Goal: Task Accomplishment & Management: Manage account settings

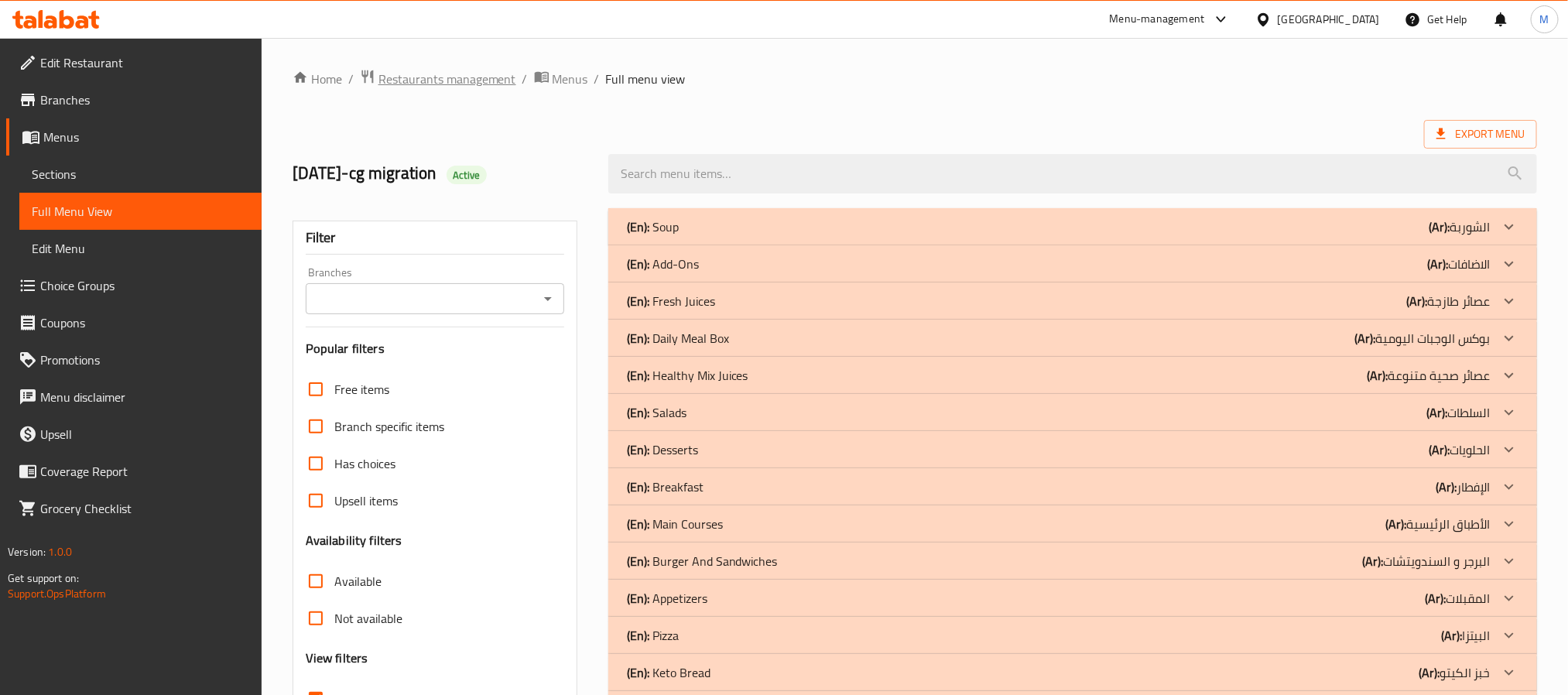
click at [481, 73] on span "Restaurants management" at bounding box center [447, 79] width 138 height 18
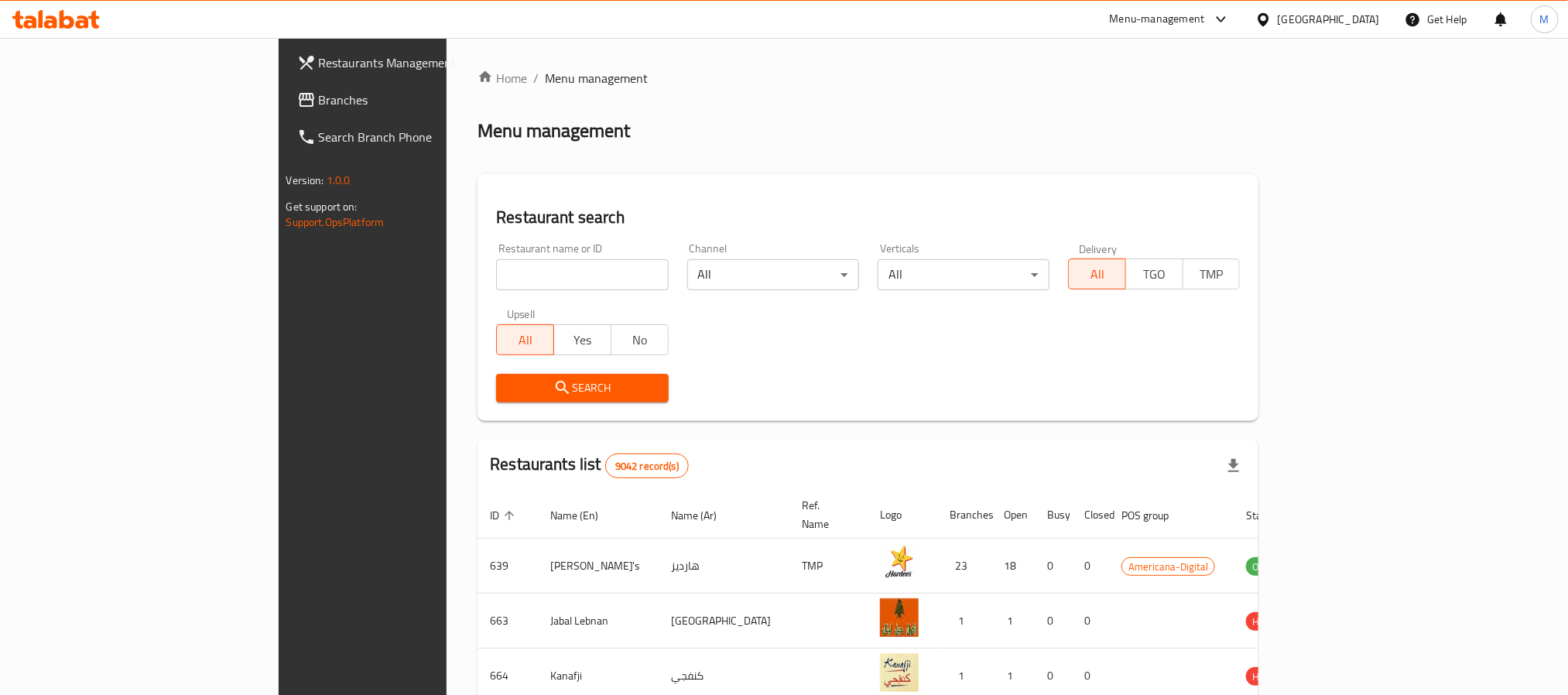
click at [496, 260] on input "search" at bounding box center [581, 275] width 171 height 31
paste input "13336"
type input "13336"
click at [508, 388] on span "Search" at bounding box center [581, 387] width 147 height 19
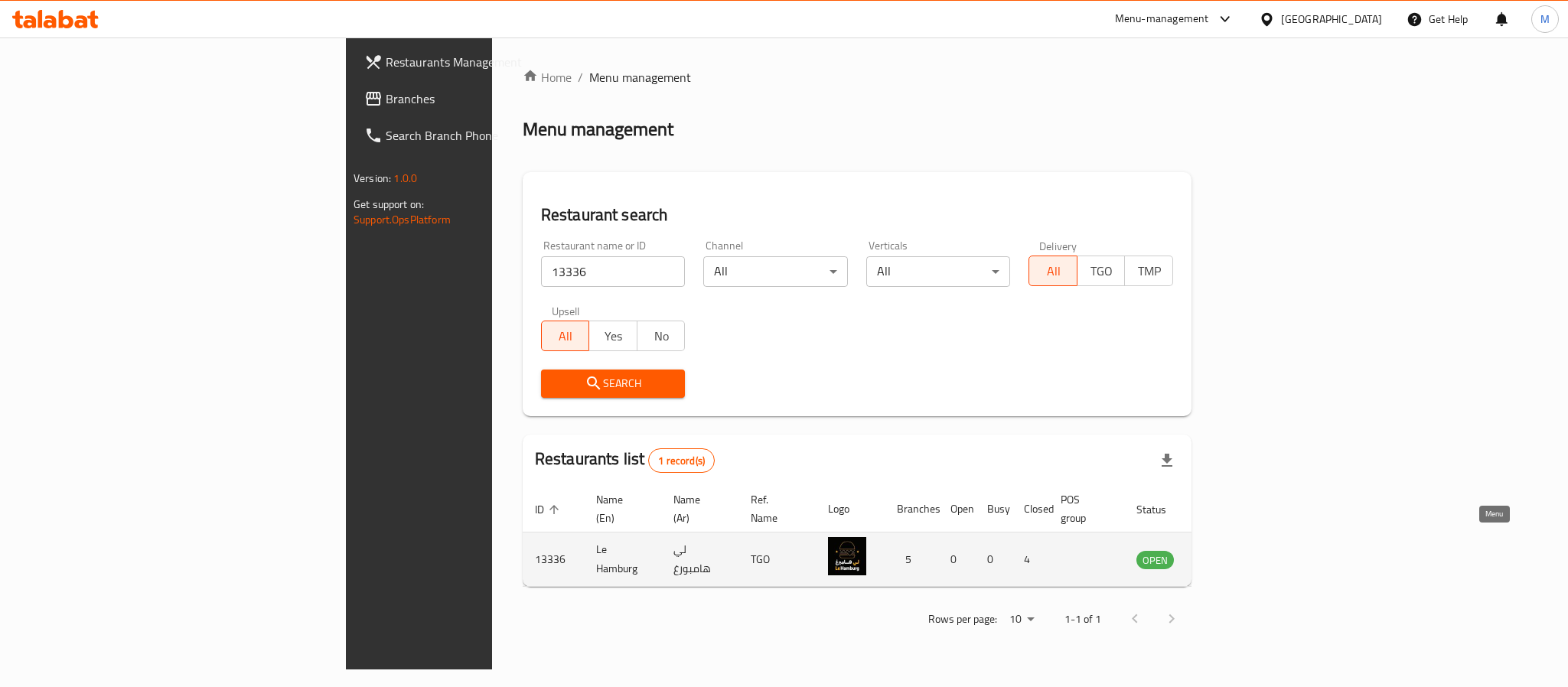
click at [1235, 554] on icon "enhanced table" at bounding box center [1226, 561] width 17 height 13
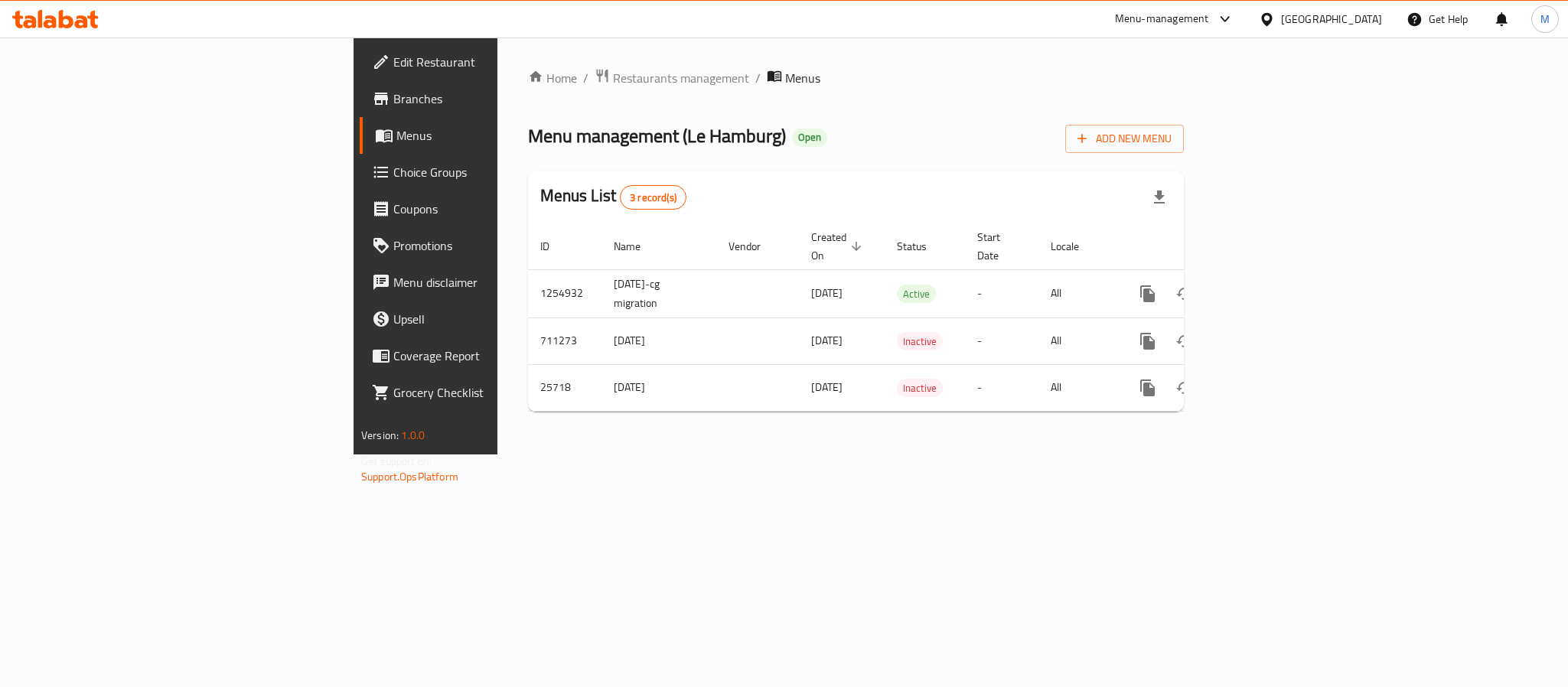
click at [360, 110] on link "Branches" at bounding box center [488, 99] width 256 height 37
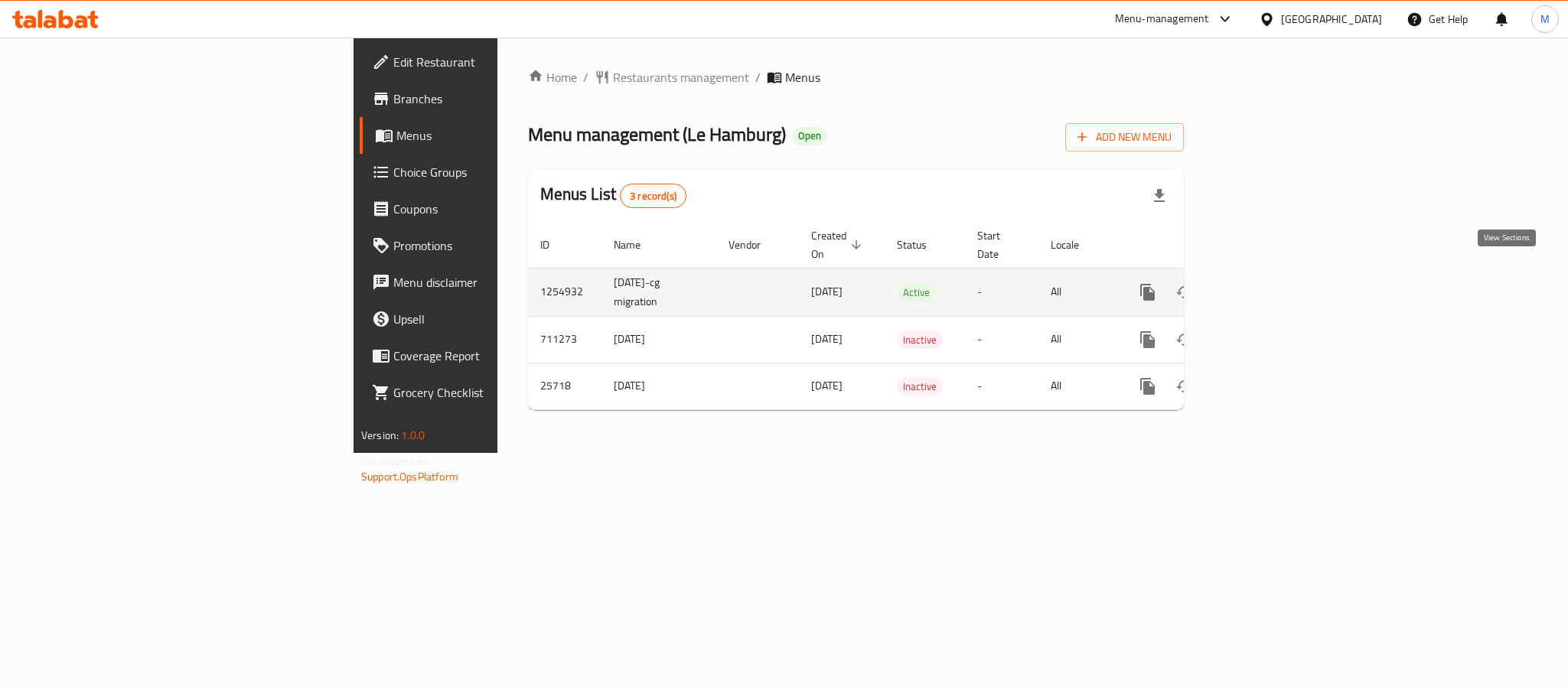
click at [1267, 283] on icon "enhanced table" at bounding box center [1258, 292] width 18 height 18
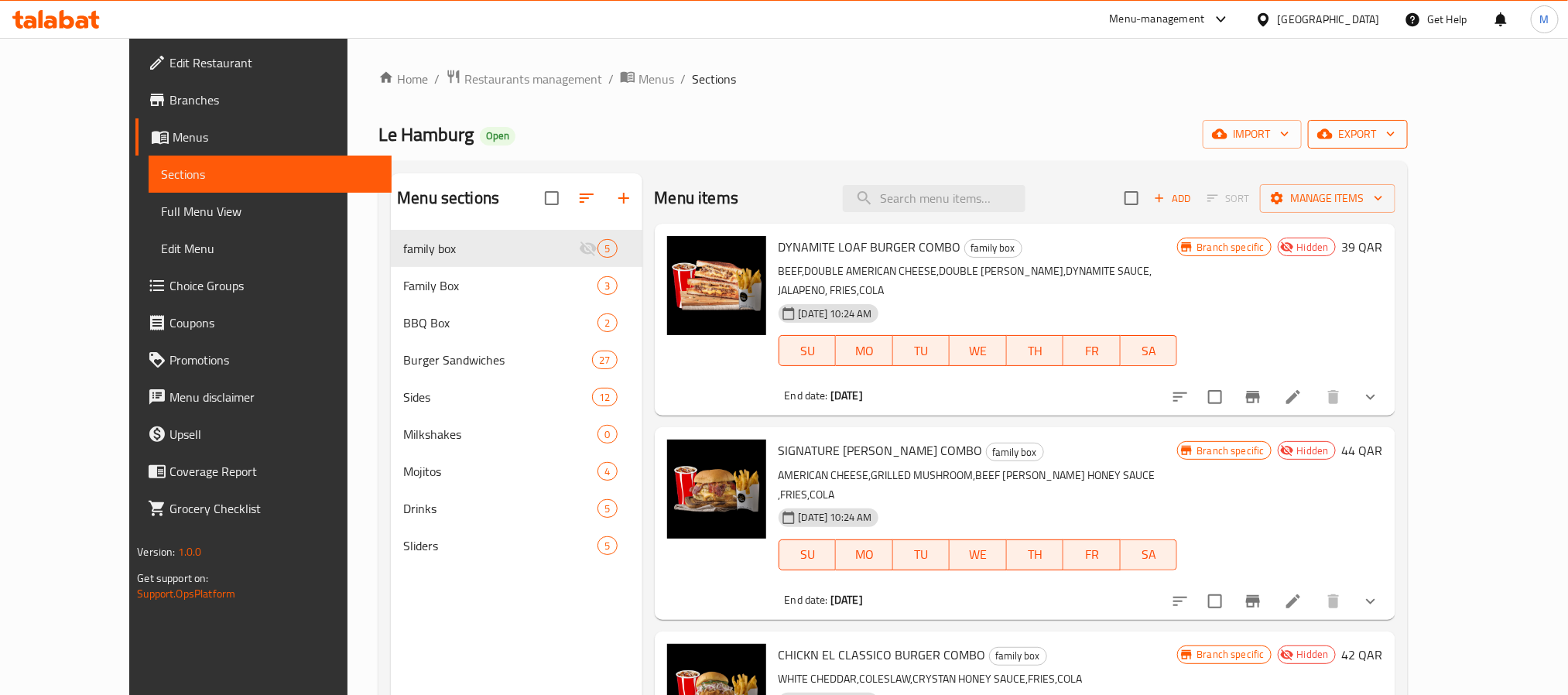
click at [1408, 146] on button "export" at bounding box center [1358, 134] width 100 height 29
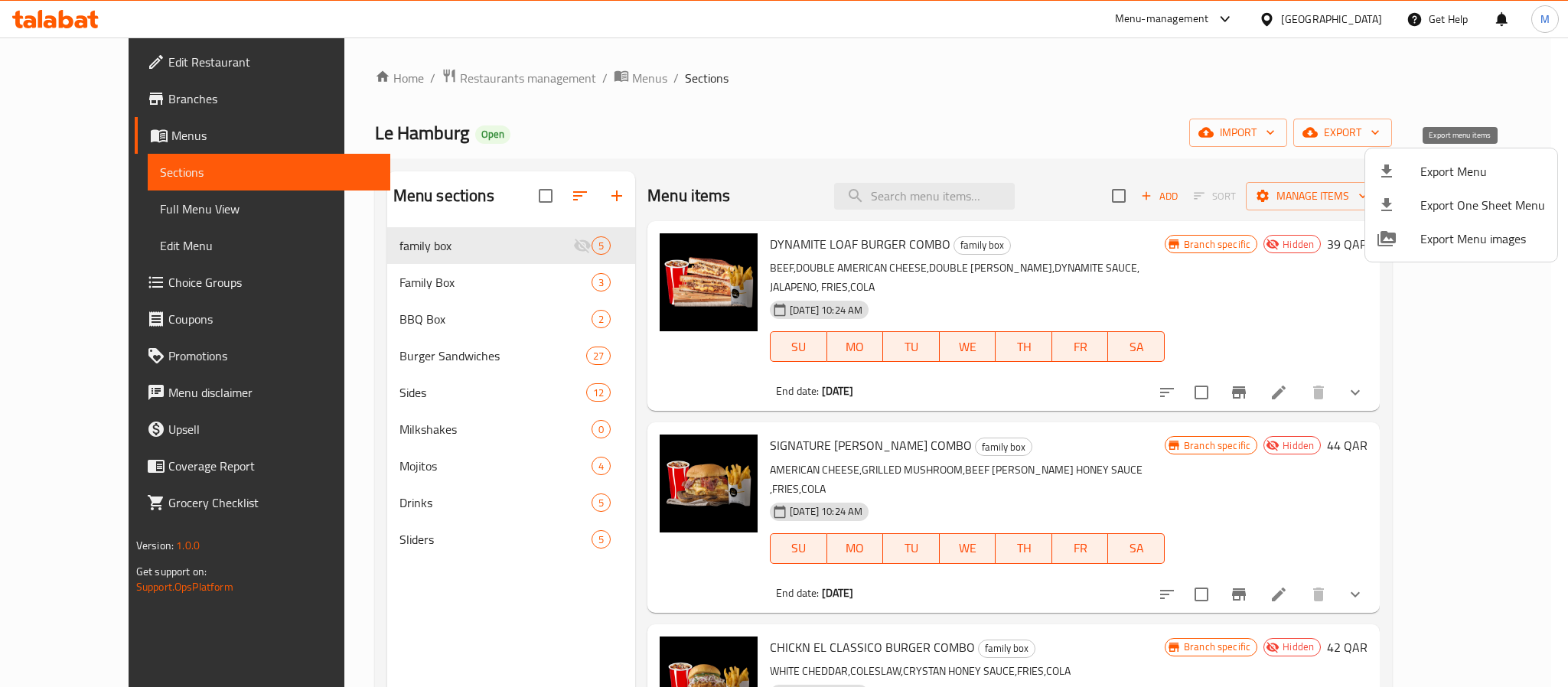
click at [1447, 174] on span "Export Menu" at bounding box center [1482, 171] width 125 height 18
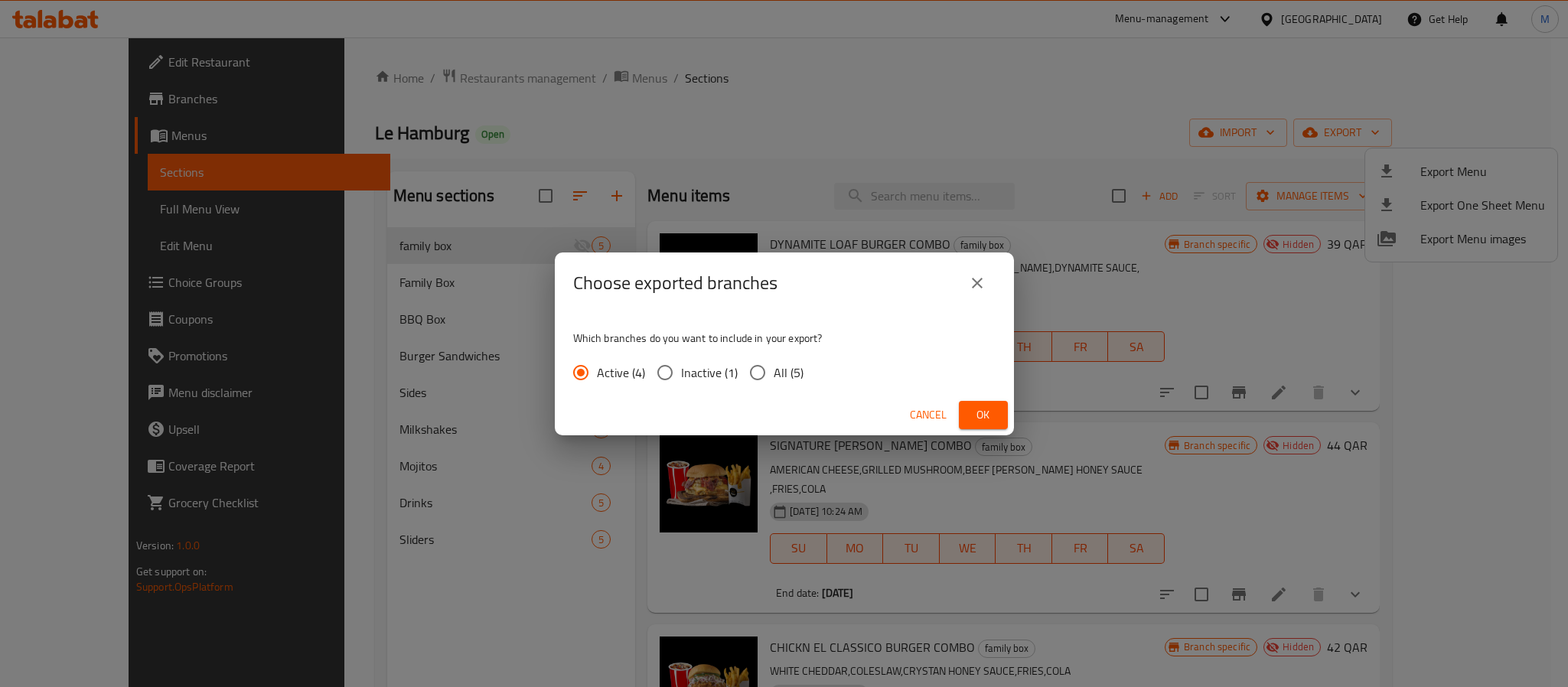
click at [758, 370] on input "All (5)" at bounding box center [757, 372] width 32 height 32
radio input "true"
click at [996, 412] on button "Ok" at bounding box center [983, 415] width 49 height 28
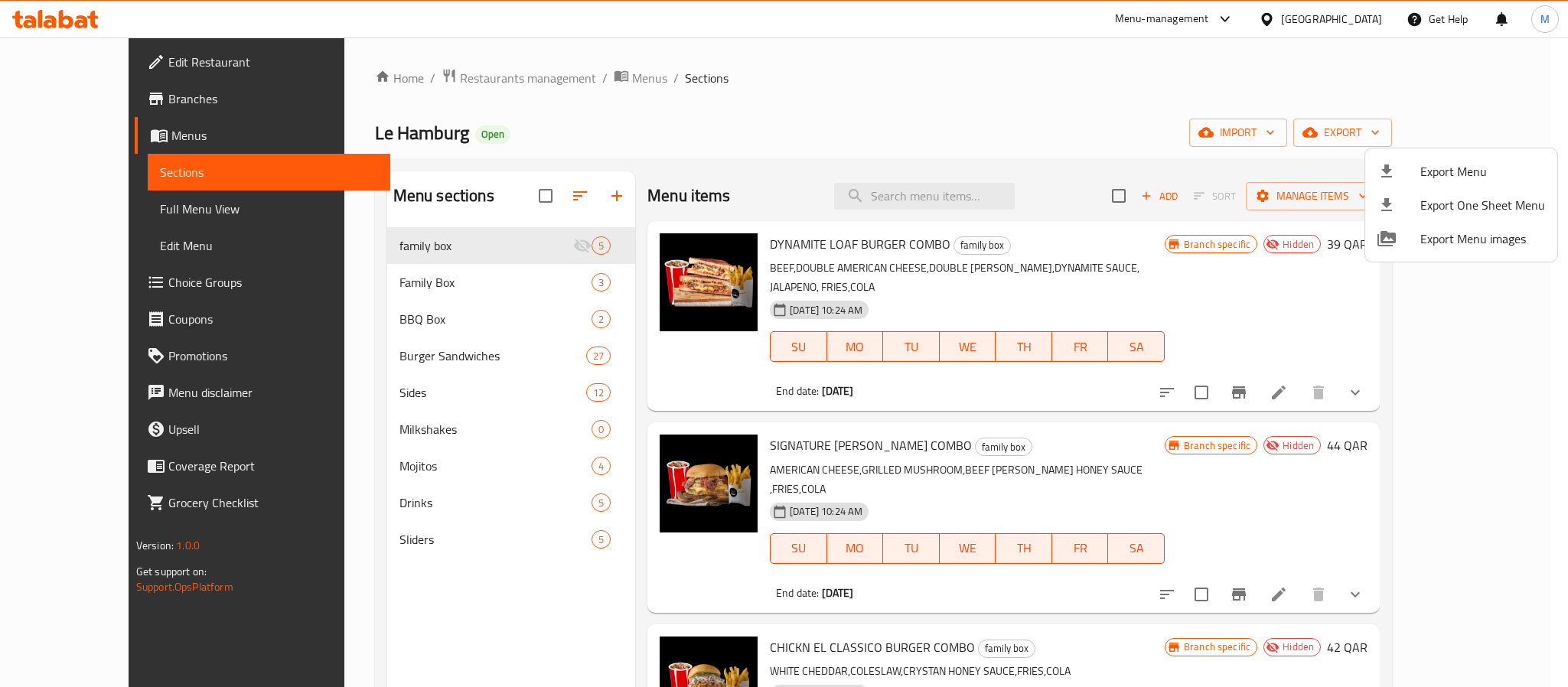
click at [1002, 209] on div at bounding box center [784, 343] width 1568 height 687
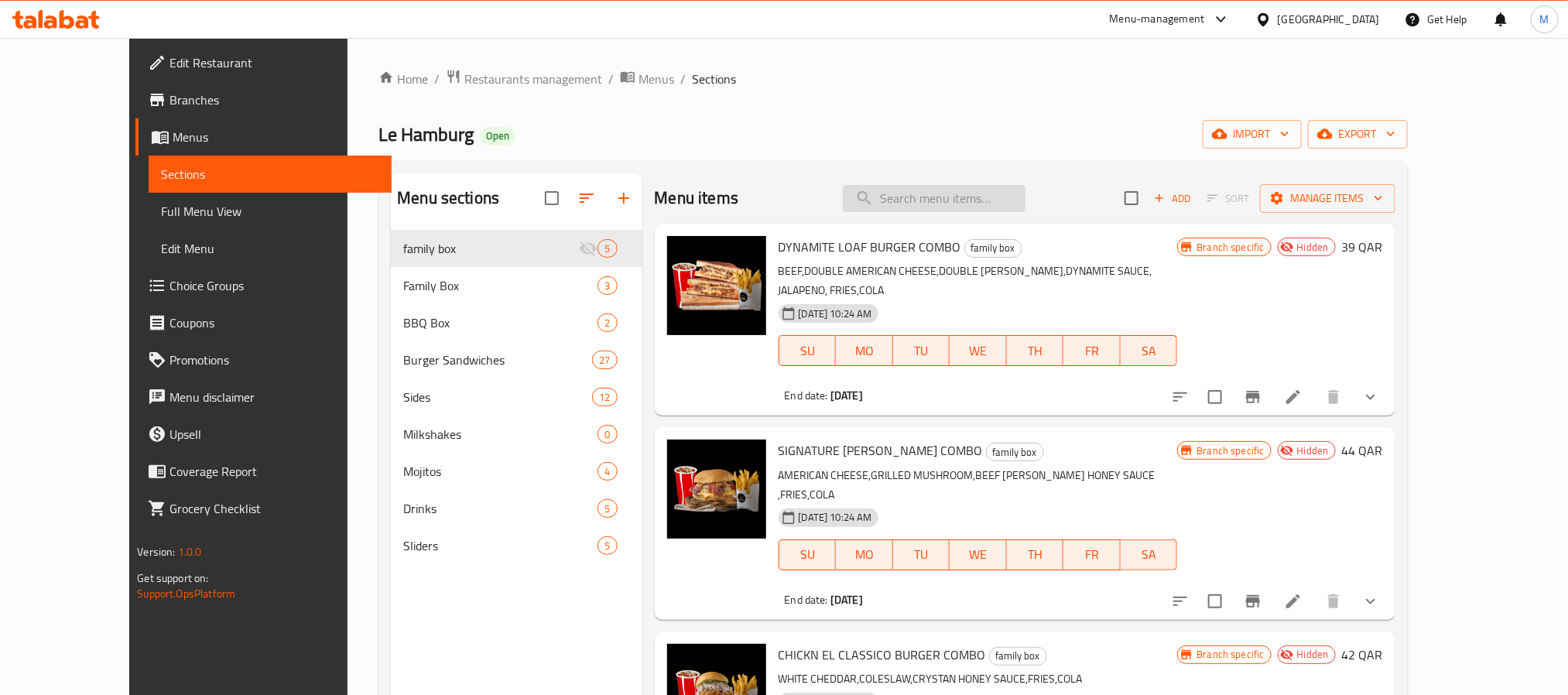
click at [1006, 204] on input "search" at bounding box center [934, 198] width 182 height 27
paste input "Bordeaux Burger"
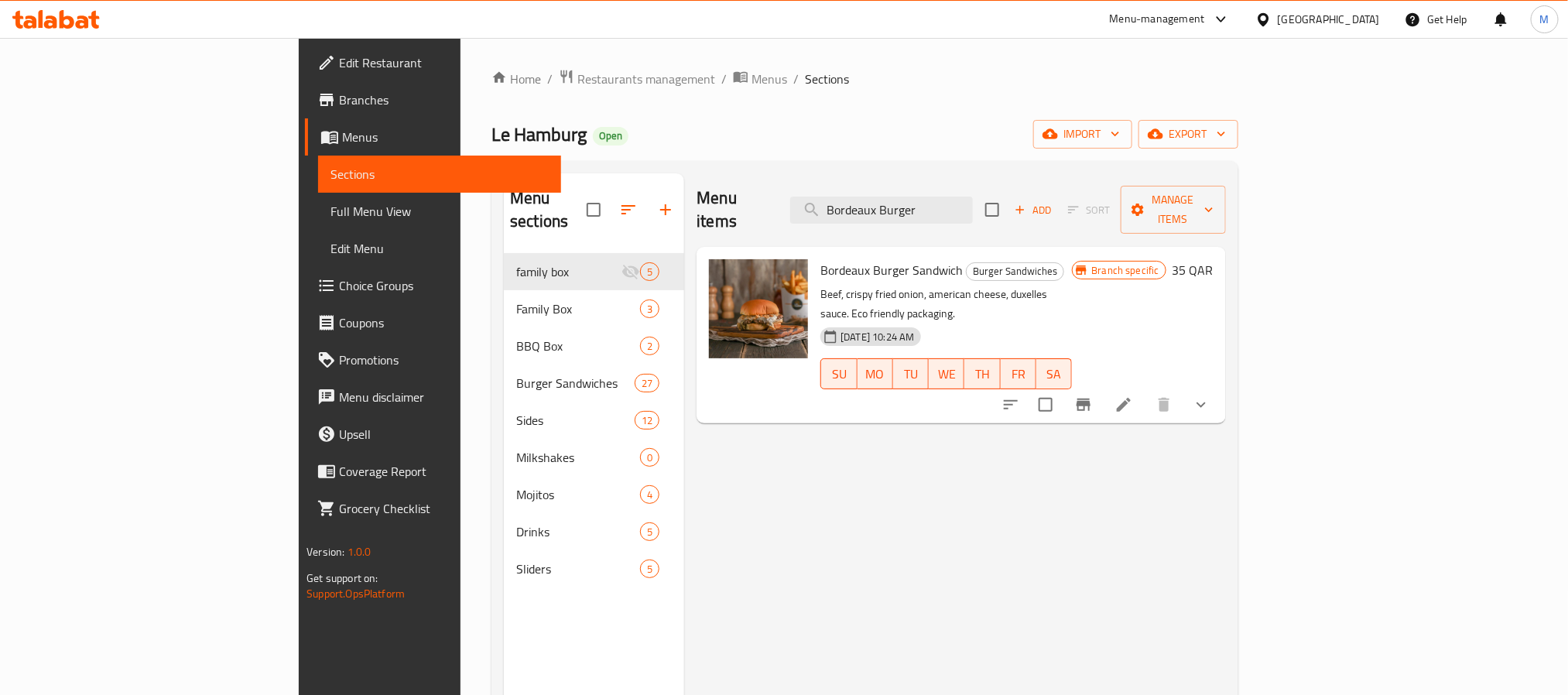
type input "Bordeaux Burger"
click at [1210, 396] on icon "show more" at bounding box center [1201, 405] width 18 height 18
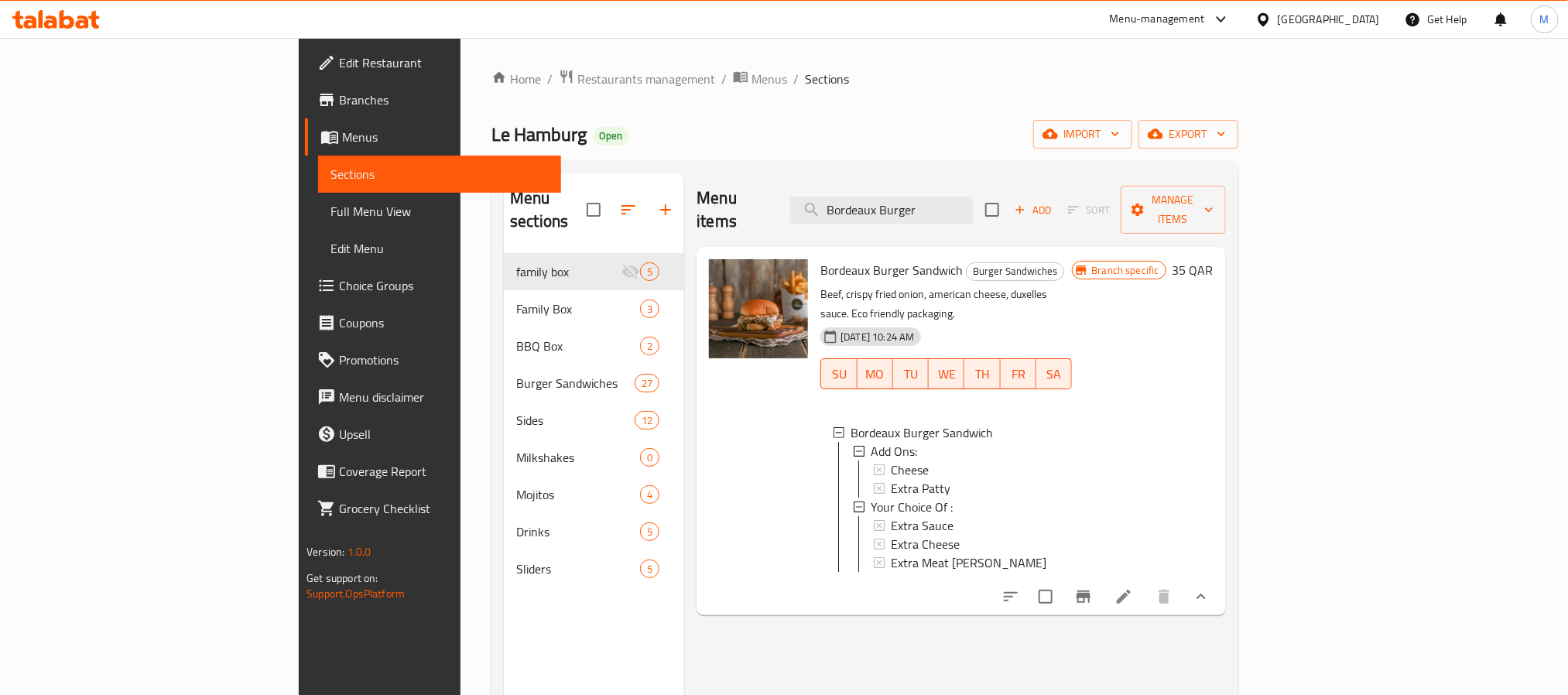
click at [1133, 587] on icon at bounding box center [1123, 597] width 18 height 18
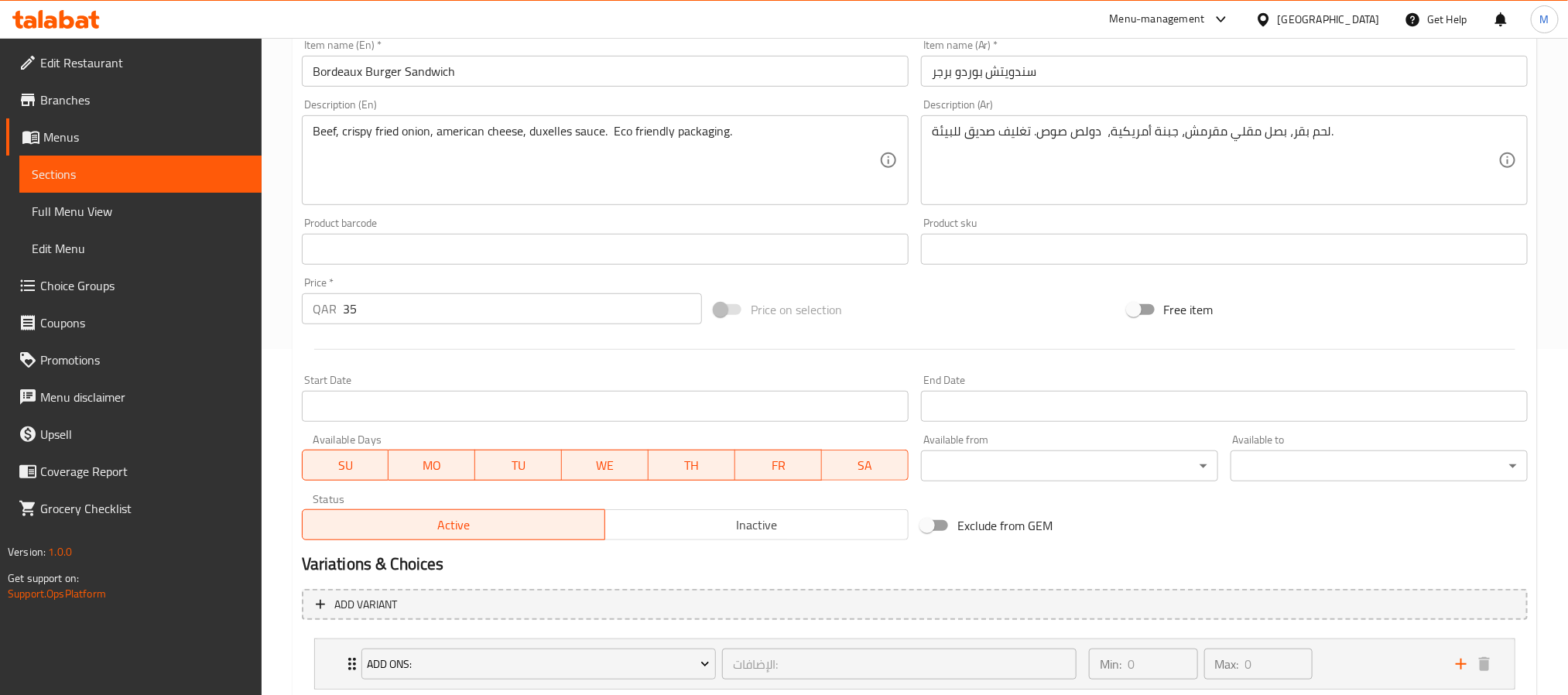
scroll to position [512, 0]
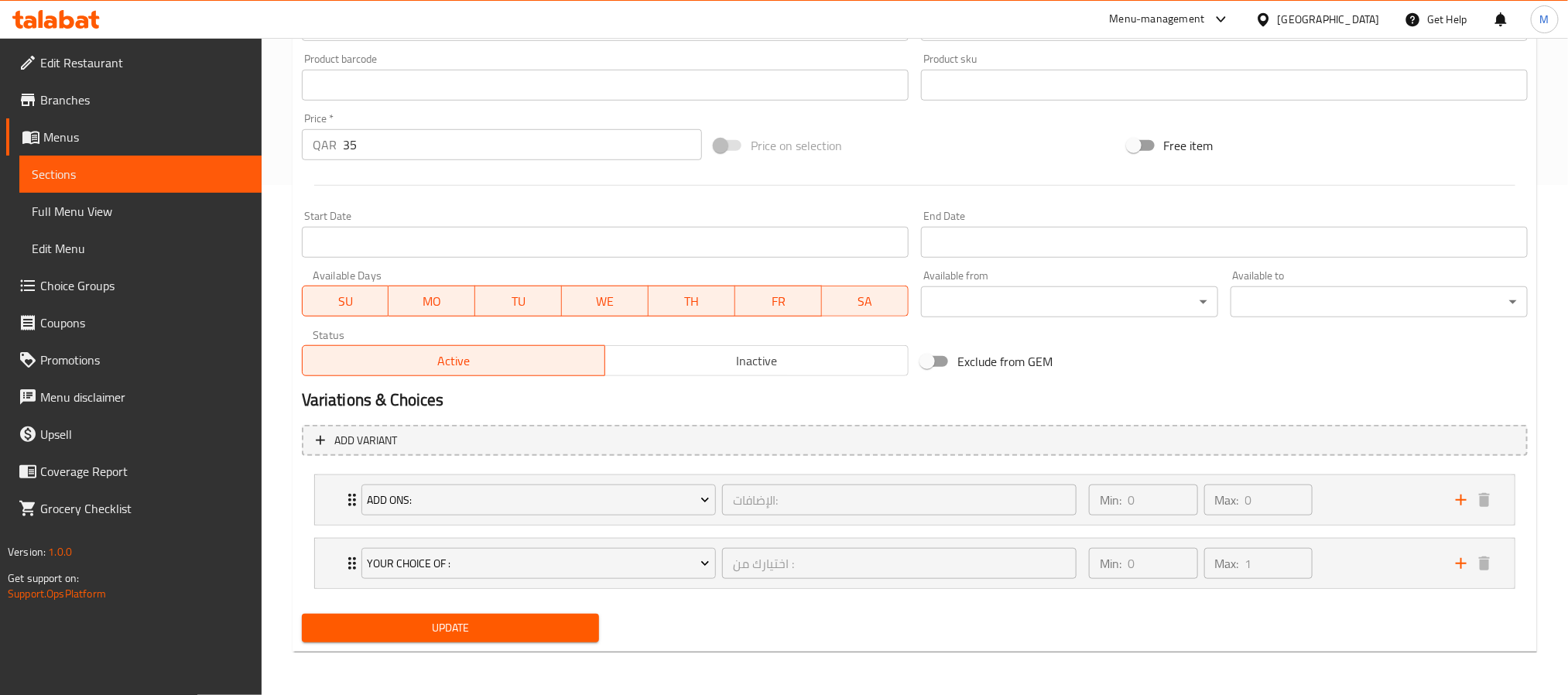
click at [764, 355] on span "Inactive" at bounding box center [757, 361] width 291 height 23
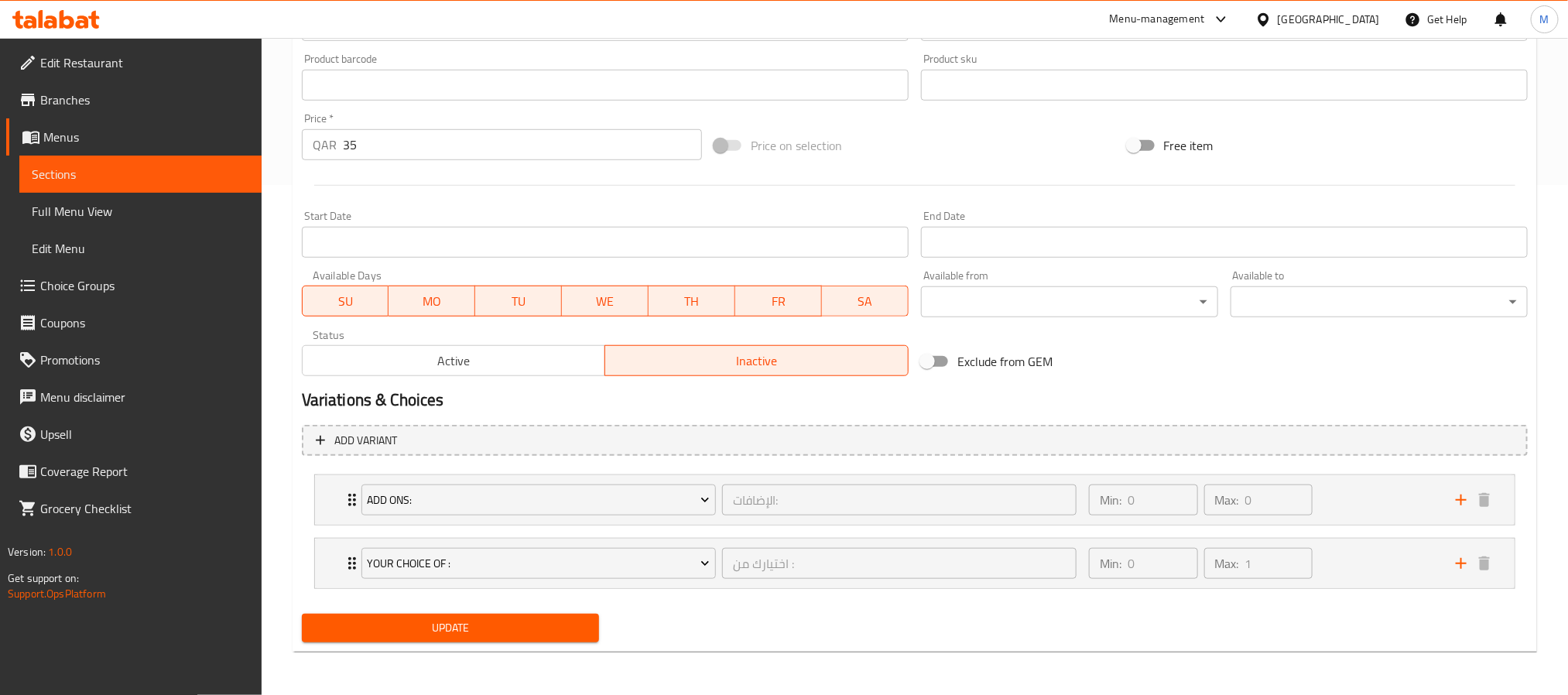
click at [530, 632] on span "Update" at bounding box center [450, 628] width 272 height 19
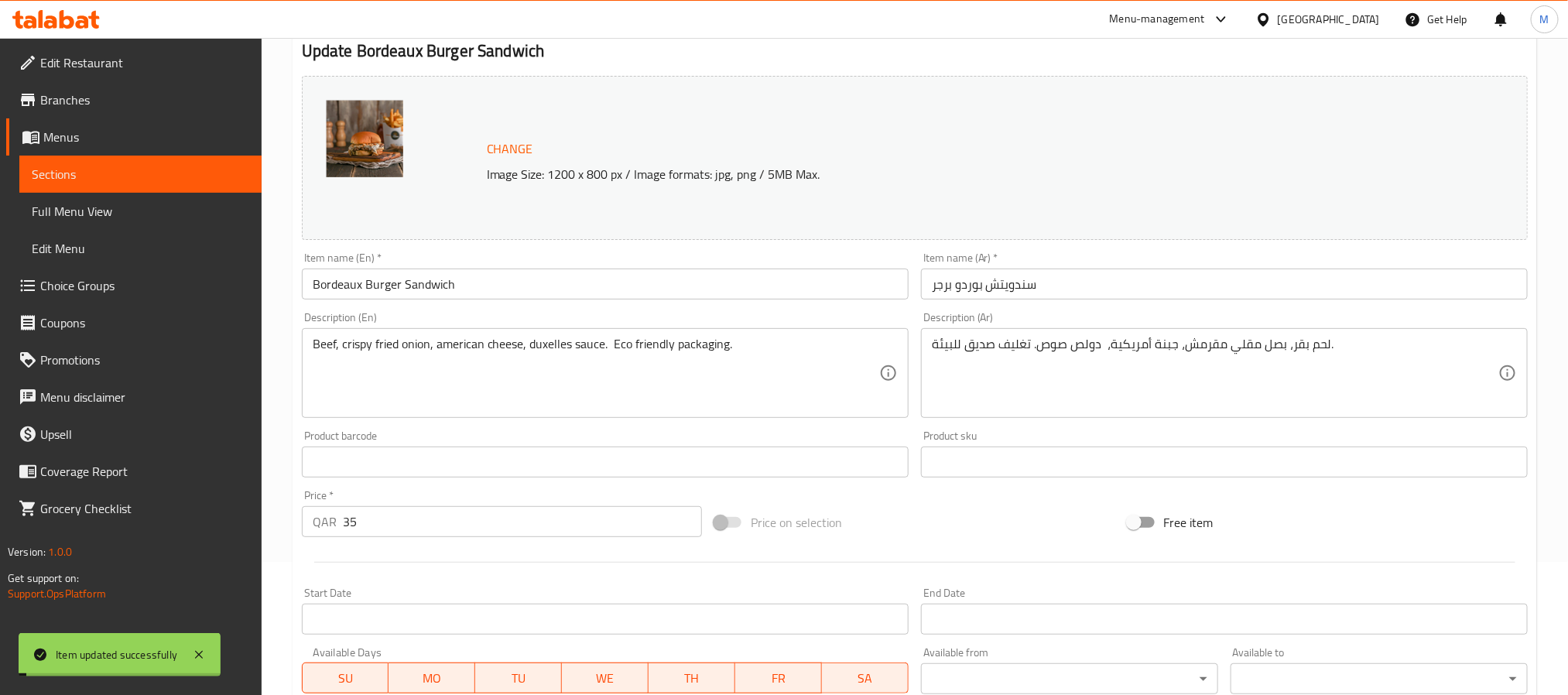
scroll to position [0, 0]
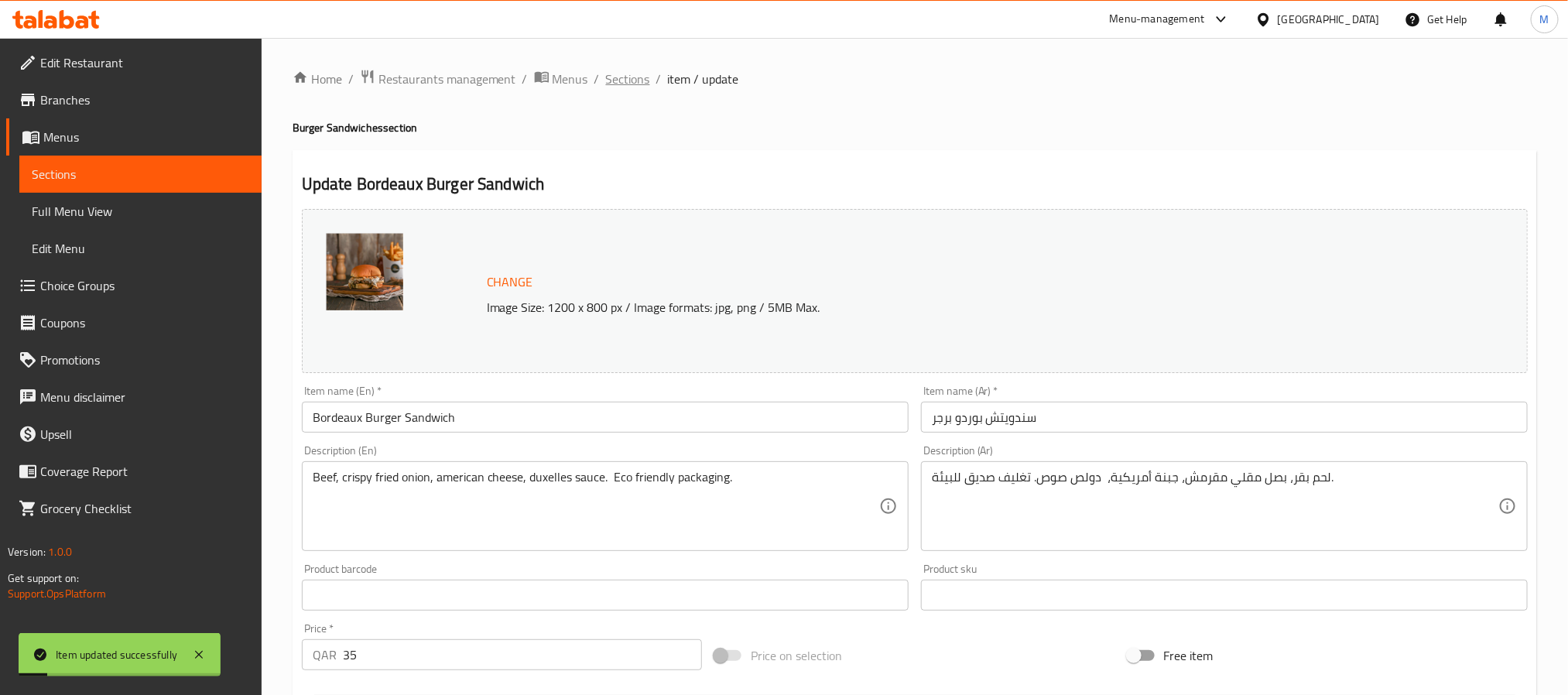
click at [634, 83] on span "Sections" at bounding box center [628, 79] width 44 height 18
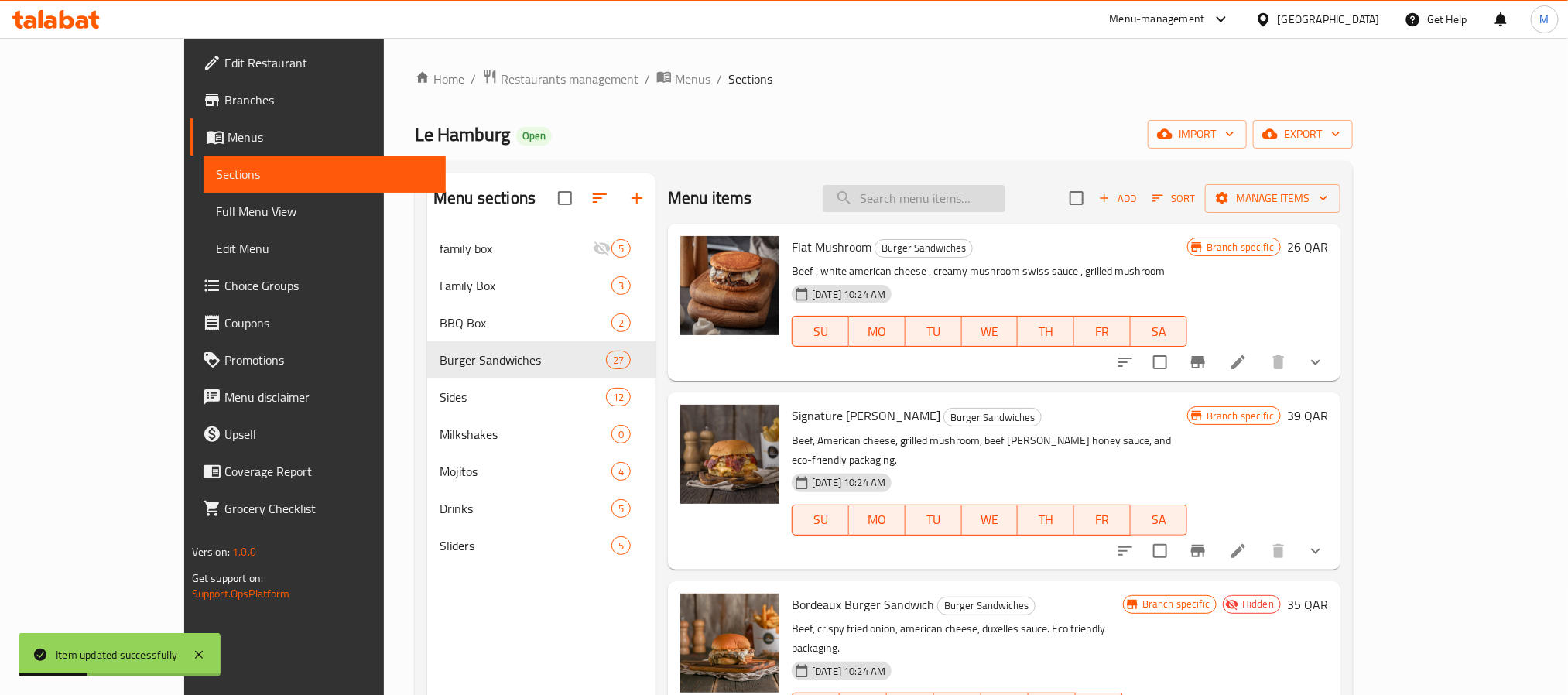
click at [968, 208] on input "search" at bounding box center [913, 198] width 182 height 27
paste input "Egg Cheessy Burger"
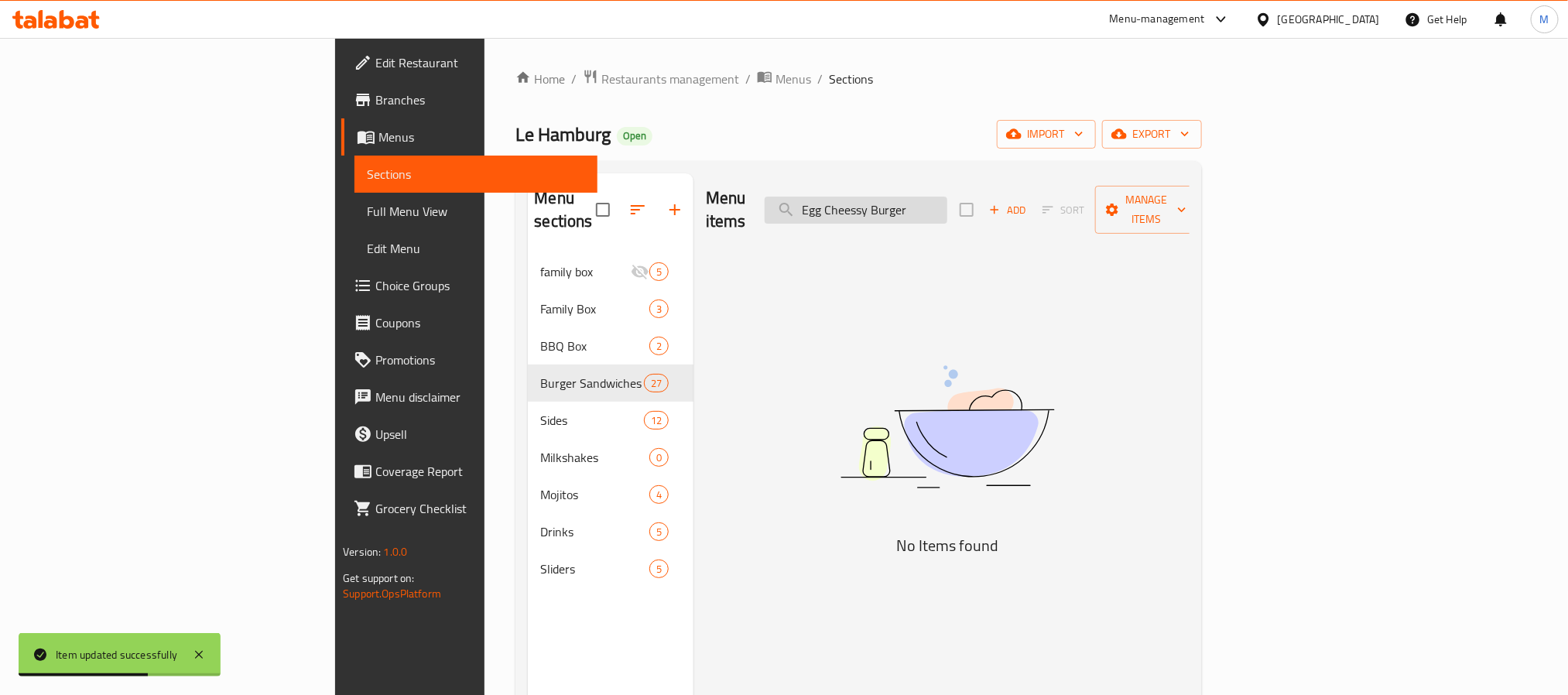
click at [927, 200] on input "Egg Cheessy Burger" at bounding box center [855, 210] width 182 height 27
click at [947, 202] on input "Egg Cheessy Burger" at bounding box center [855, 210] width 182 height 27
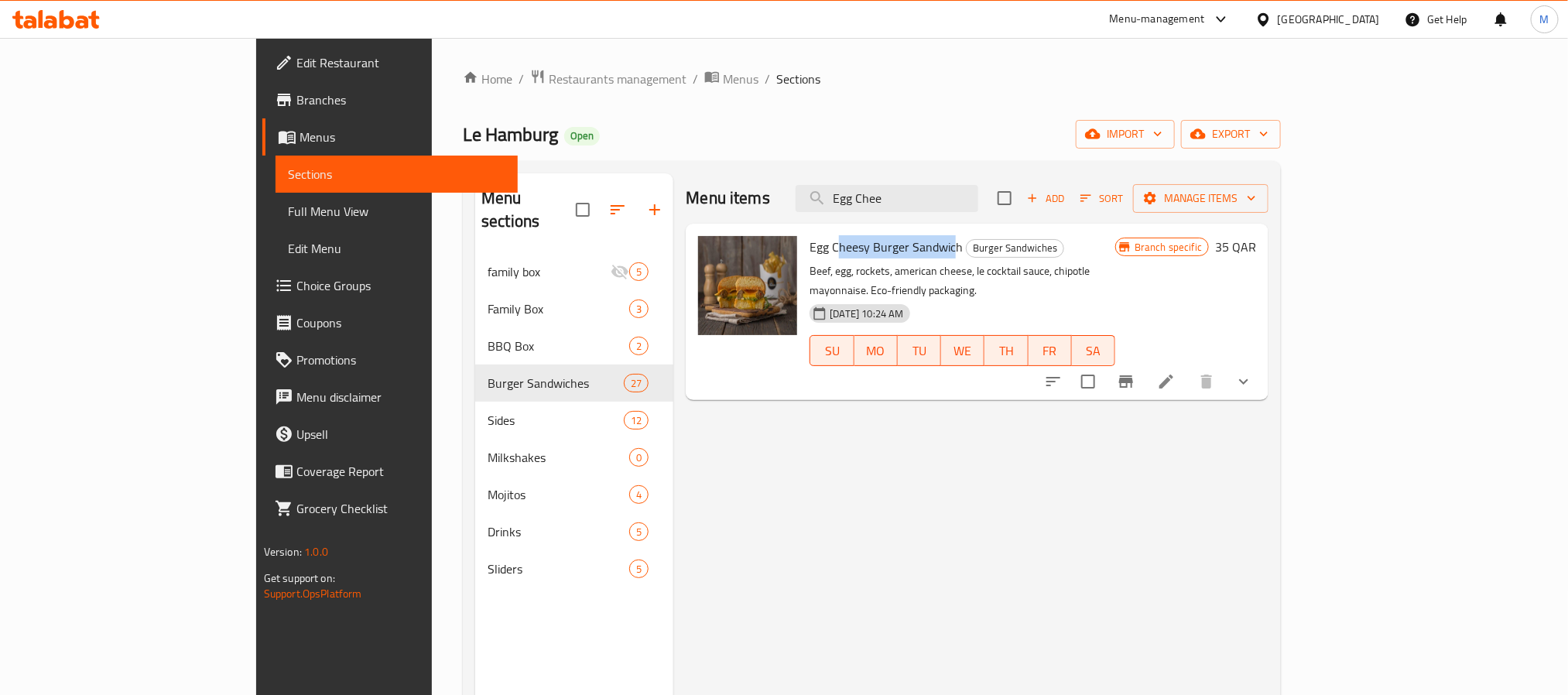
drag, startPoint x: 892, startPoint y: 251, endPoint x: 776, endPoint y: 250, distance: 116.0
click at [809, 250] on span "Egg Cheesy Burger Sandwich" at bounding box center [886, 247] width 153 height 24
click at [813, 266] on p "Beef, egg, rockets, american cheese, le cocktail sauce, chipotle mayonnaise. Ec…" at bounding box center [962, 281] width 306 height 39
click at [978, 191] on input "Egg Chee" at bounding box center [887, 198] width 182 height 27
paste input "ssy Burger"
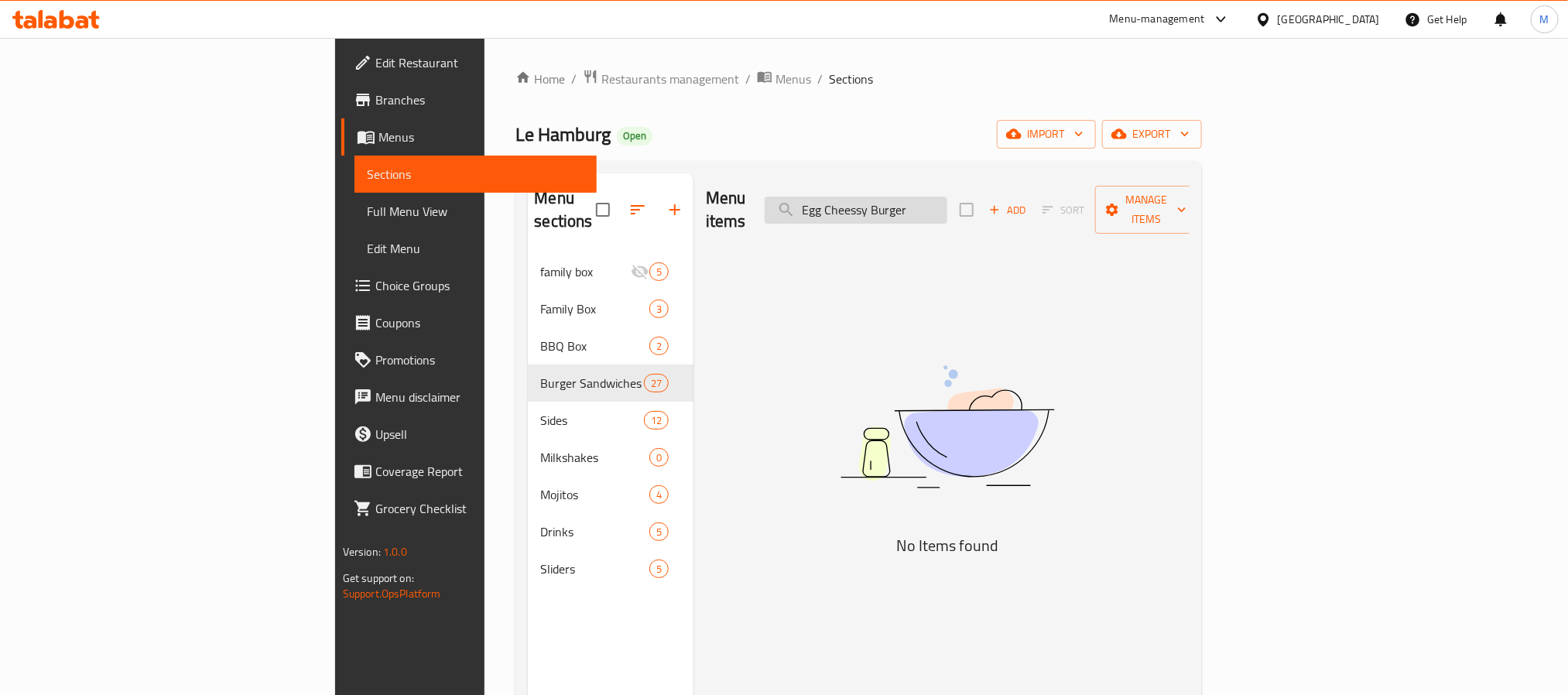
click at [947, 203] on input "Egg Cheessy Burger" at bounding box center [855, 210] width 182 height 27
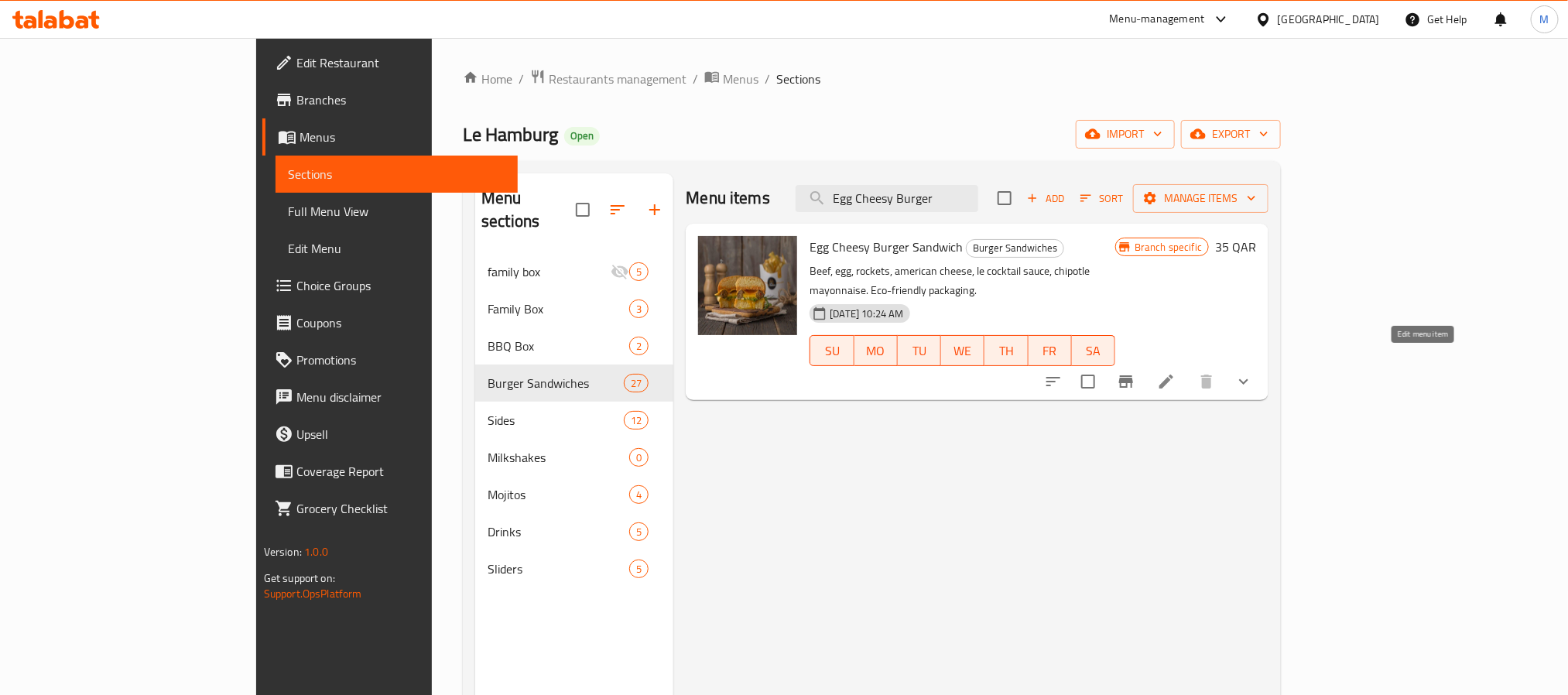
type input "Egg Cheesy Burger"
click at [1176, 372] on icon at bounding box center [1166, 382] width 18 height 18
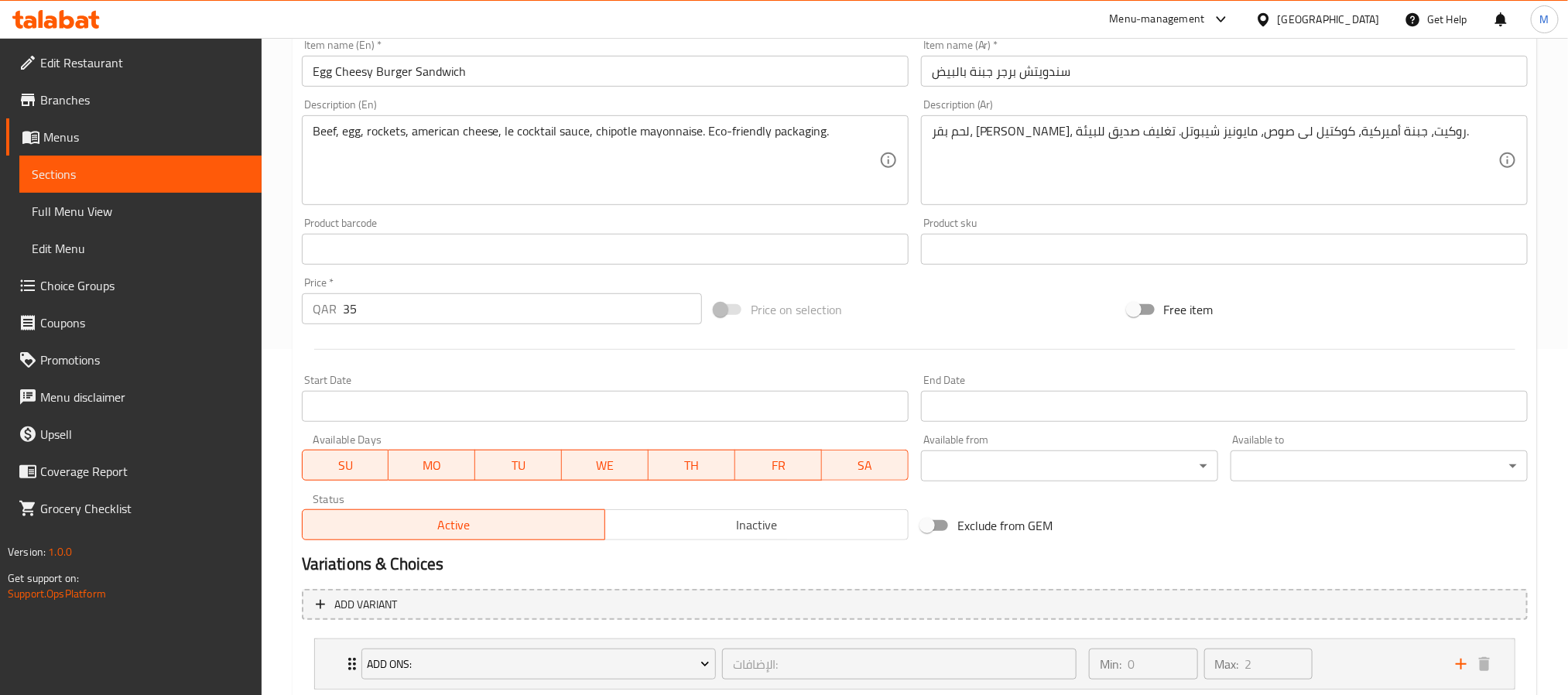
scroll to position [512, 0]
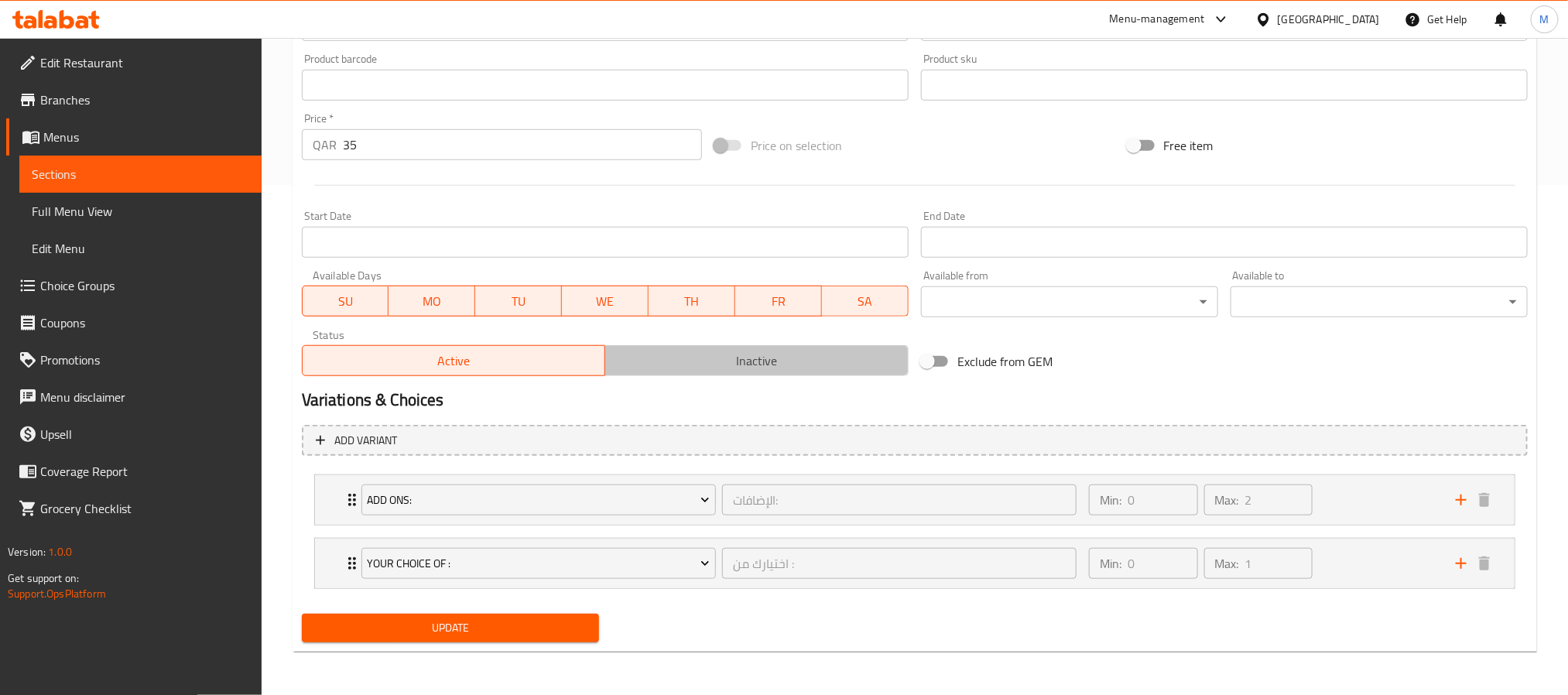
click at [727, 361] on span "Inactive" at bounding box center [757, 361] width 291 height 23
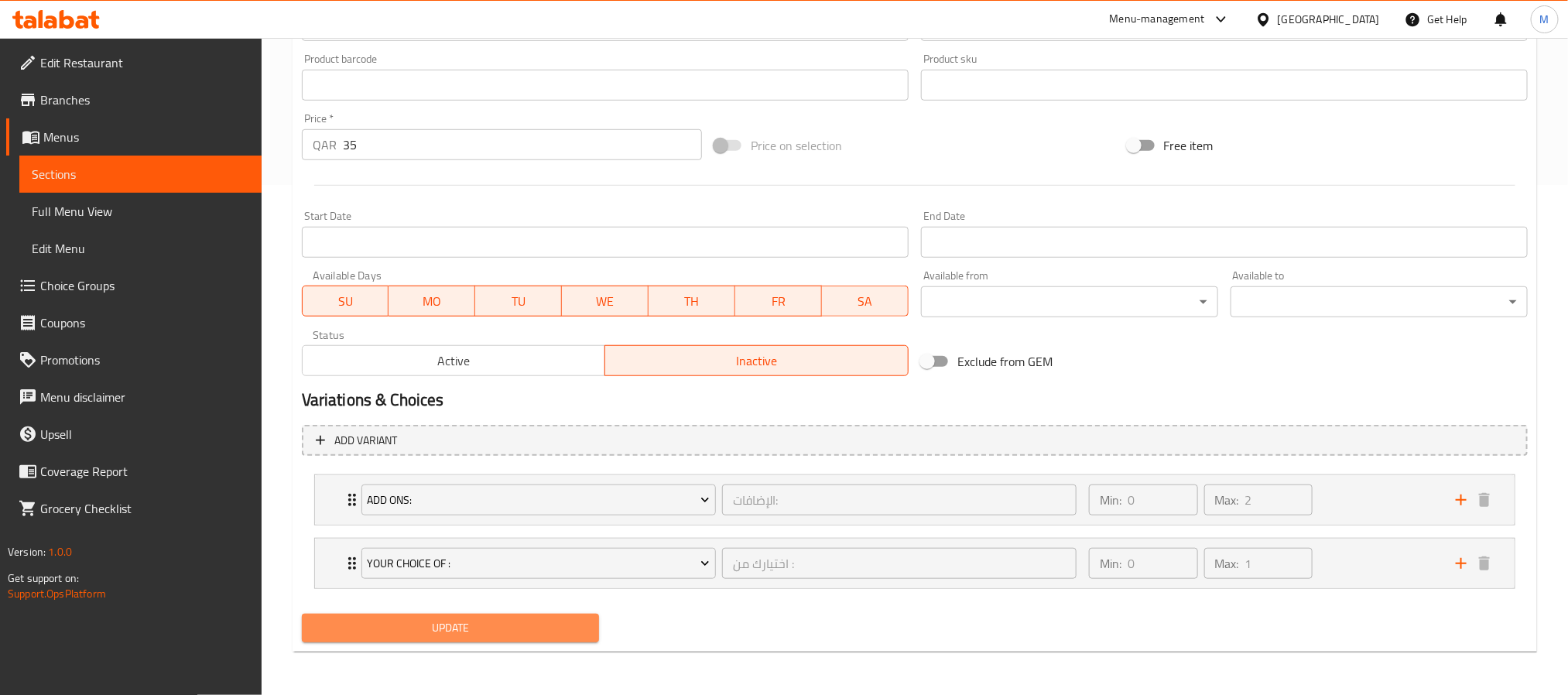
click at [534, 629] on span "Update" at bounding box center [450, 628] width 272 height 19
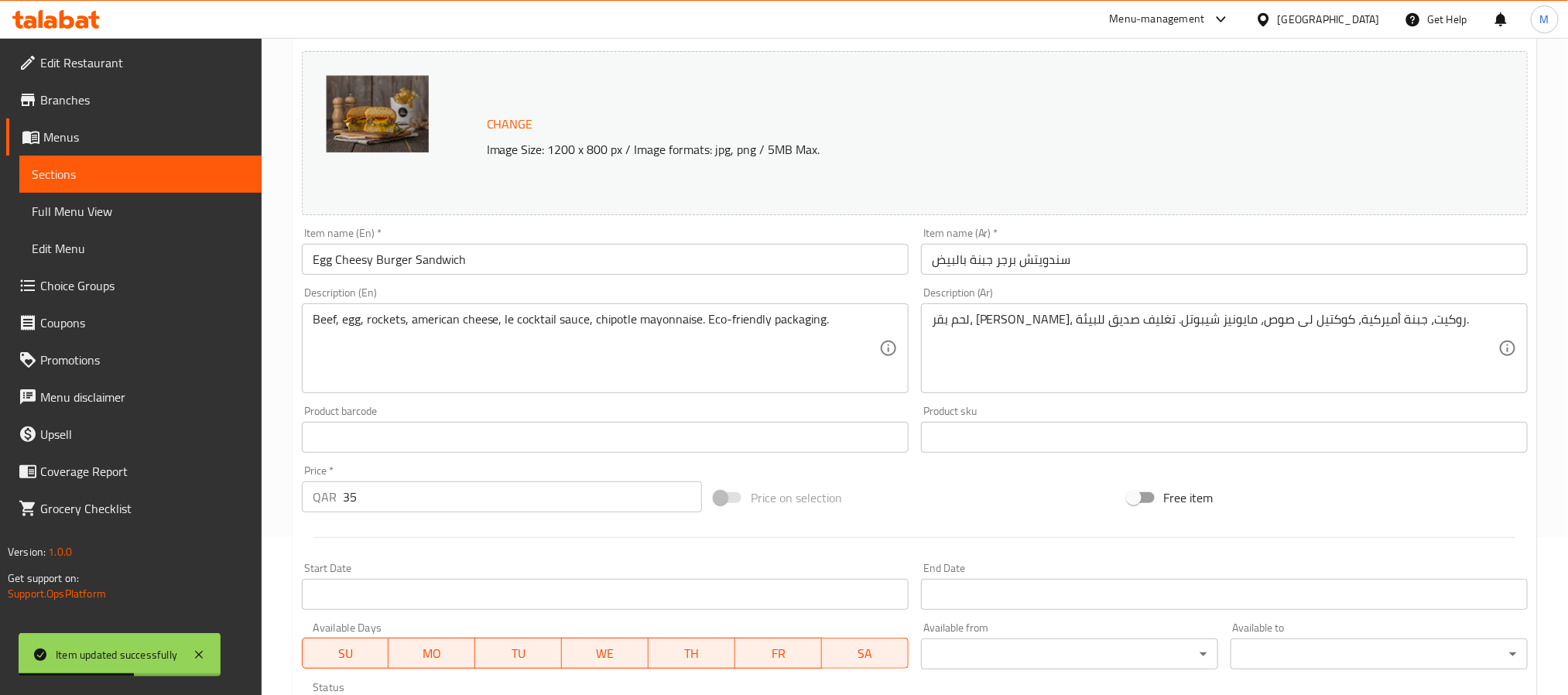
scroll to position [0, 0]
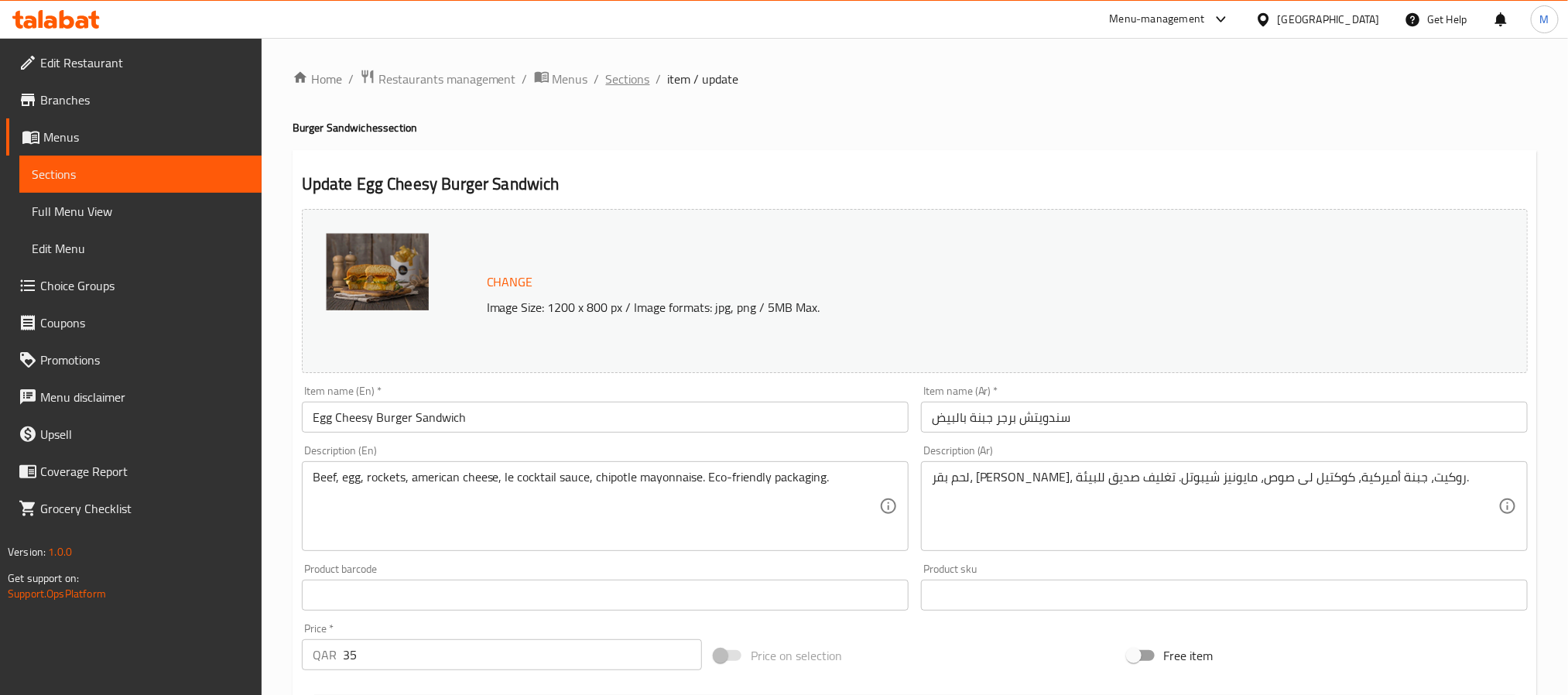
click at [623, 84] on span "Sections" at bounding box center [628, 79] width 44 height 18
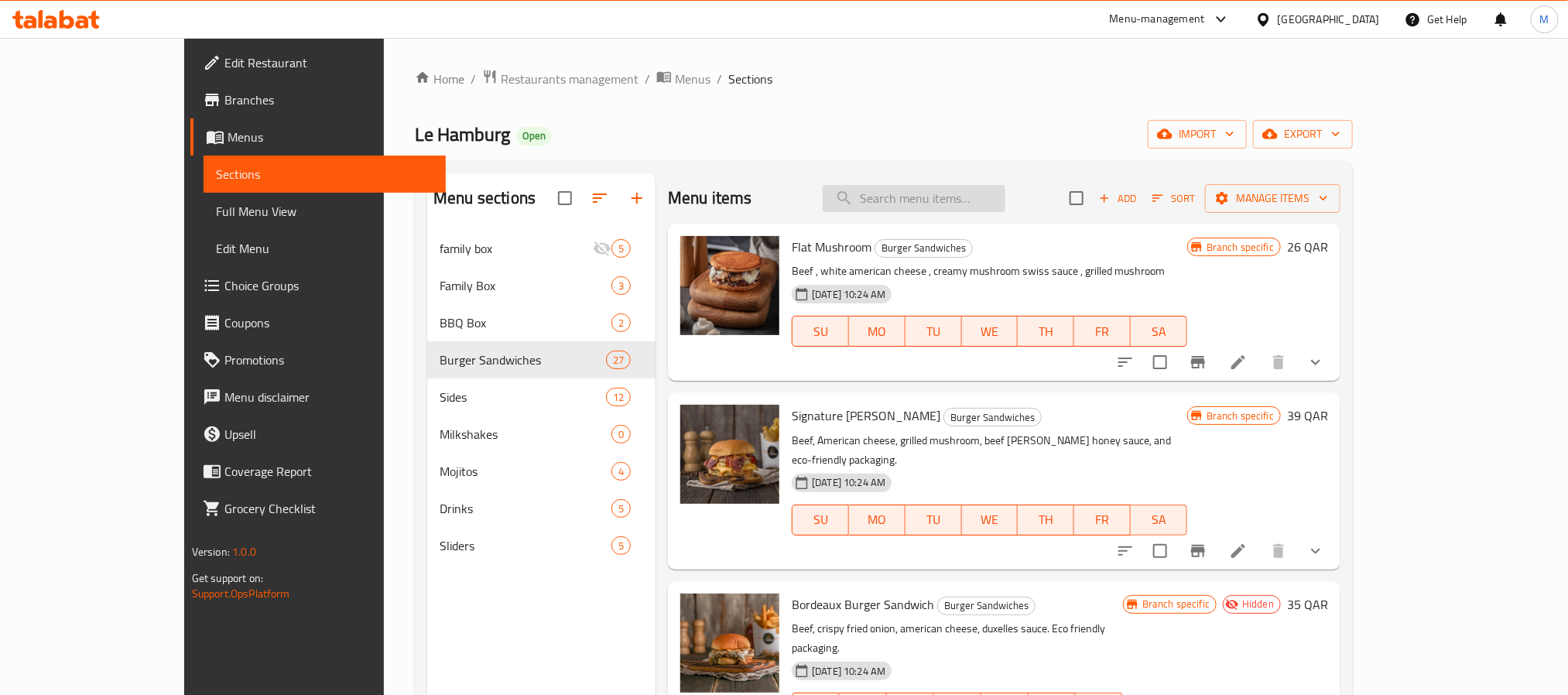
drag, startPoint x: 1024, startPoint y: 212, endPoint x: 1023, endPoint y: 204, distance: 8.1
click at [1005, 212] on input "search" at bounding box center [913, 198] width 182 height 27
paste input "Bordeaux Burger"
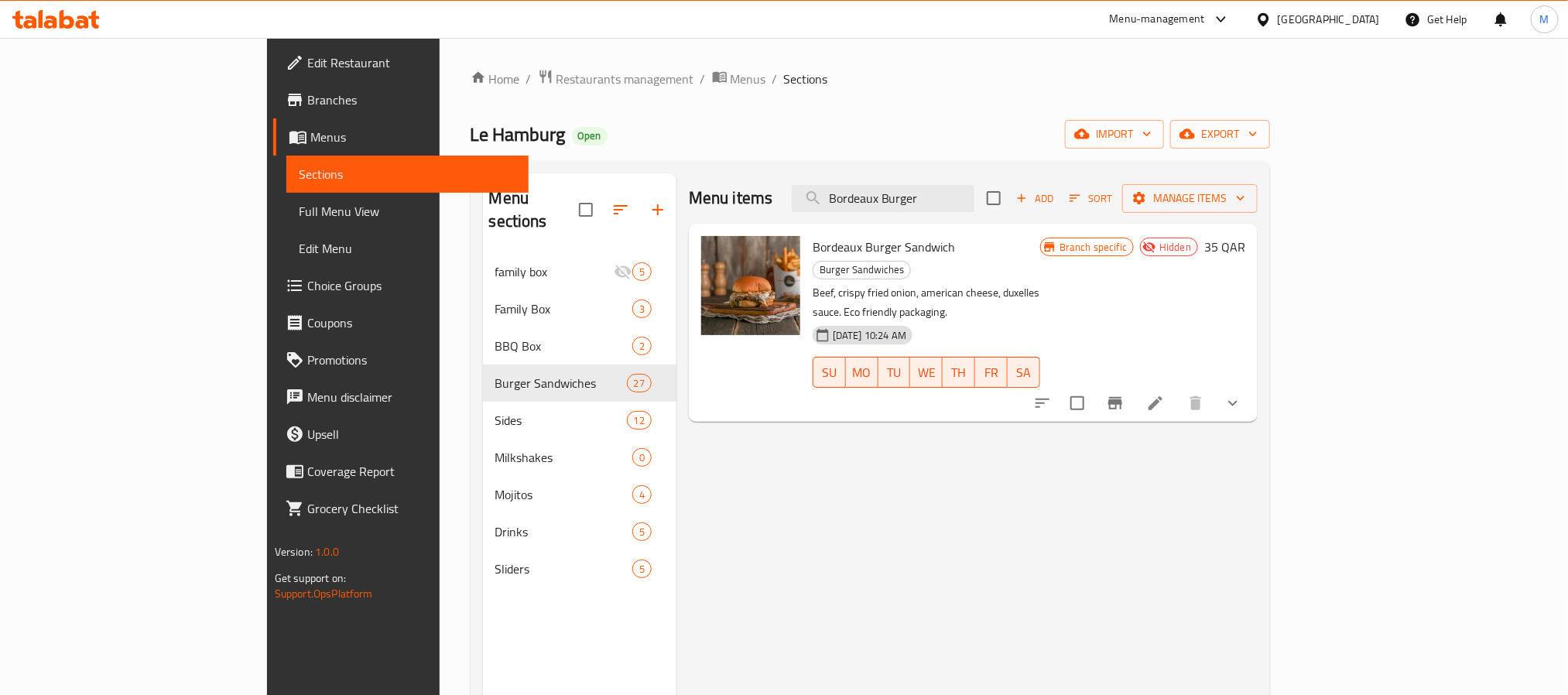
type input "Bordeaux Burger"
click at [1177, 389] on li at bounding box center [1155, 403] width 44 height 28
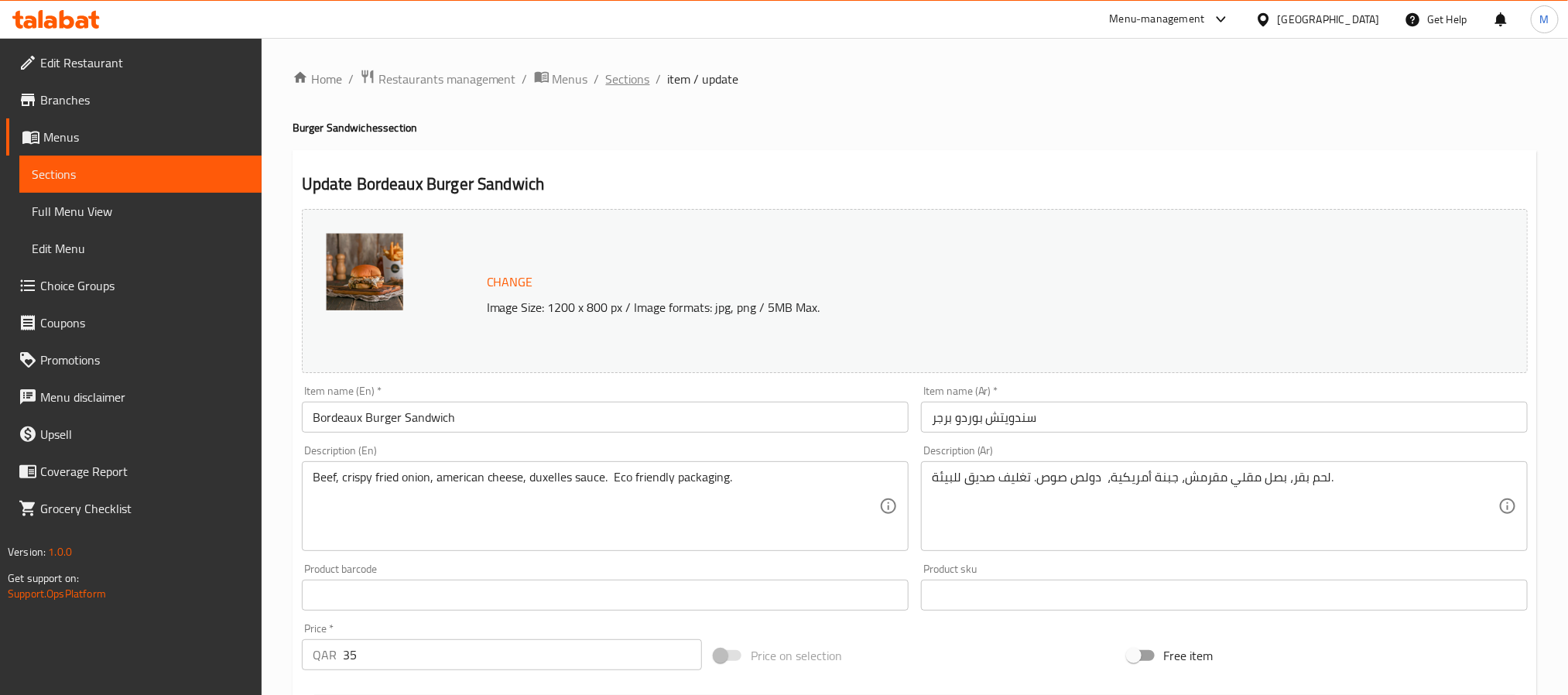
click at [629, 80] on span "Sections" at bounding box center [628, 79] width 44 height 18
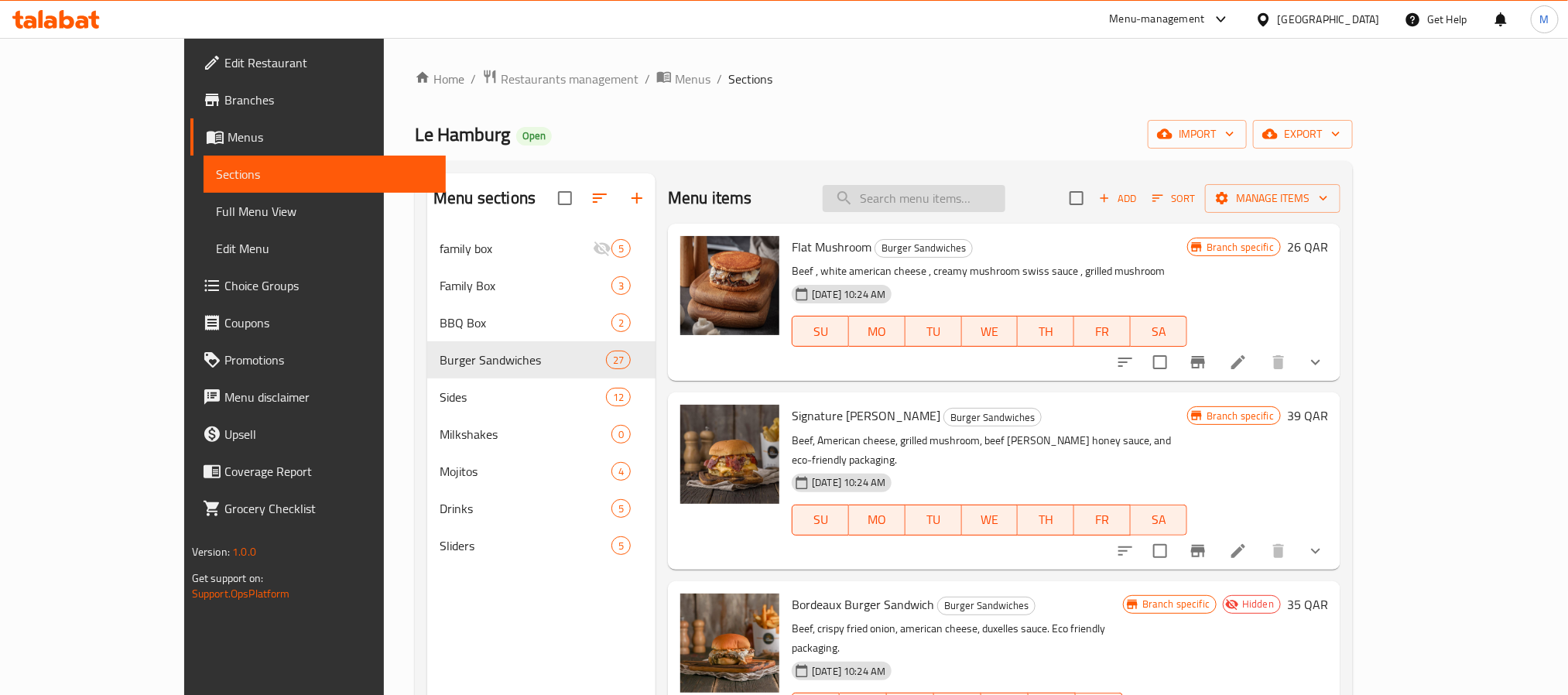
click at [966, 197] on input "search" at bounding box center [913, 198] width 182 height 27
paste input "https://portal.talabat.com/qa/p/menu-management#/restaurants/13336/menus/125493…"
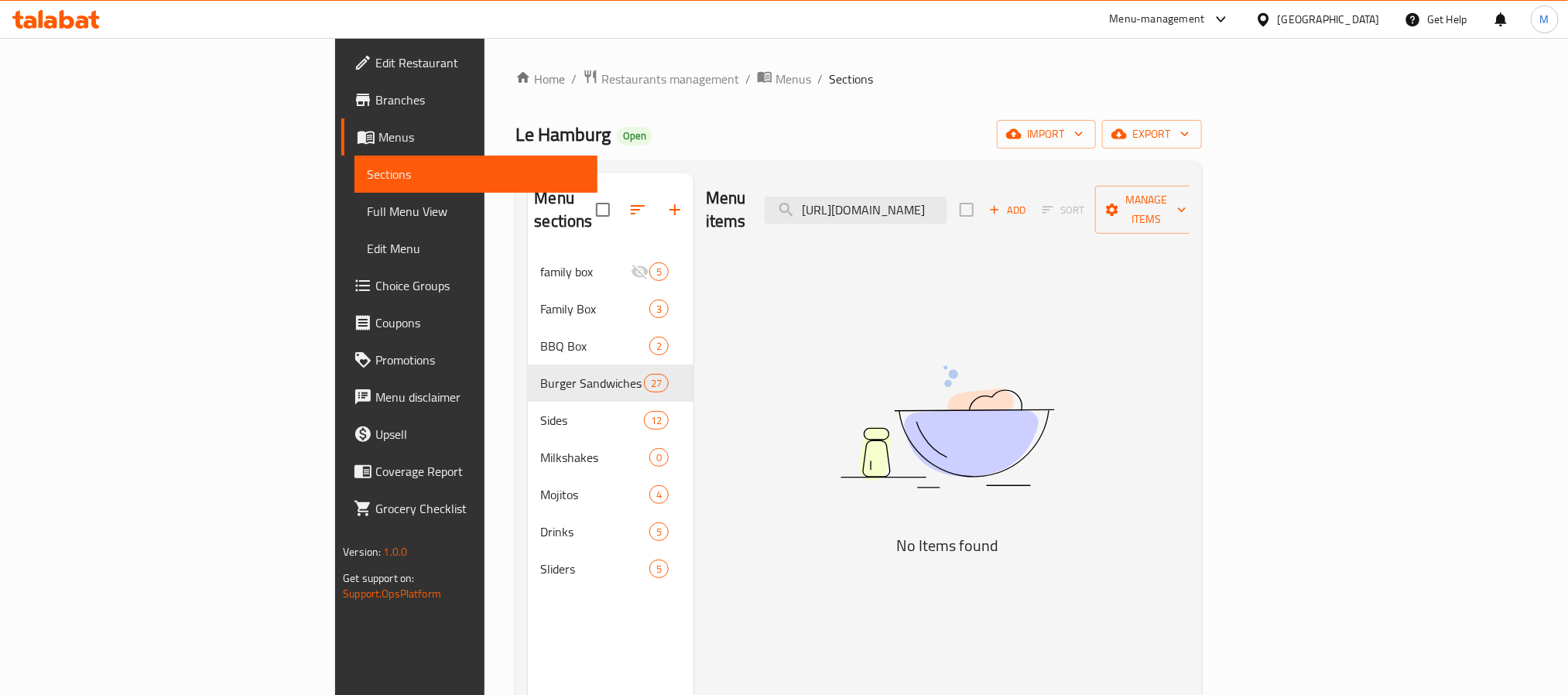
drag, startPoint x: 966, startPoint y: 197, endPoint x: 1159, endPoint y: 265, distance: 204.6
click at [1159, 265] on div "Menu items https://portal.talabat.com/qa/p/menu-management#/restaurants/13336/m…" at bounding box center [941, 520] width 496 height 695
type input "h"
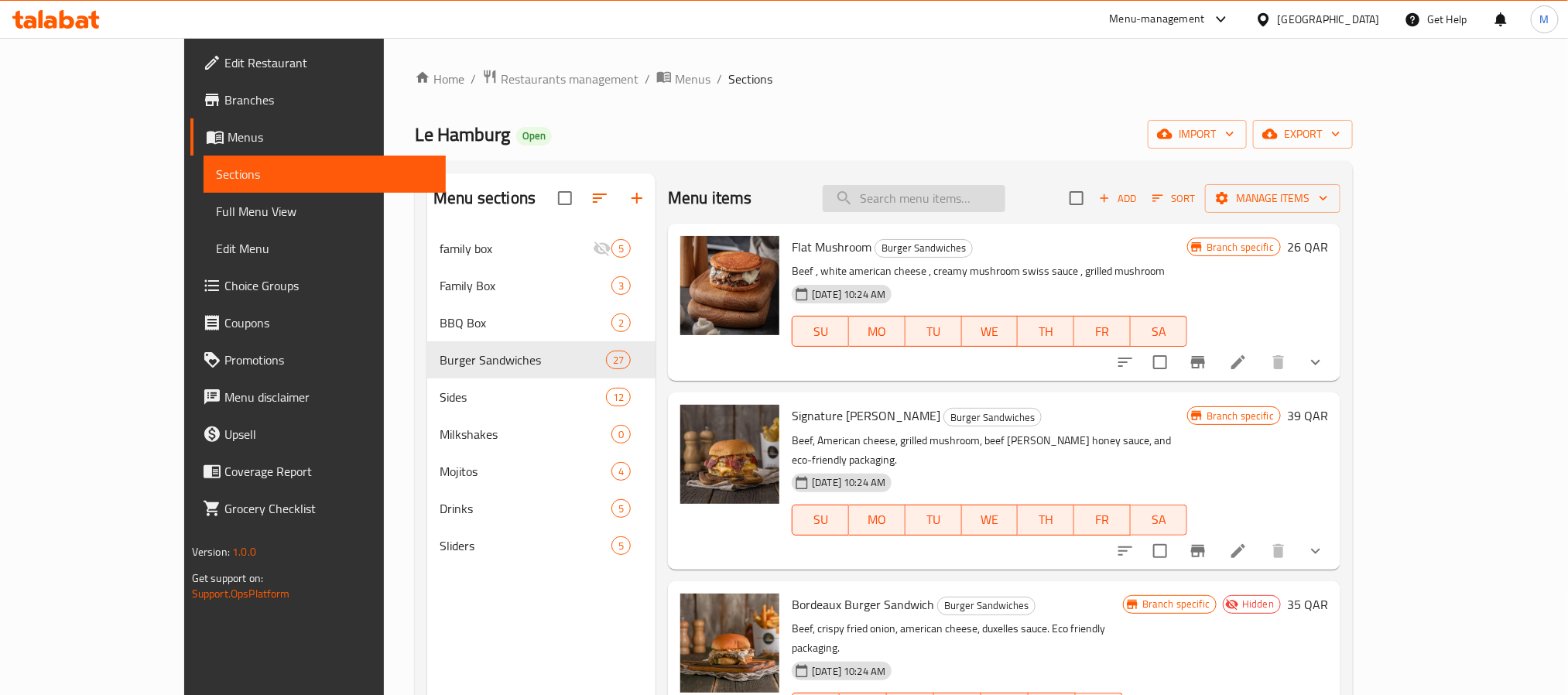
paste input "Bordeaux Burger"
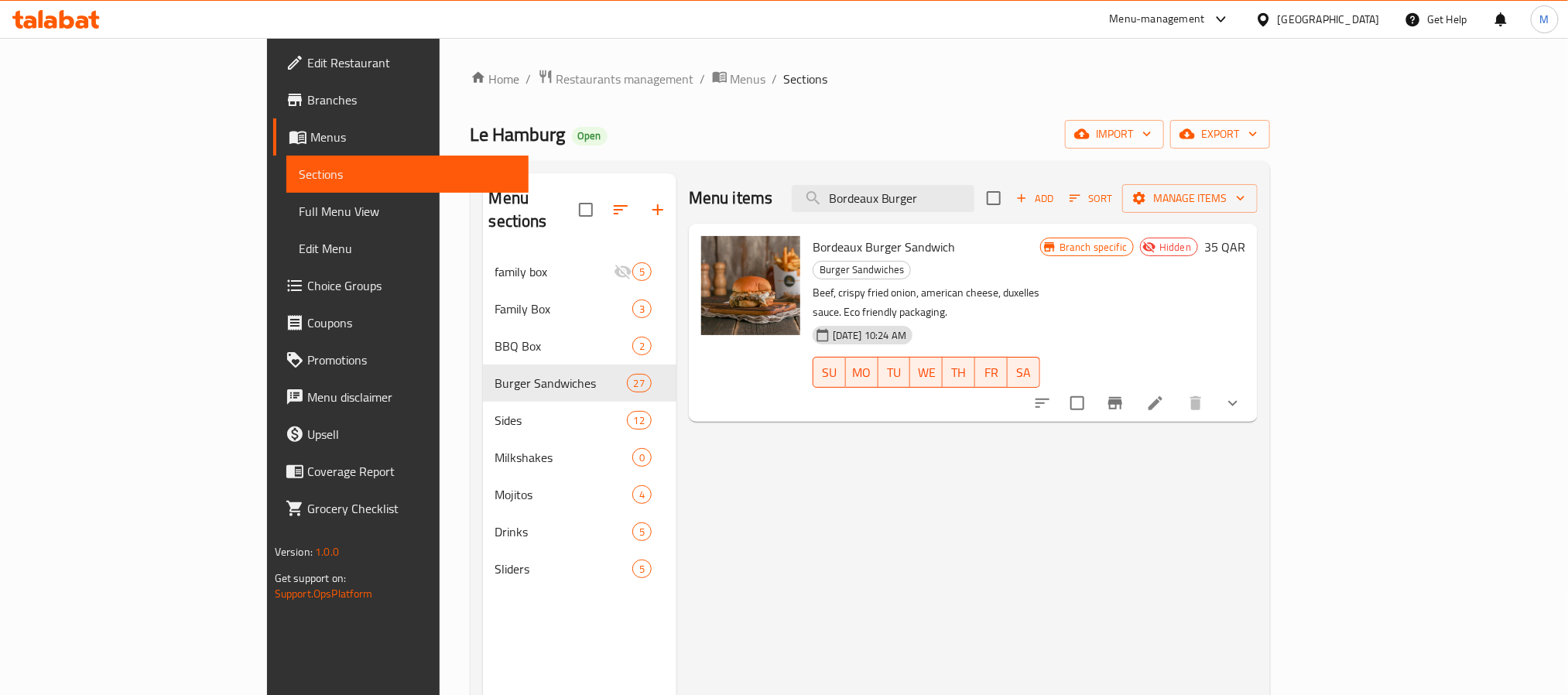
type input "Bordeaux Burger"
click at [1122, 397] on icon "Branch-specific-item" at bounding box center [1115, 403] width 14 height 13
click at [975, 196] on input "Bordeaux Burger" at bounding box center [882, 198] width 182 height 27
drag, startPoint x: 839, startPoint y: 200, endPoint x: 724, endPoint y: 205, distance: 115.1
click at [746, 204] on div "Menu items Bordeaux Burger Add Sort Manage items" at bounding box center [973, 198] width 569 height 50
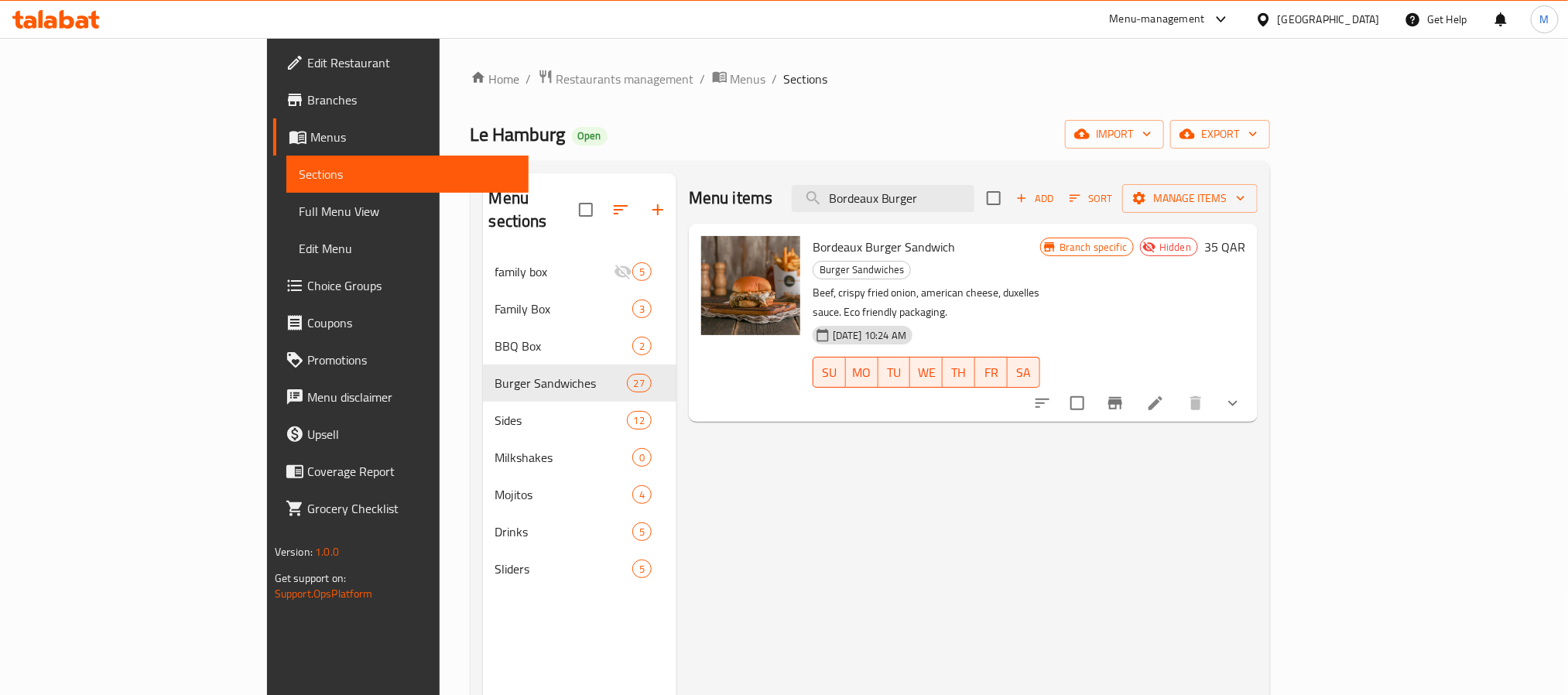
paste input "Egg Cheessy Burger"
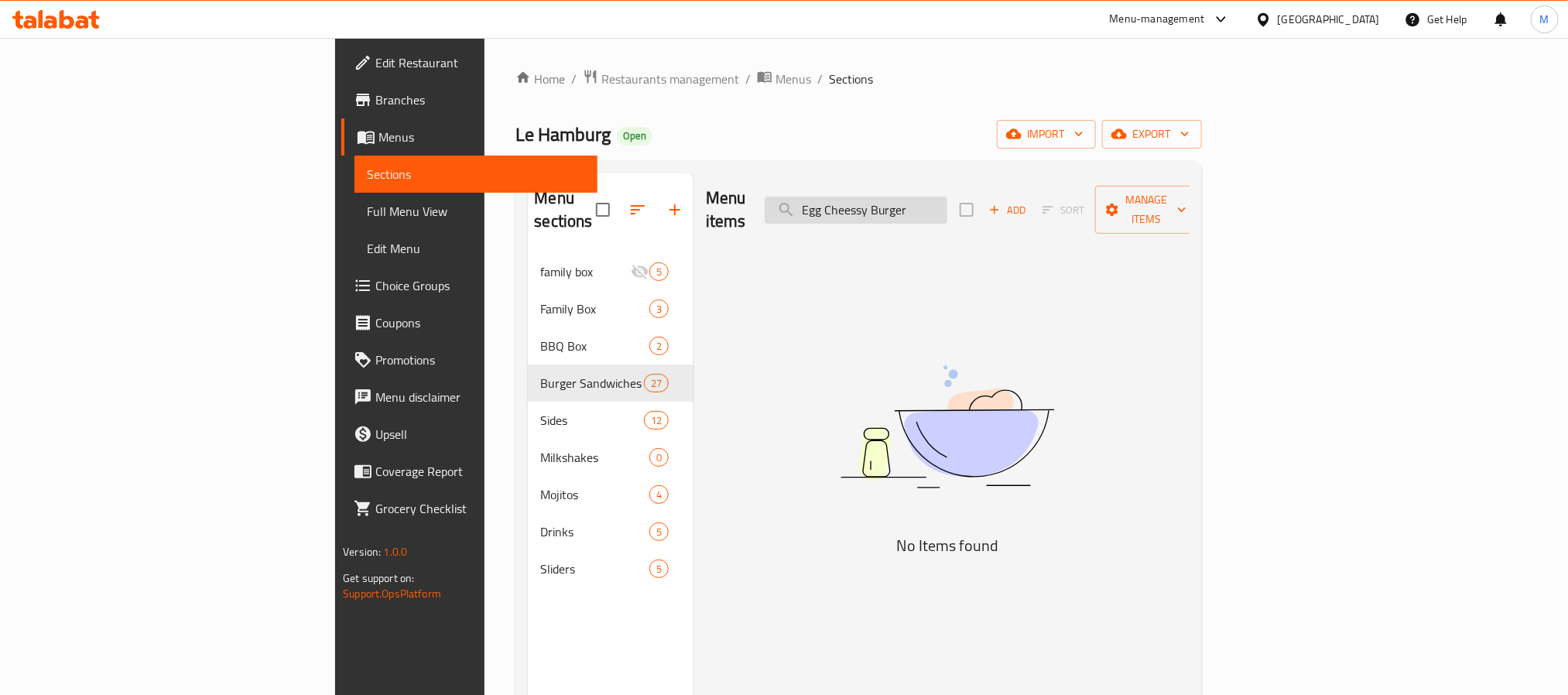
click at [947, 197] on input "Egg Cheessy Burger" at bounding box center [855, 210] width 182 height 27
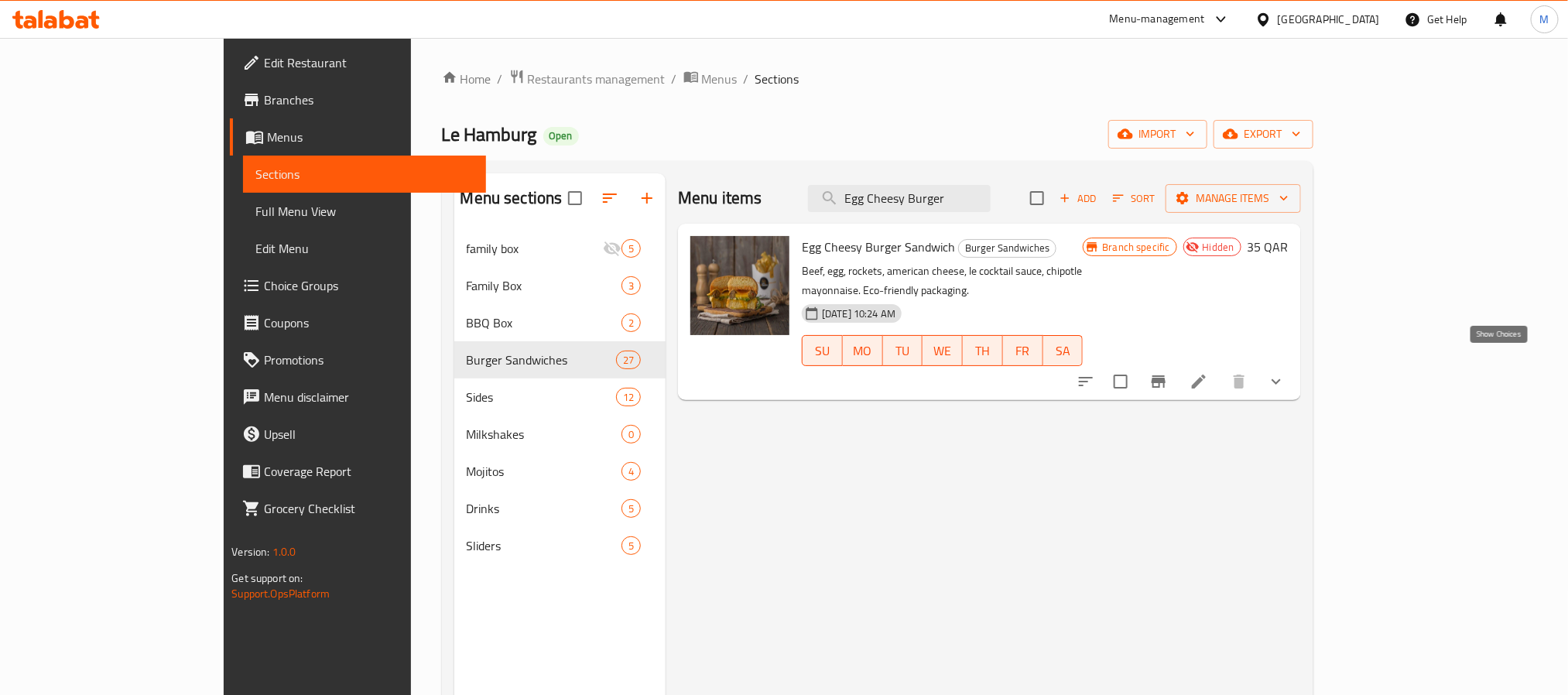
type input "Egg Cheesy Burger"
click at [1286, 372] on icon "show more" at bounding box center [1276, 382] width 18 height 18
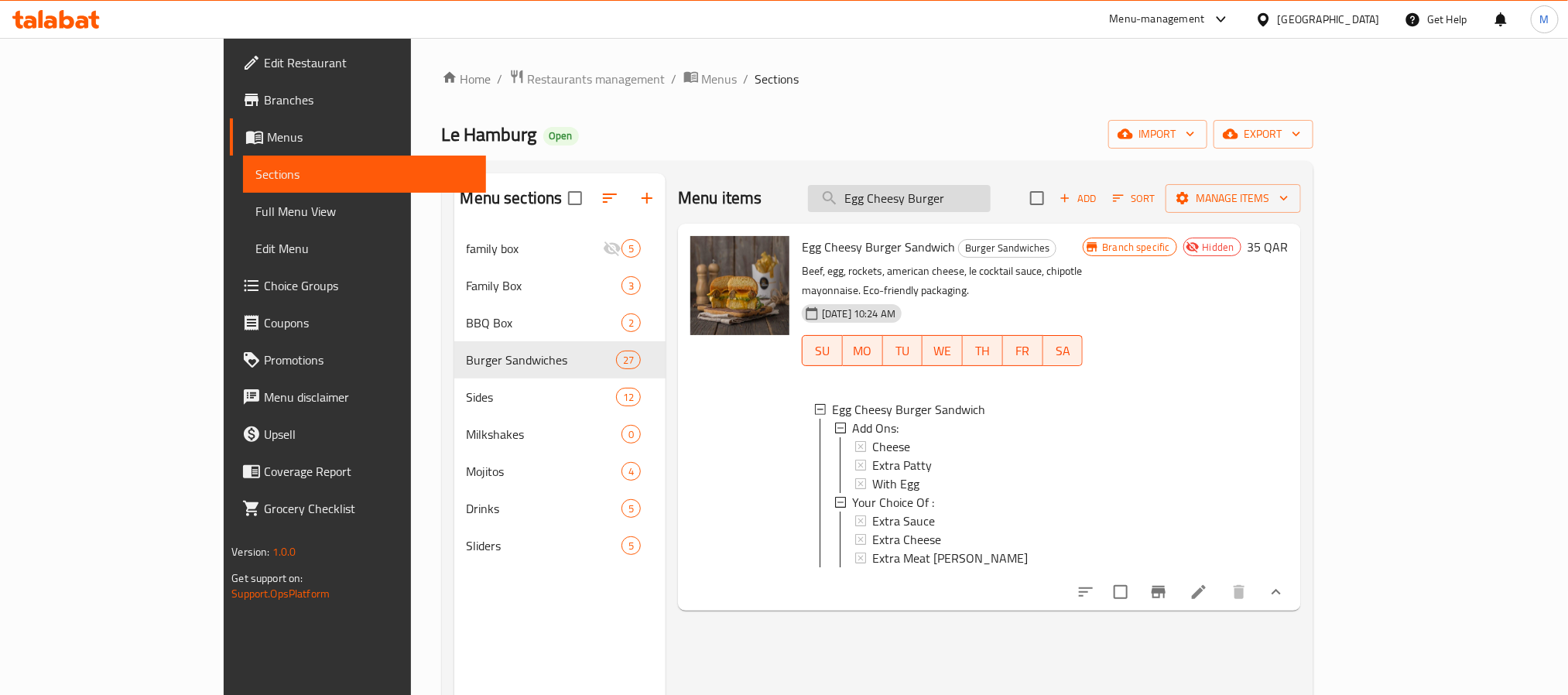
click at [991, 200] on input "Egg Cheesy Burger" at bounding box center [899, 198] width 182 height 27
click at [897, 629] on div "Menu items Add Sort Manage items Egg Cheesy Burger Sandwich Burger Sandwiches B…" at bounding box center [983, 520] width 635 height 695
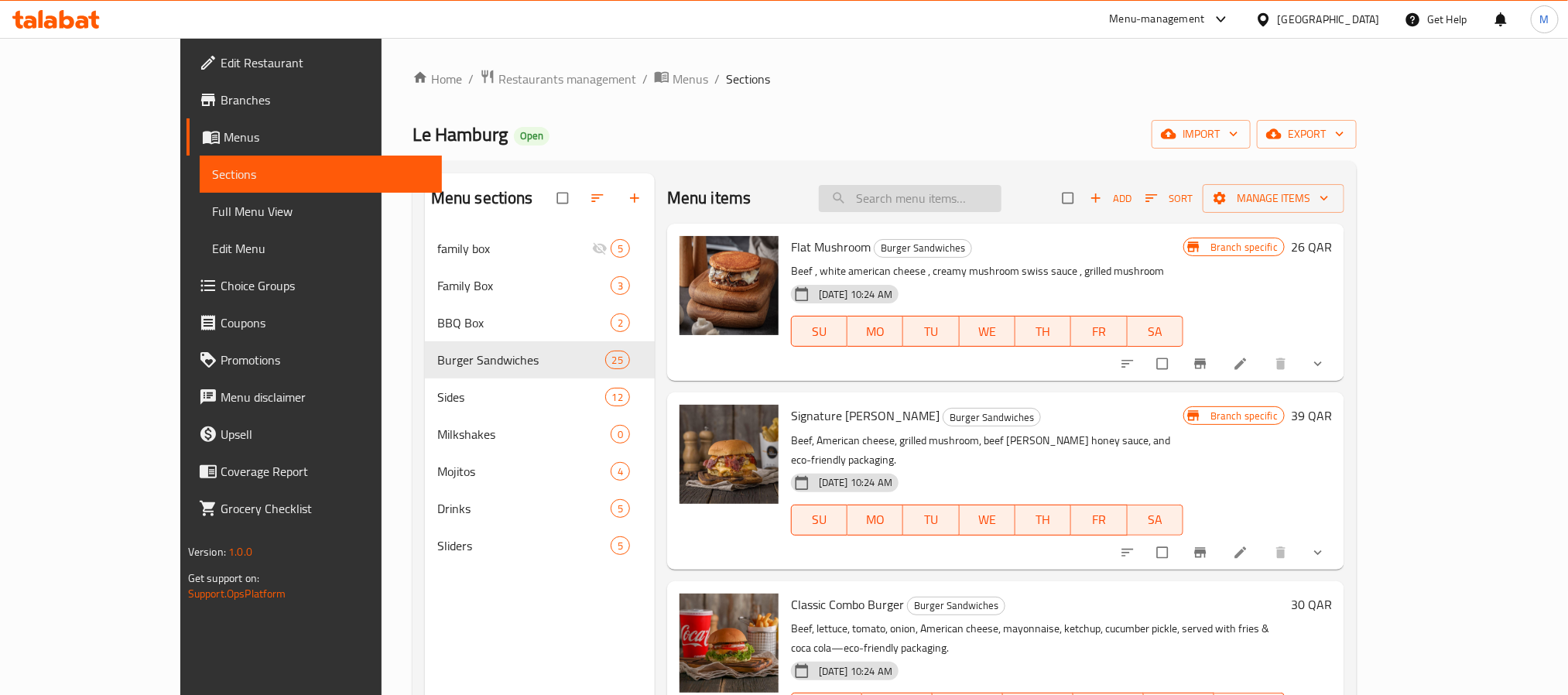
click at [971, 189] on input "search" at bounding box center [909, 198] width 182 height 27
paste input "Egg Cheesy Burger"
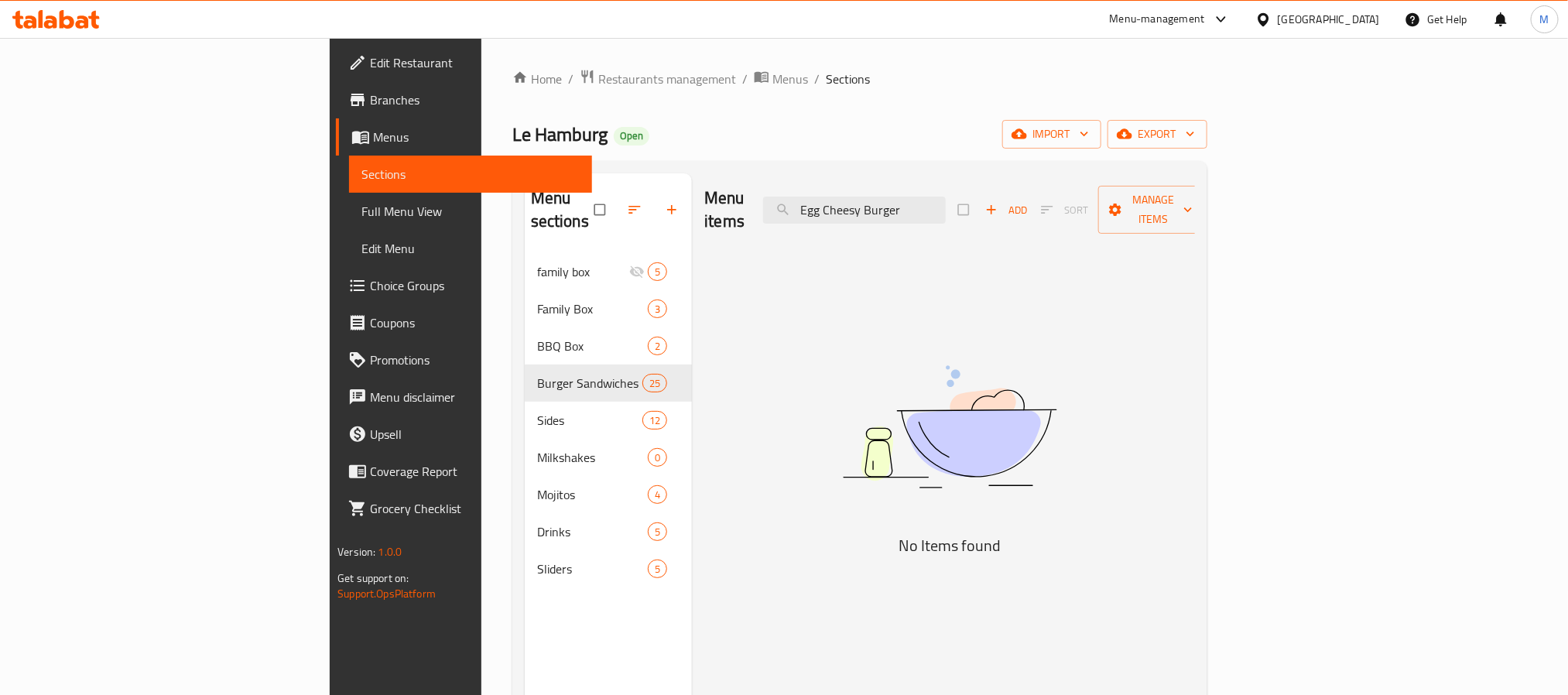
type input "Egg Cheesy Burger"
click at [1195, 134] on span "export" at bounding box center [1157, 134] width 75 height 19
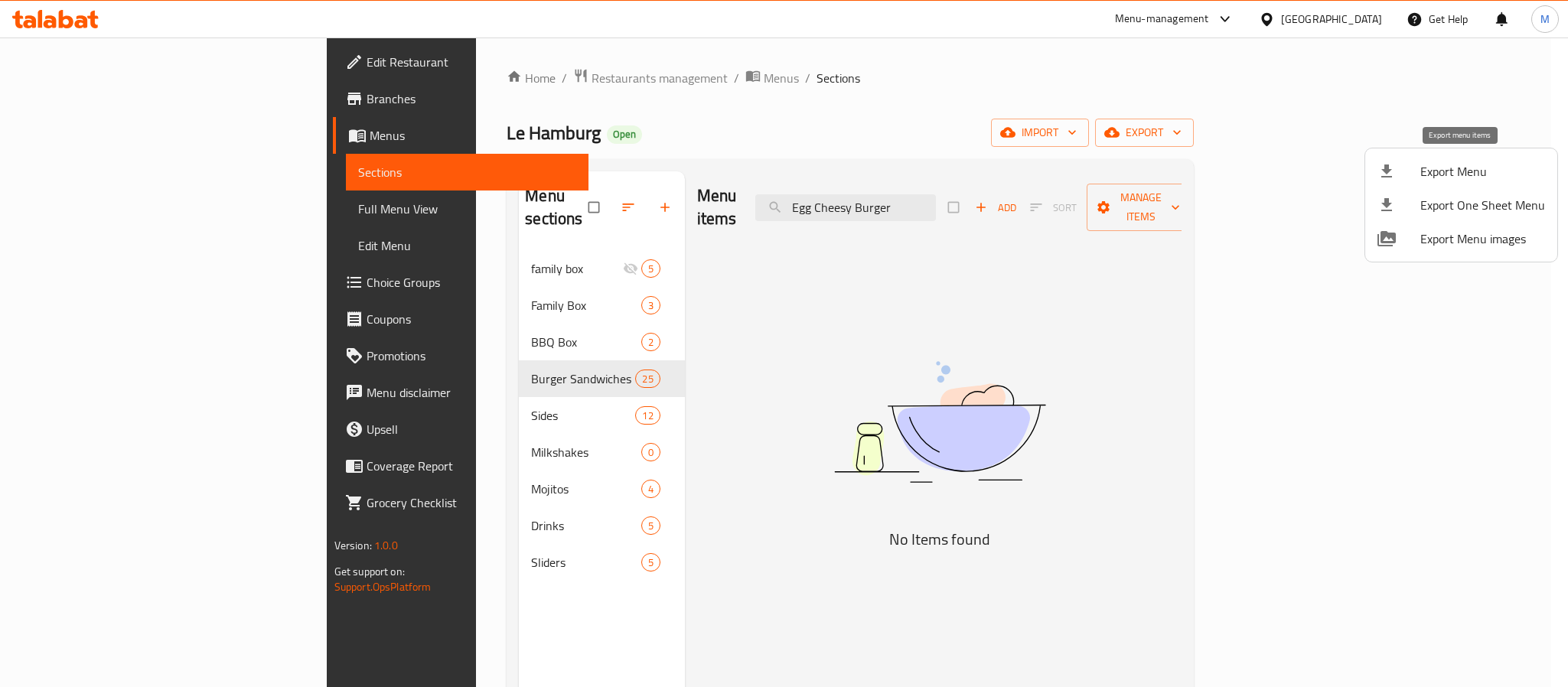
click at [1431, 166] on span "Export Menu" at bounding box center [1482, 171] width 125 height 18
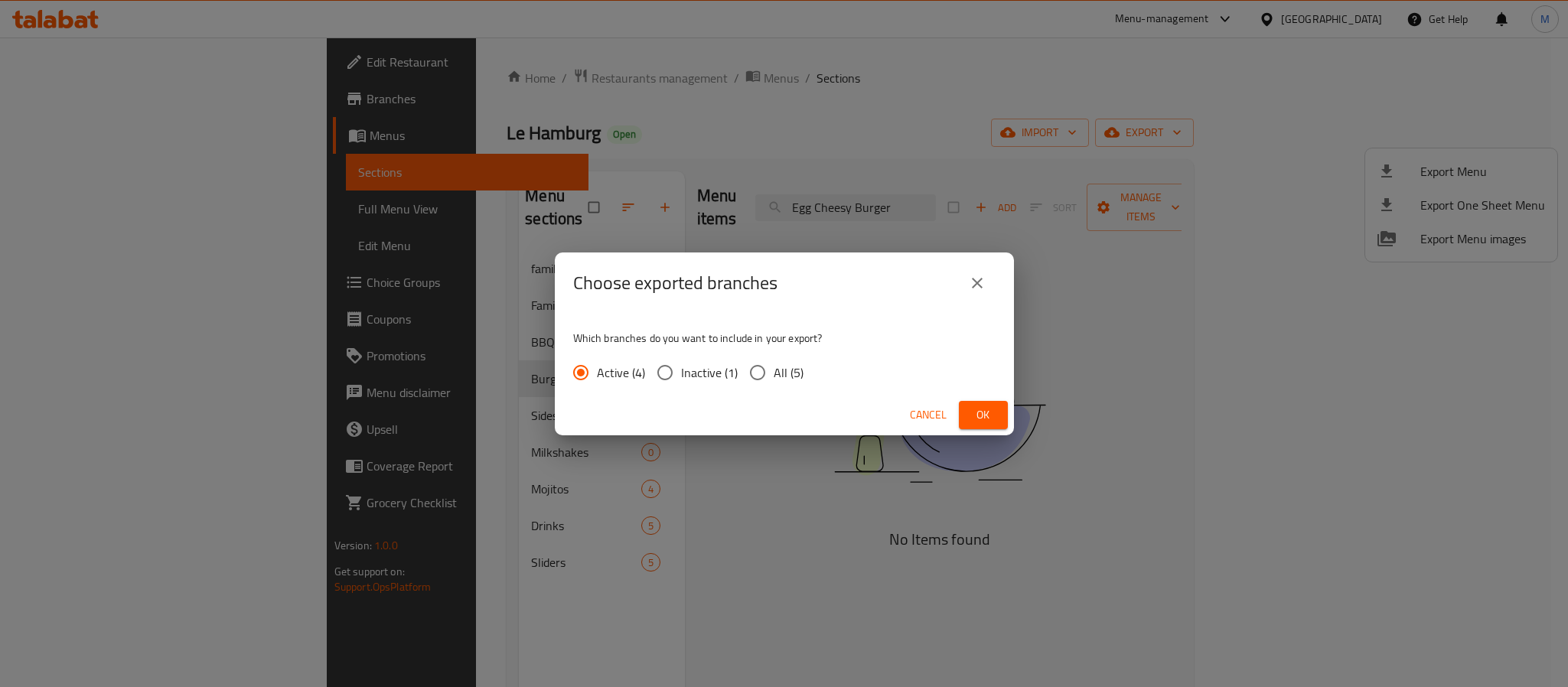
click at [751, 368] on input "All (5)" at bounding box center [757, 372] width 32 height 32
radio input "true"
click at [1005, 412] on button "Ok" at bounding box center [983, 415] width 49 height 28
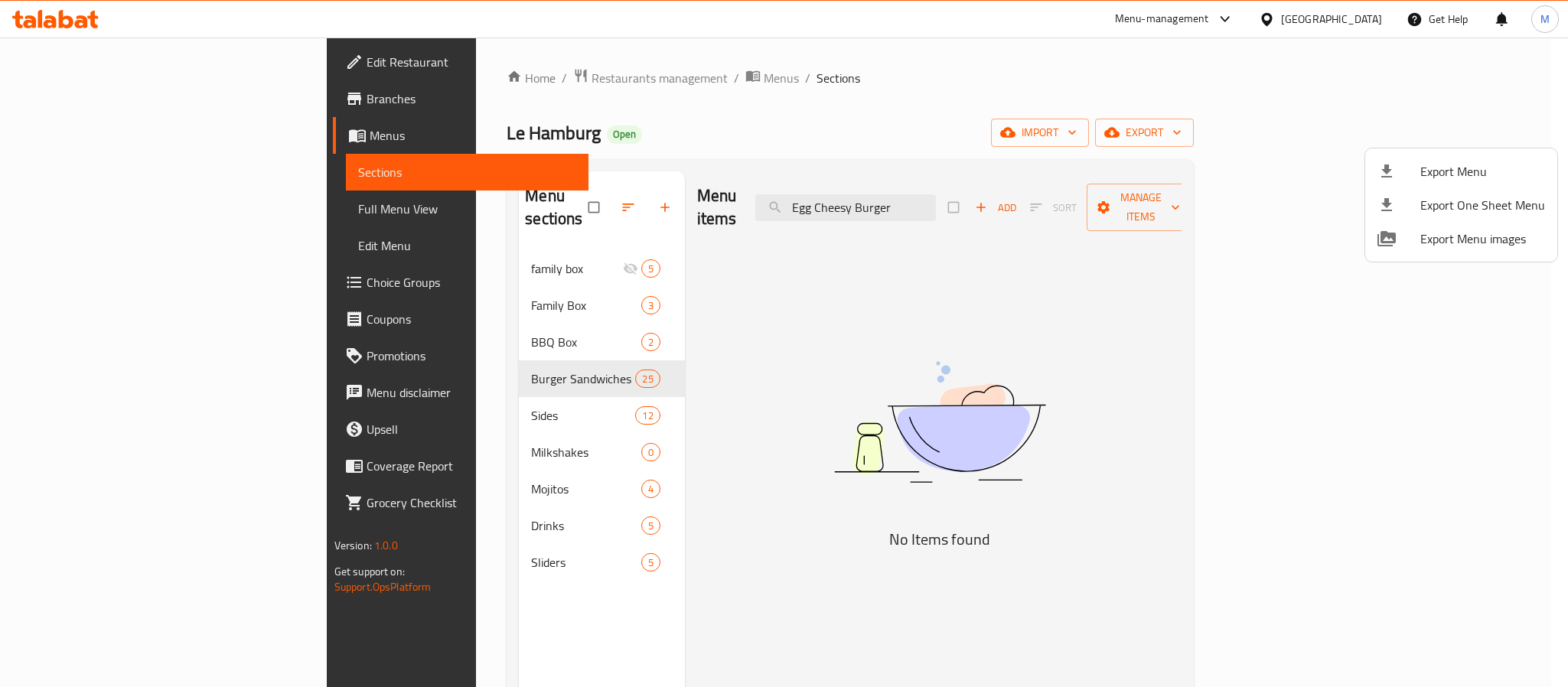
click at [1371, 17] on div at bounding box center [784, 343] width 1568 height 687
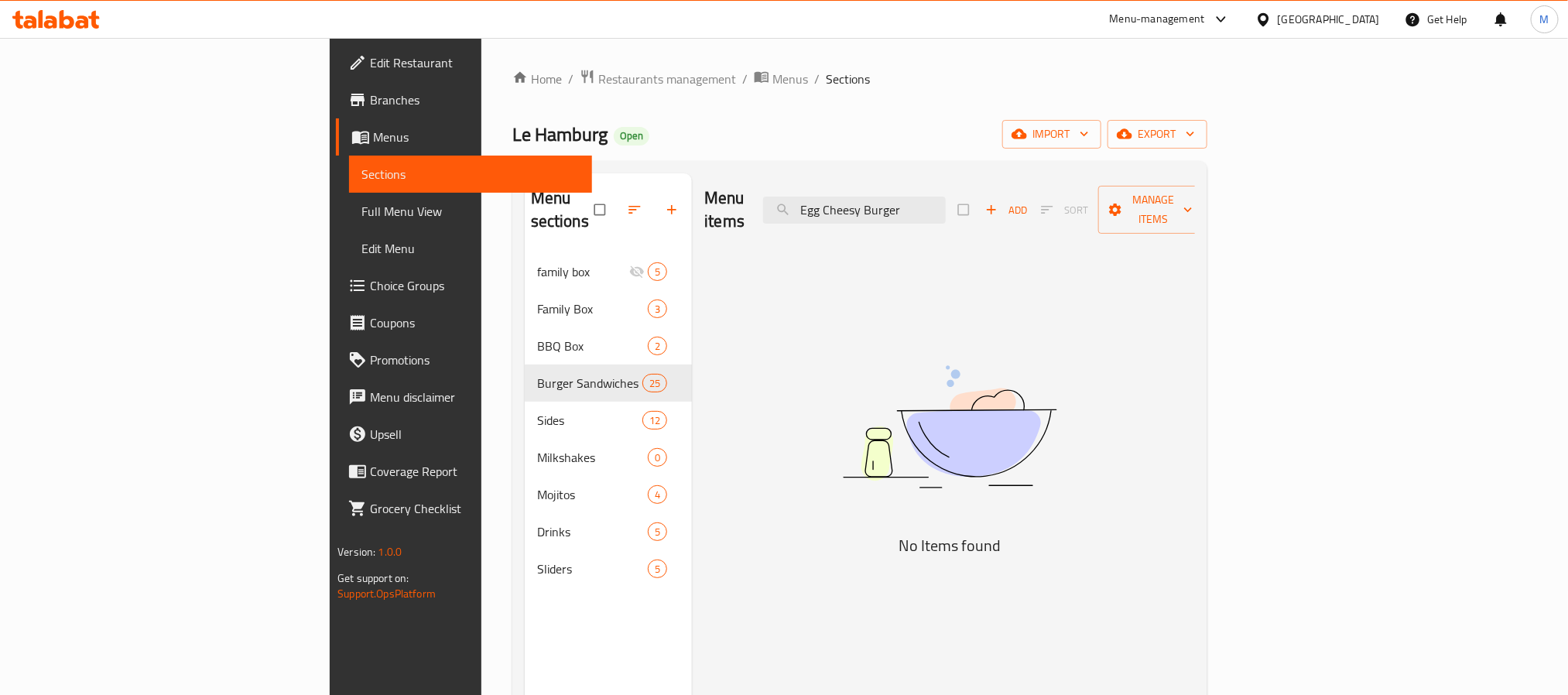
click at [1364, 22] on div "[GEOGRAPHIC_DATA]" at bounding box center [1329, 19] width 103 height 17
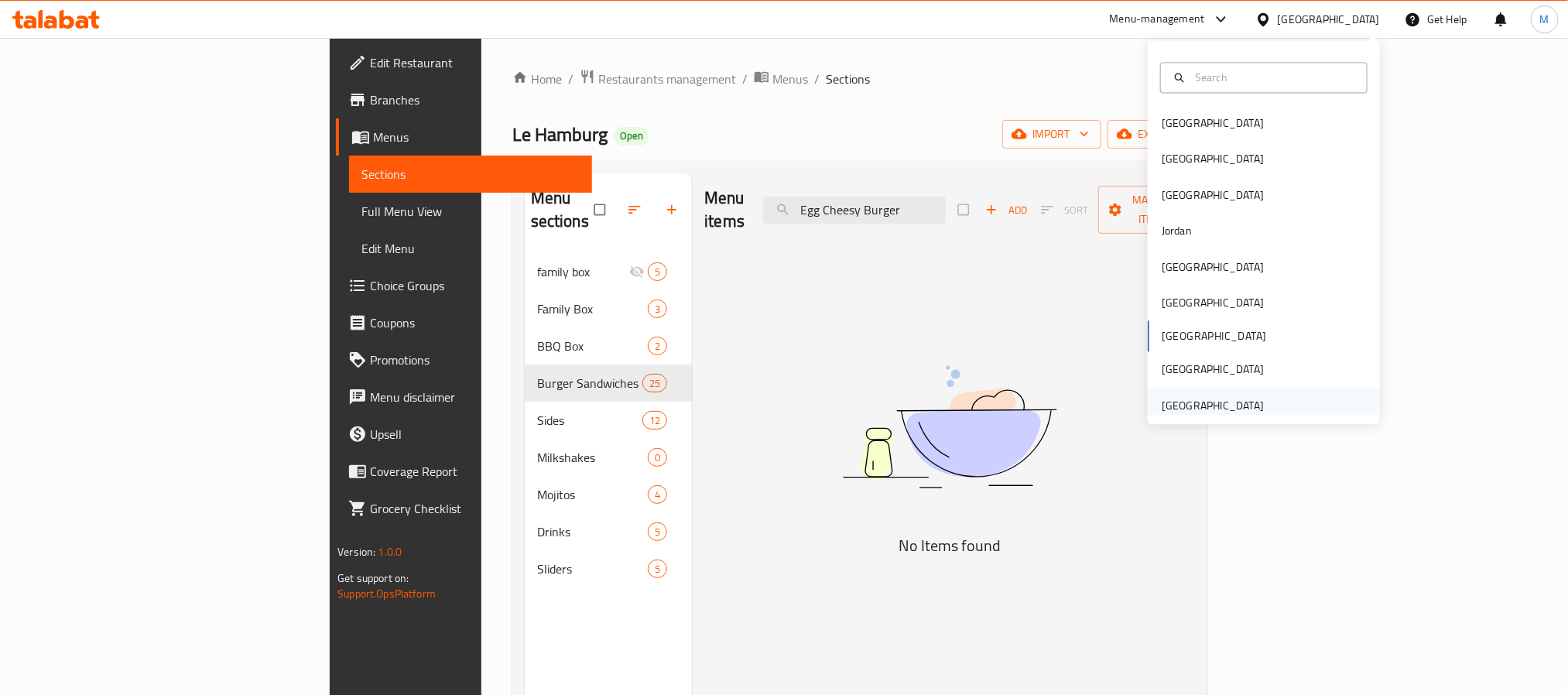
click at [1193, 398] on div "United Arab Emirates" at bounding box center [1213, 405] width 103 height 17
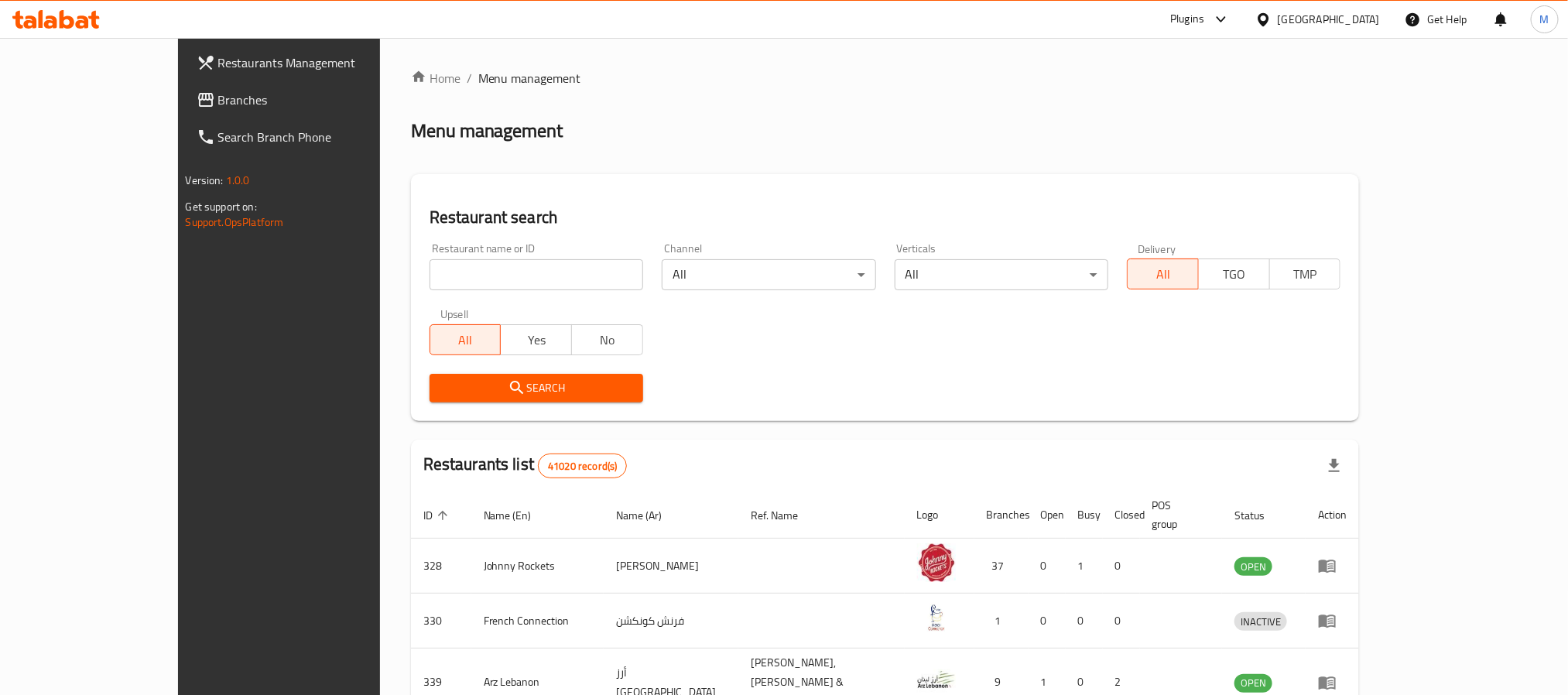
click at [218, 108] on span "Branches" at bounding box center [323, 100] width 209 height 18
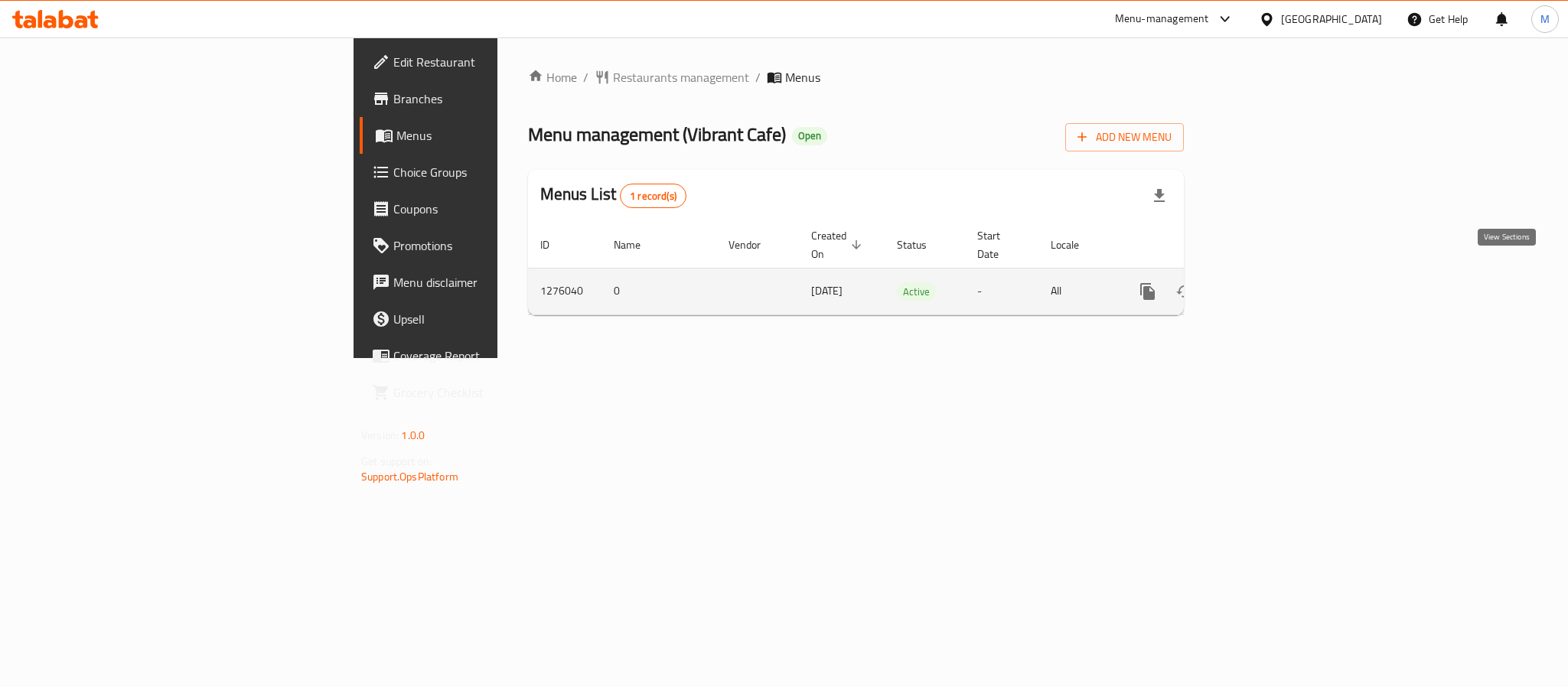
click at [1267, 282] on icon "enhanced table" at bounding box center [1258, 292] width 18 height 18
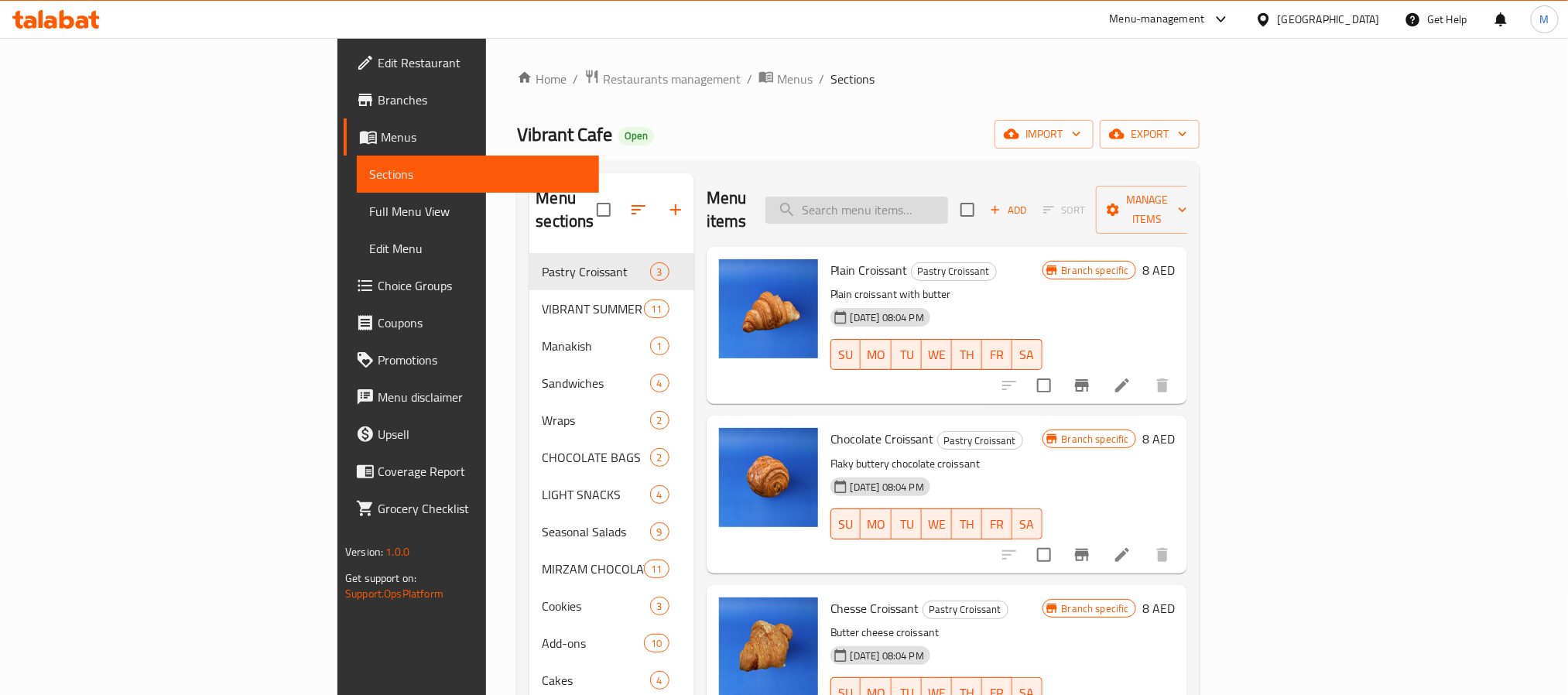
drag, startPoint x: 1019, startPoint y: 183, endPoint x: 1013, endPoint y: 192, distance: 10.8
click at [1019, 183] on div "Menu items Add Sort Manage items" at bounding box center [947, 209] width 481 height 73
click at [948, 197] on input "search" at bounding box center [856, 210] width 182 height 27
paste input "Iced spanish latte"
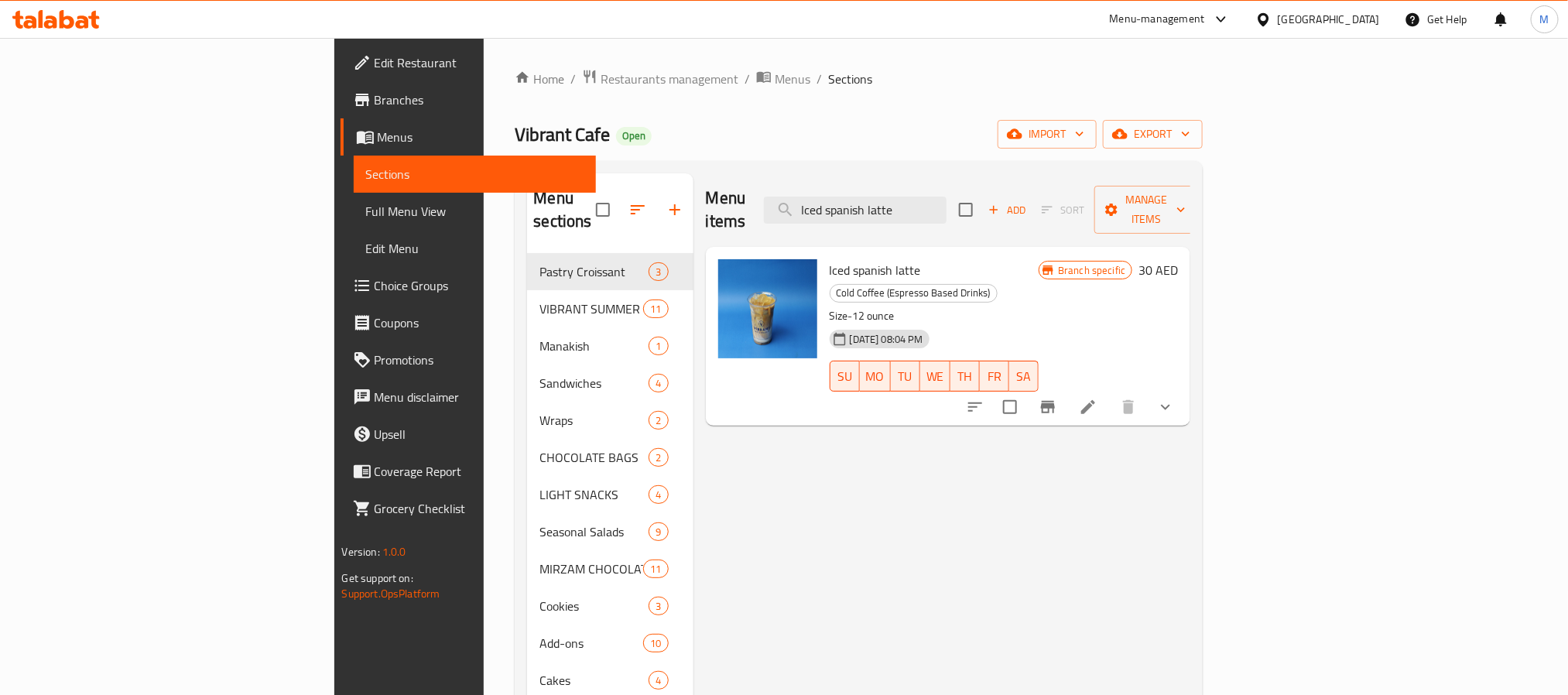
type input "Iced spanish latte"
click at [1110, 393] on li at bounding box center [1088, 407] width 44 height 28
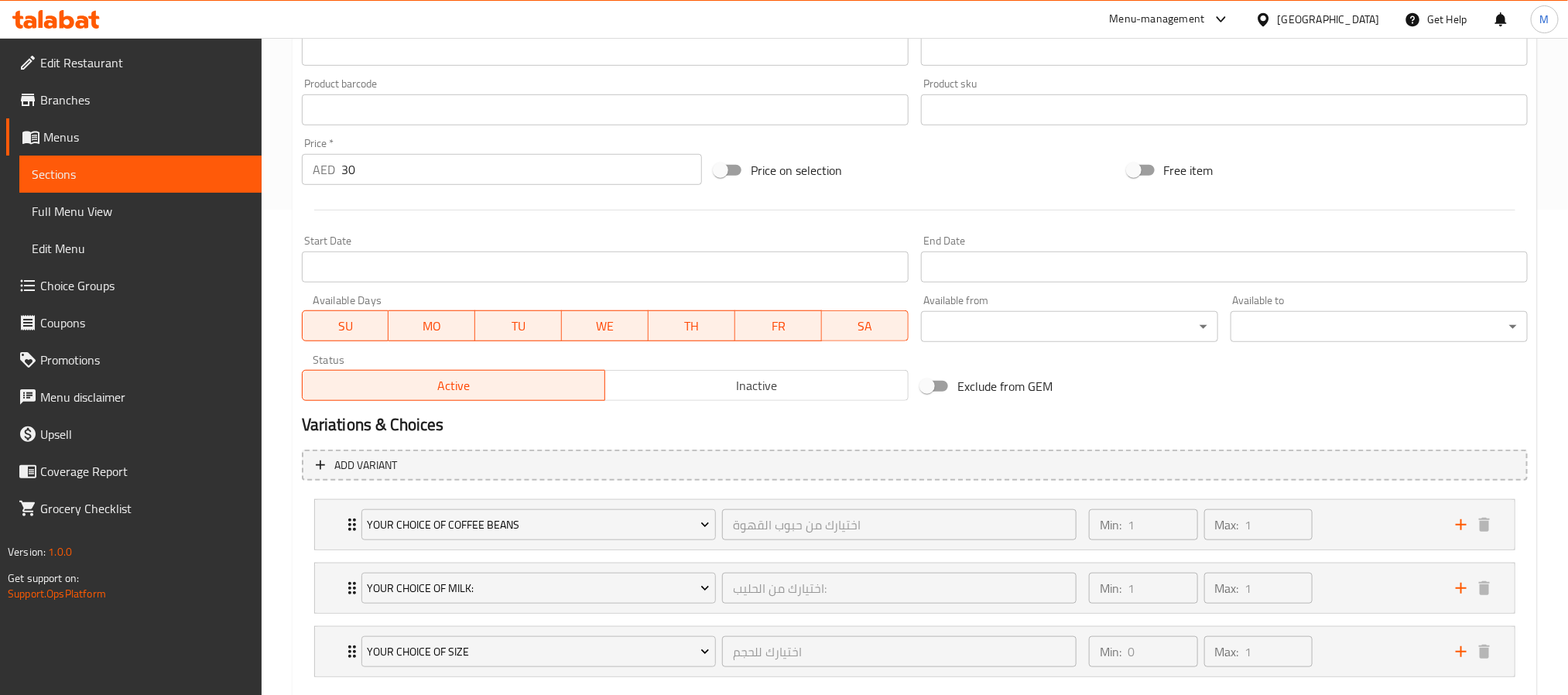
scroll to position [577, 0]
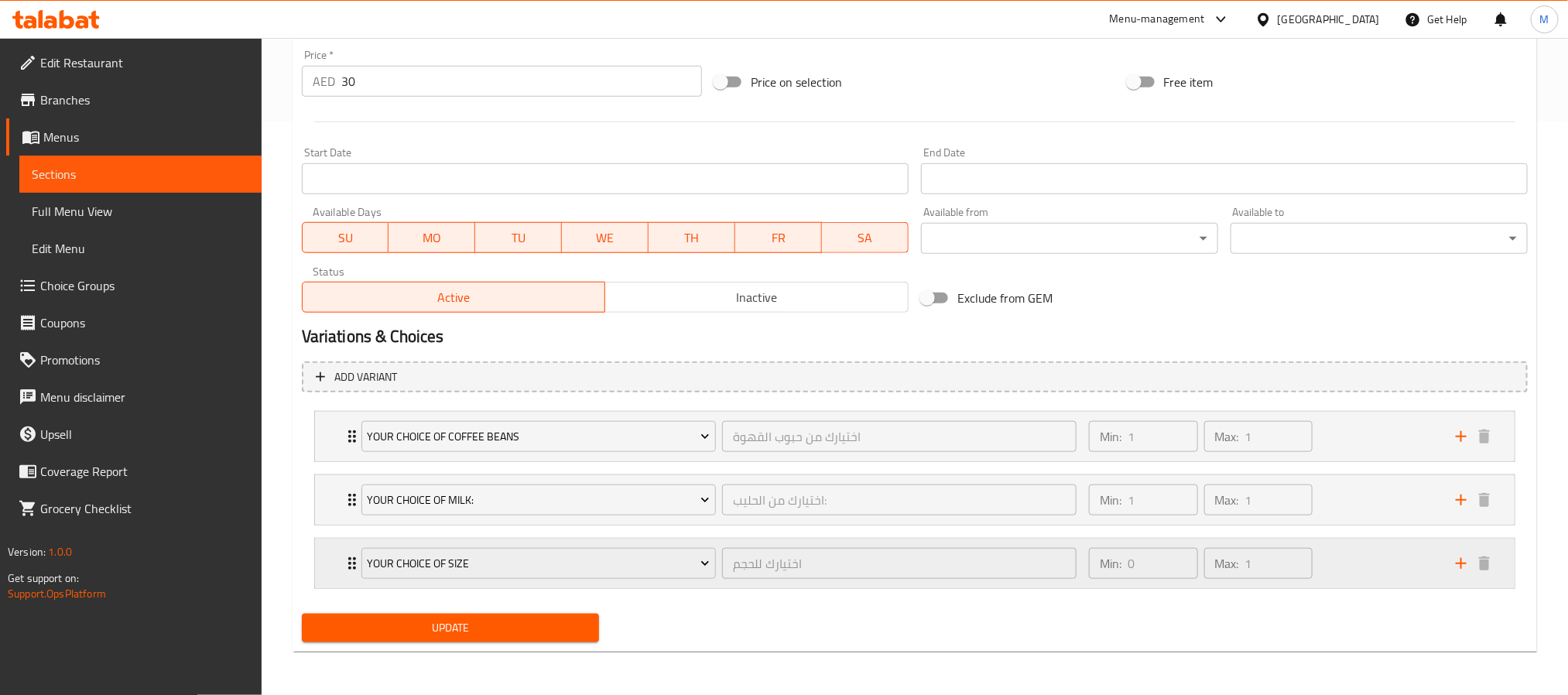
click at [722, 541] on div "Your Choice of Size اختيارك للحجم ​" at bounding box center [718, 563] width 734 height 50
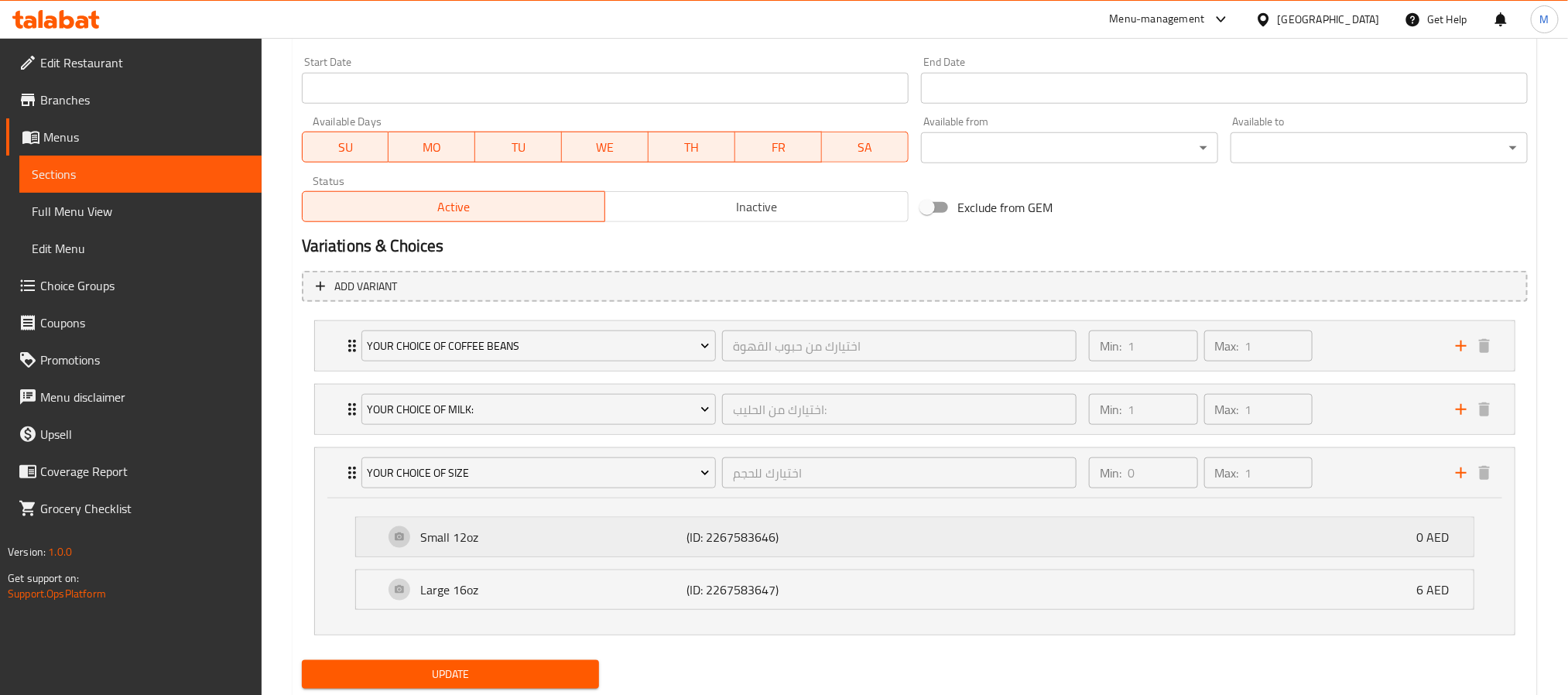
scroll to position [715, 0]
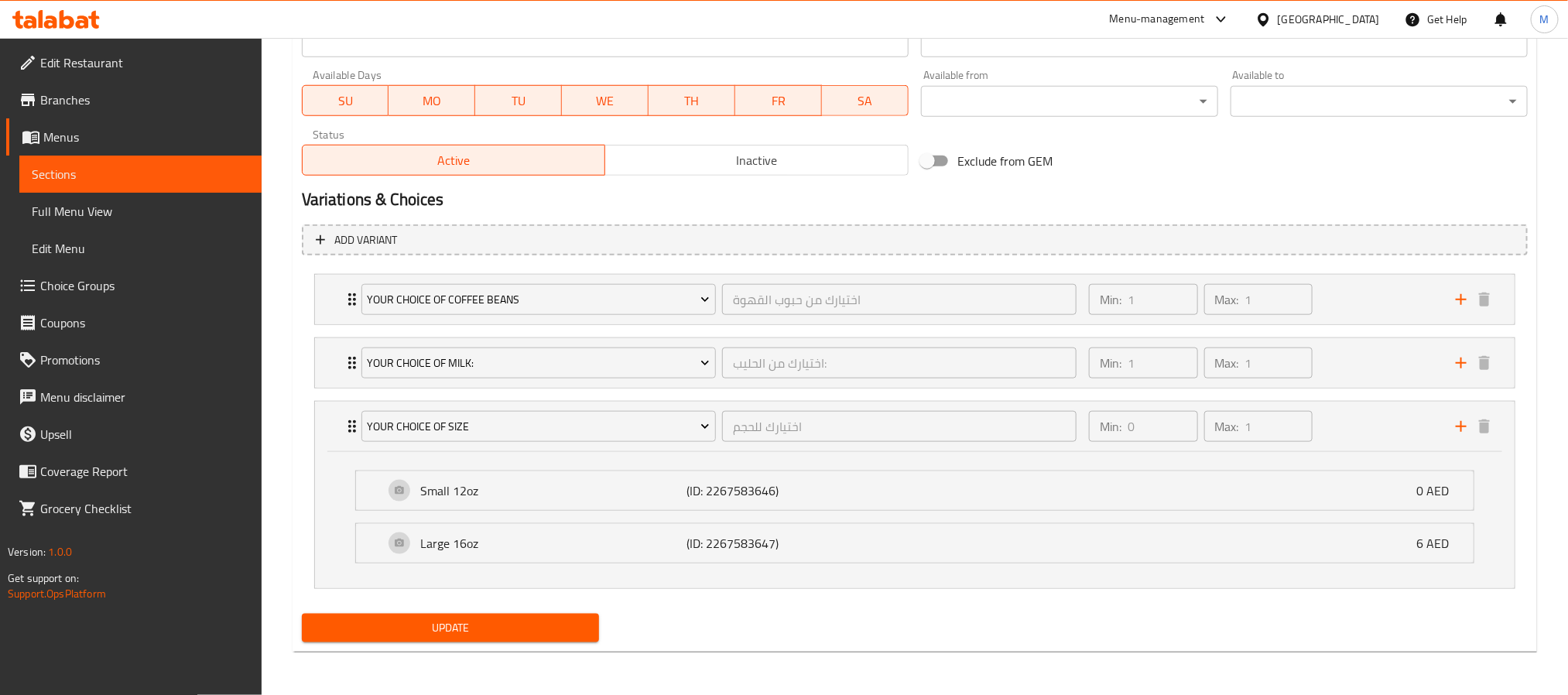
click at [86, 286] on span "Choice Groups" at bounding box center [145, 286] width 209 height 18
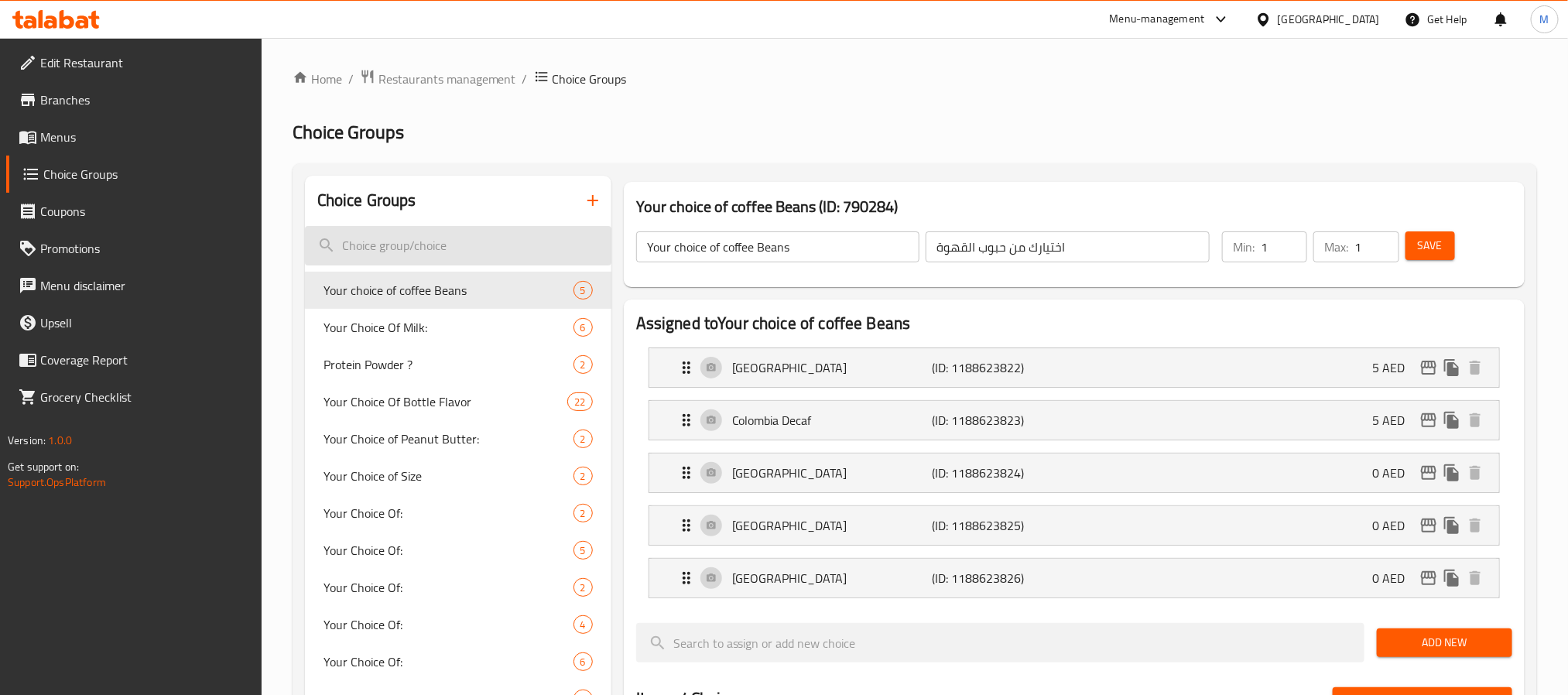
click at [375, 240] on input "search" at bounding box center [458, 245] width 307 height 39
paste input "2267583646"
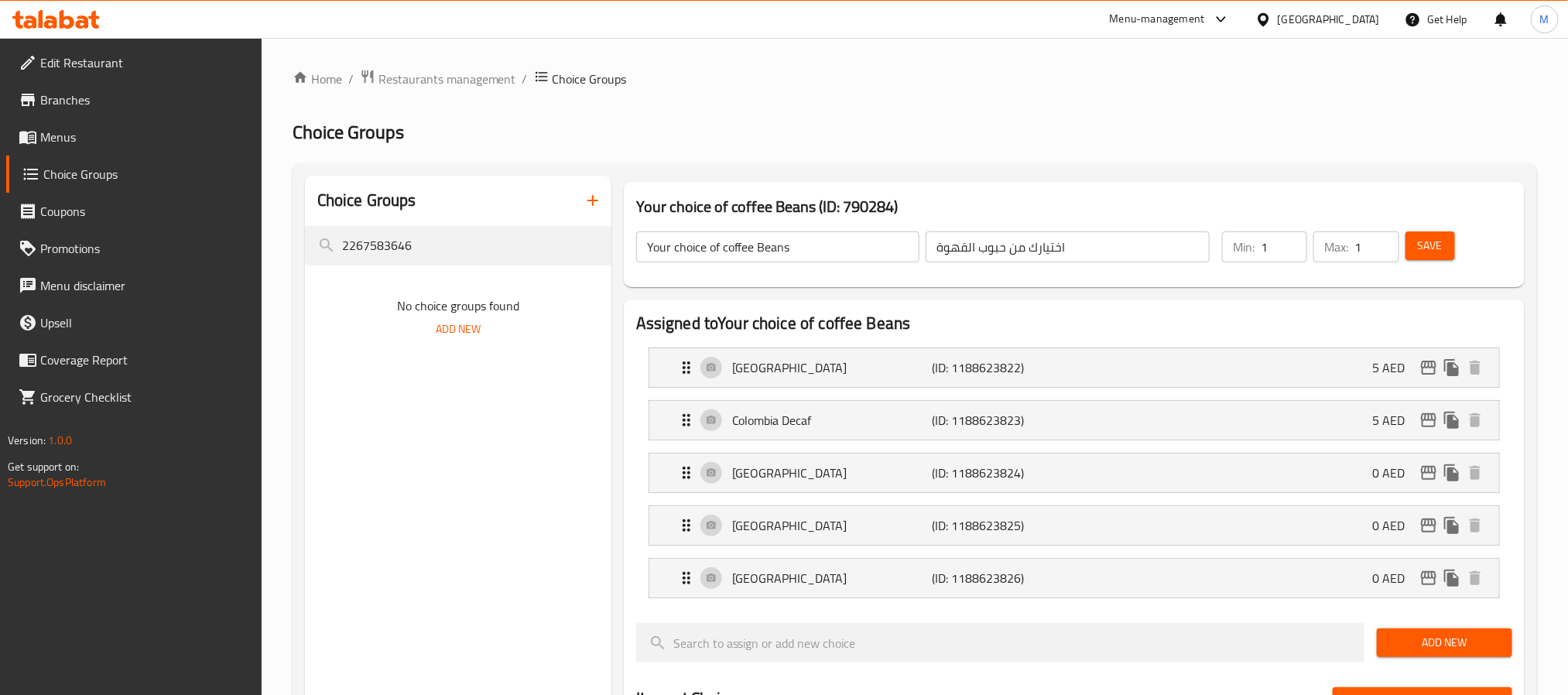
drag, startPoint x: 433, startPoint y: 256, endPoint x: 21, endPoint y: 277, distance: 412.5
click at [49, 277] on div "Edit Restaurant Branches Menus Choice Groups Coupons Promotions Menu disclaimer…" at bounding box center [784, 677] width 1568 height 1278
type input "your choice of size"
click at [436, 303] on div "Your Choice of Size 2" at bounding box center [458, 290] width 307 height 37
type input "Your Choice of Size"
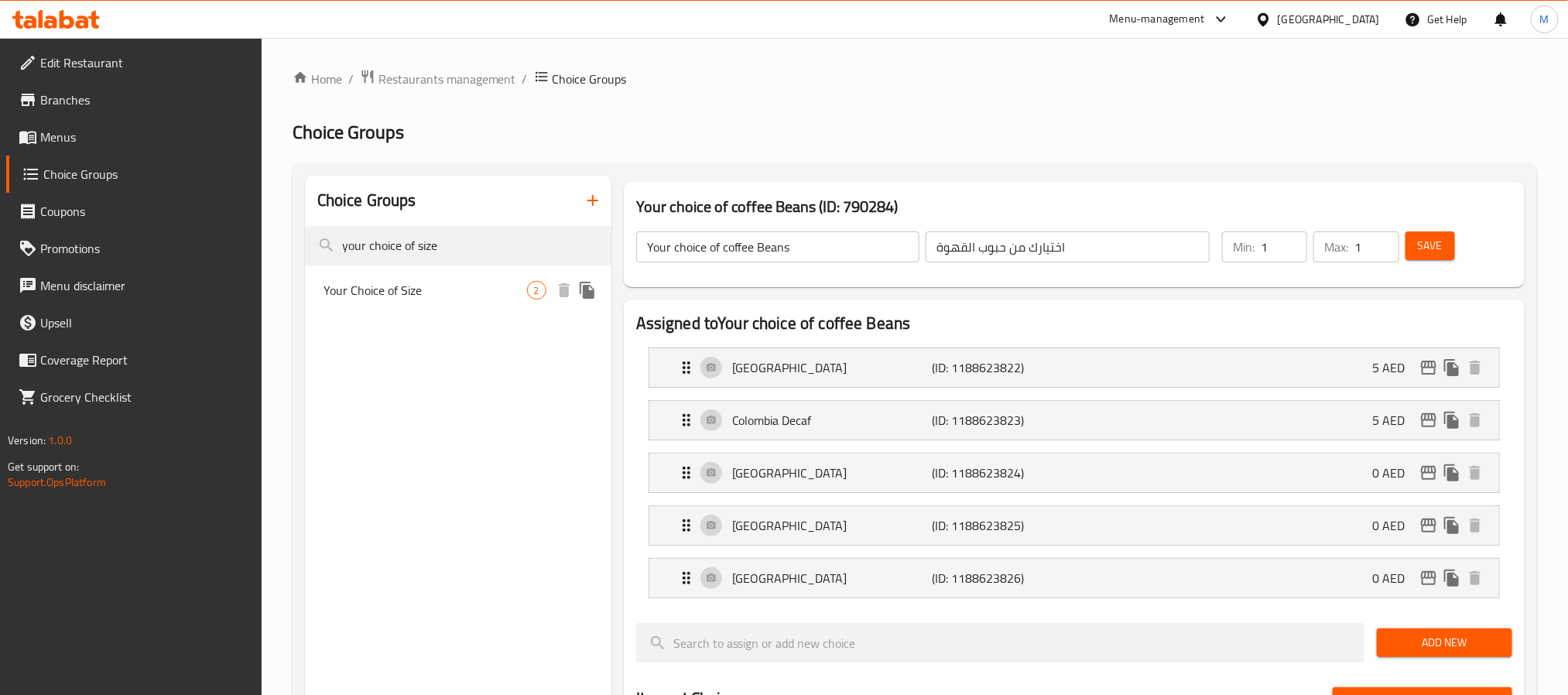
type input "اختيارك للحجم"
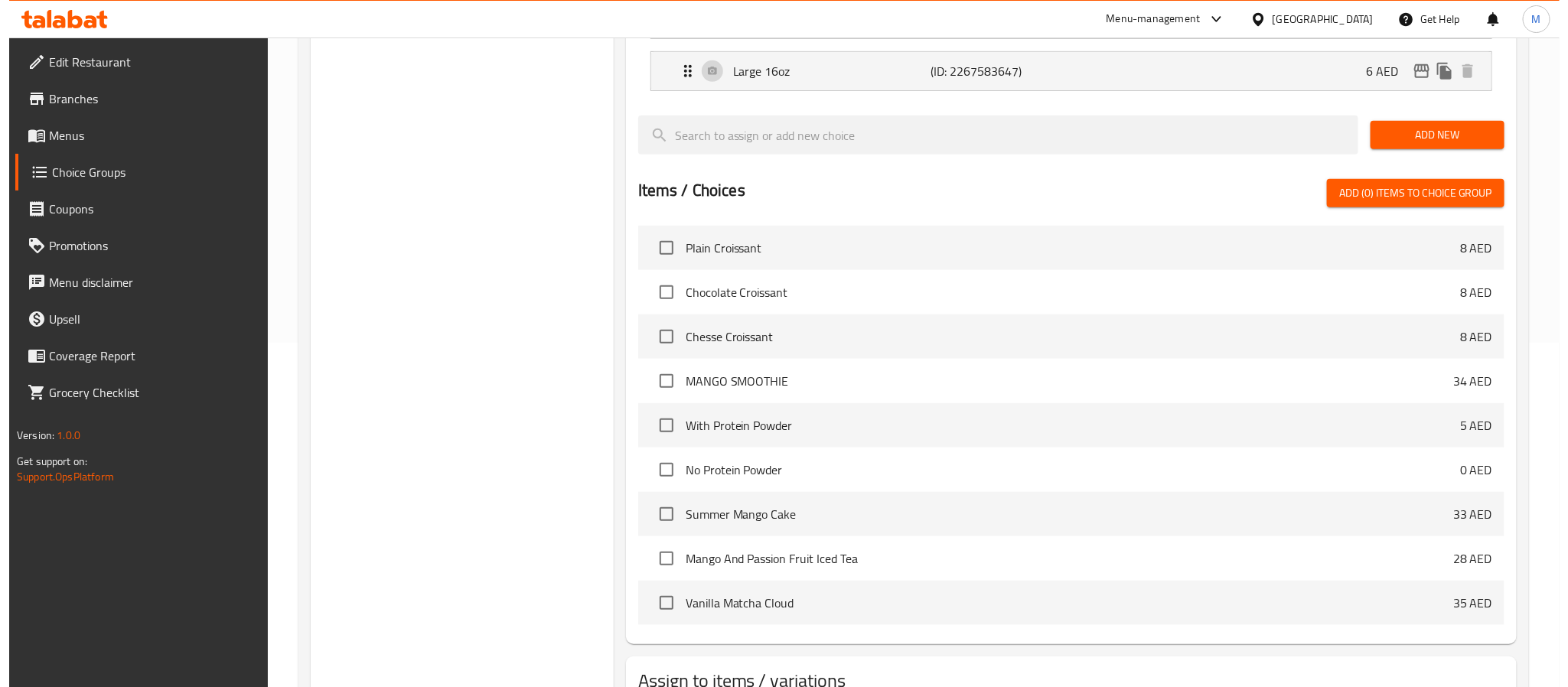
scroll to position [458, 0]
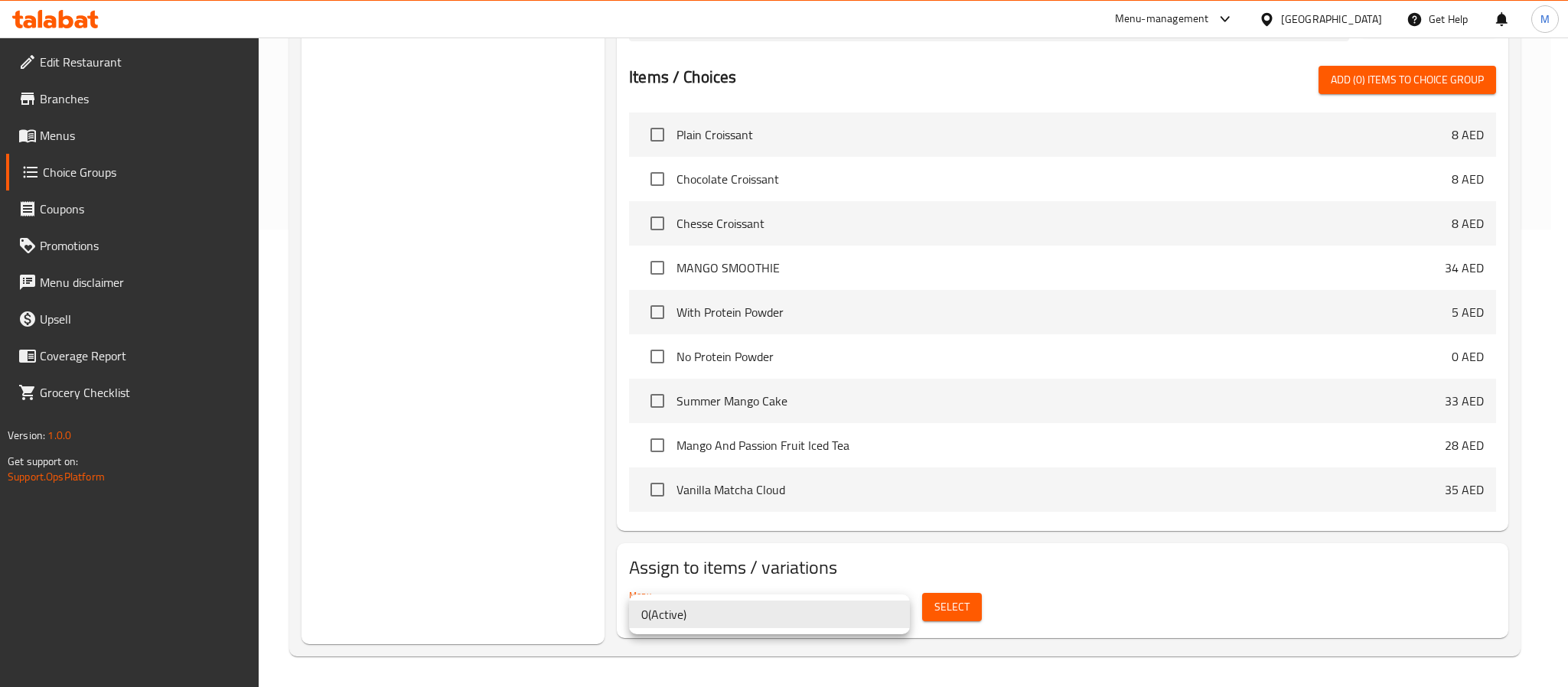
click at [356, 485] on div at bounding box center [784, 343] width 1568 height 687
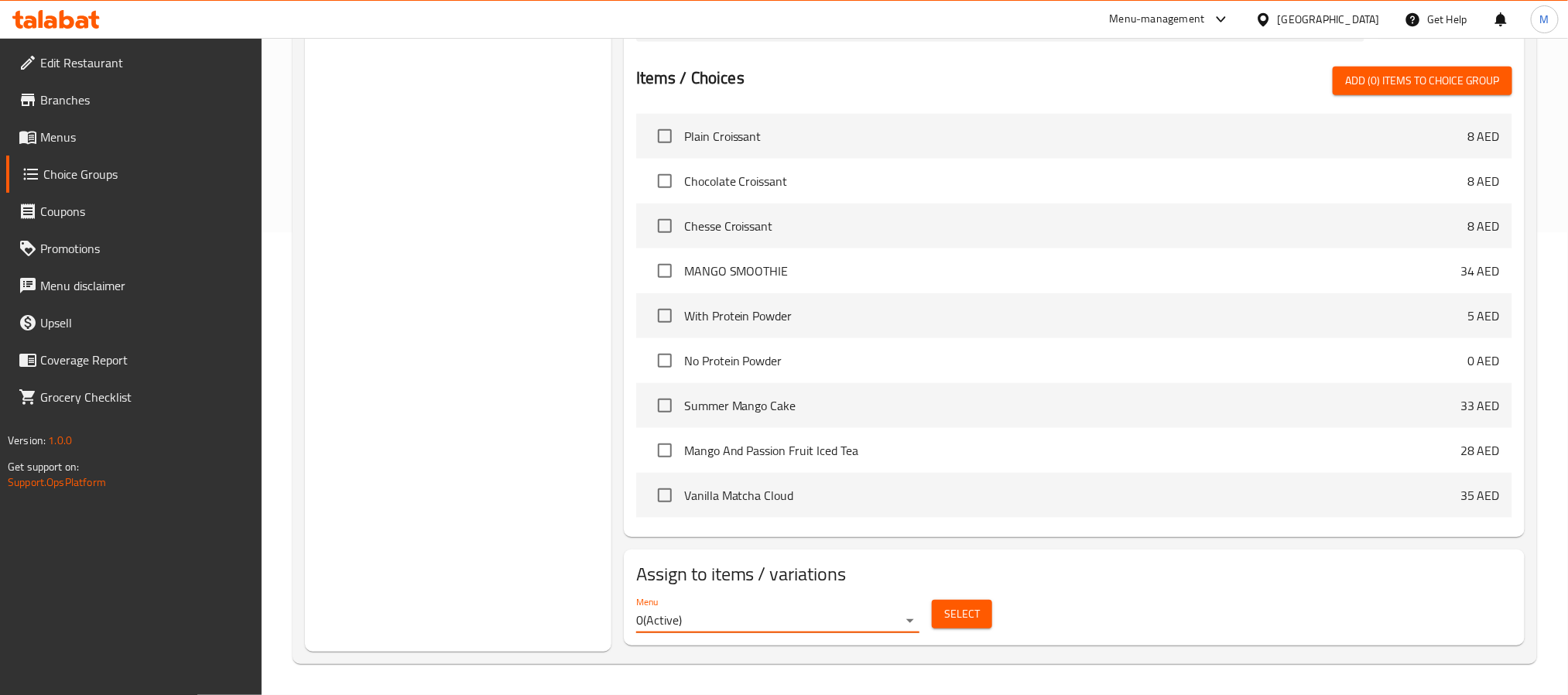
click at [973, 613] on span "Select" at bounding box center [962, 613] width 35 height 19
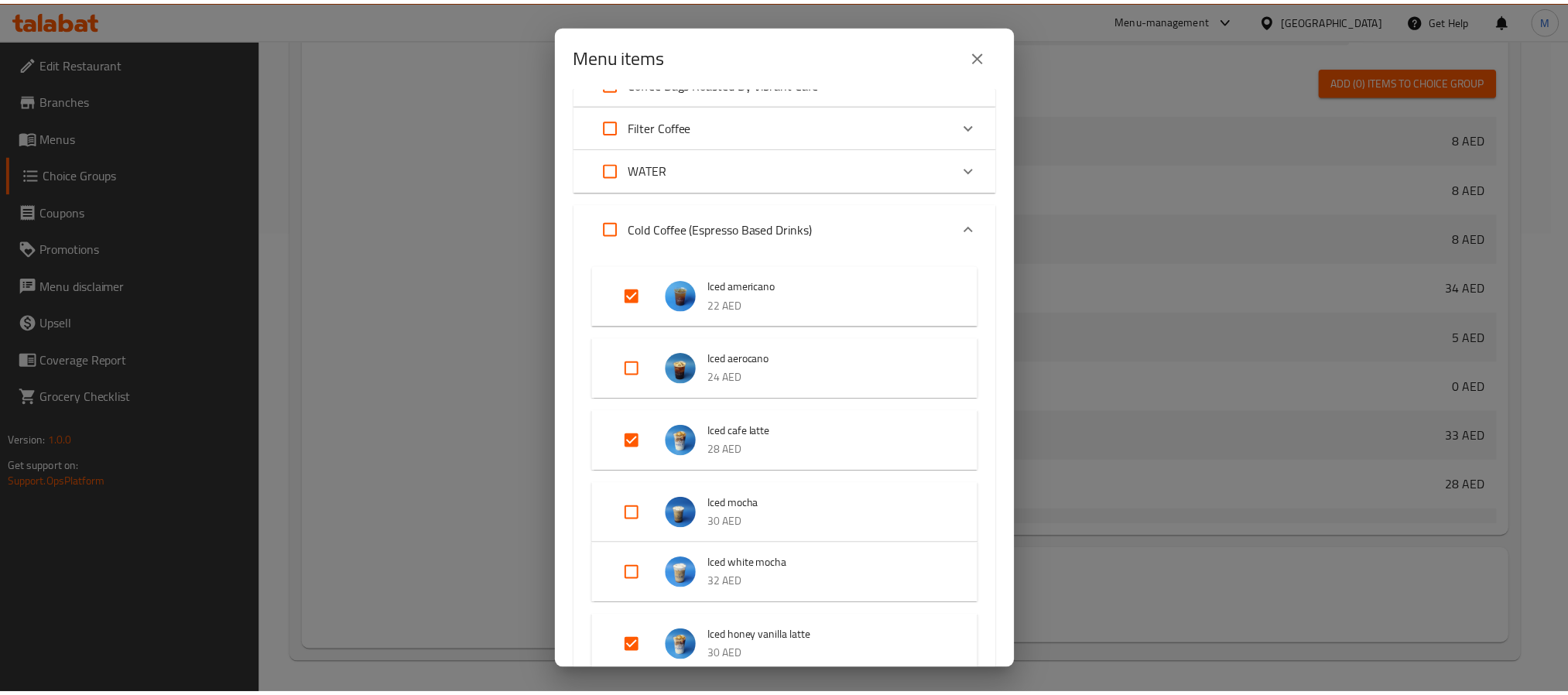
scroll to position [581, 0]
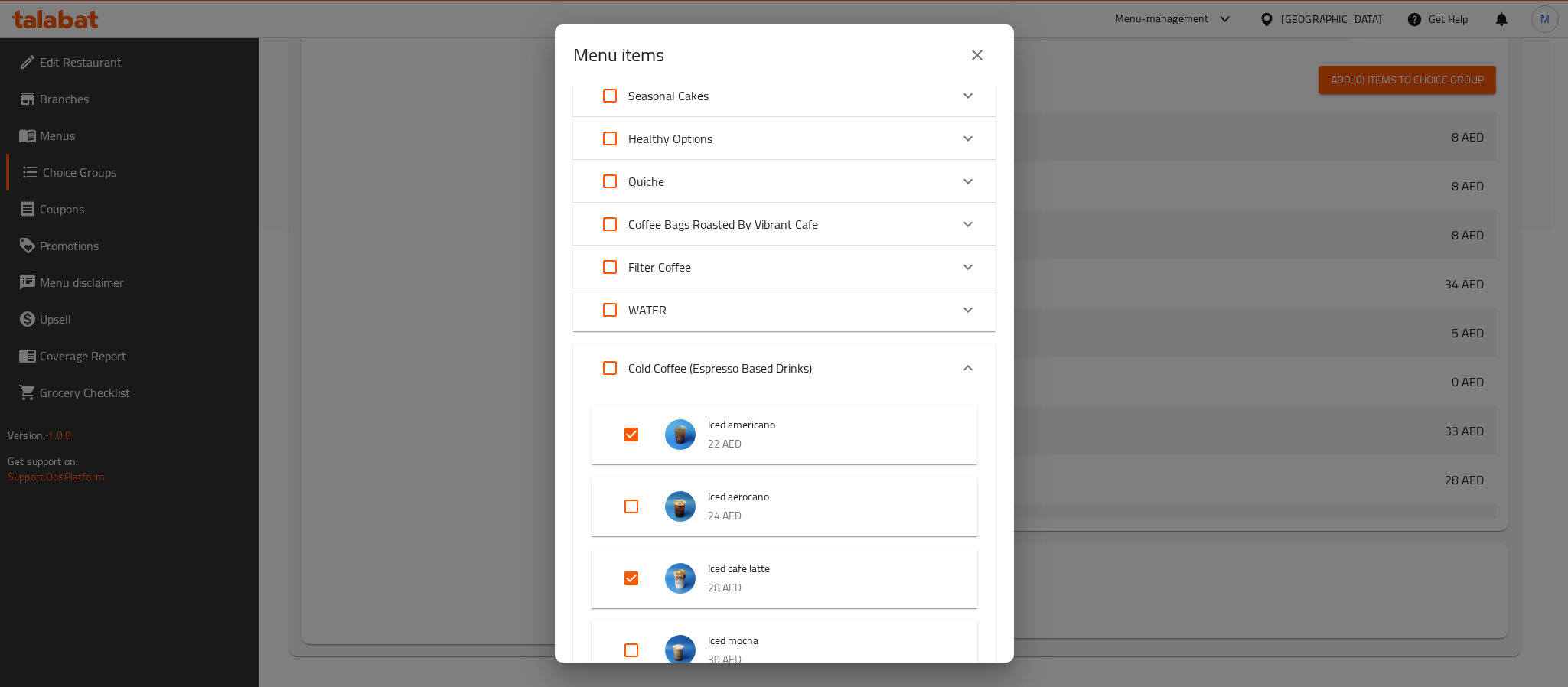
click at [986, 51] on button "close" at bounding box center [977, 55] width 37 height 37
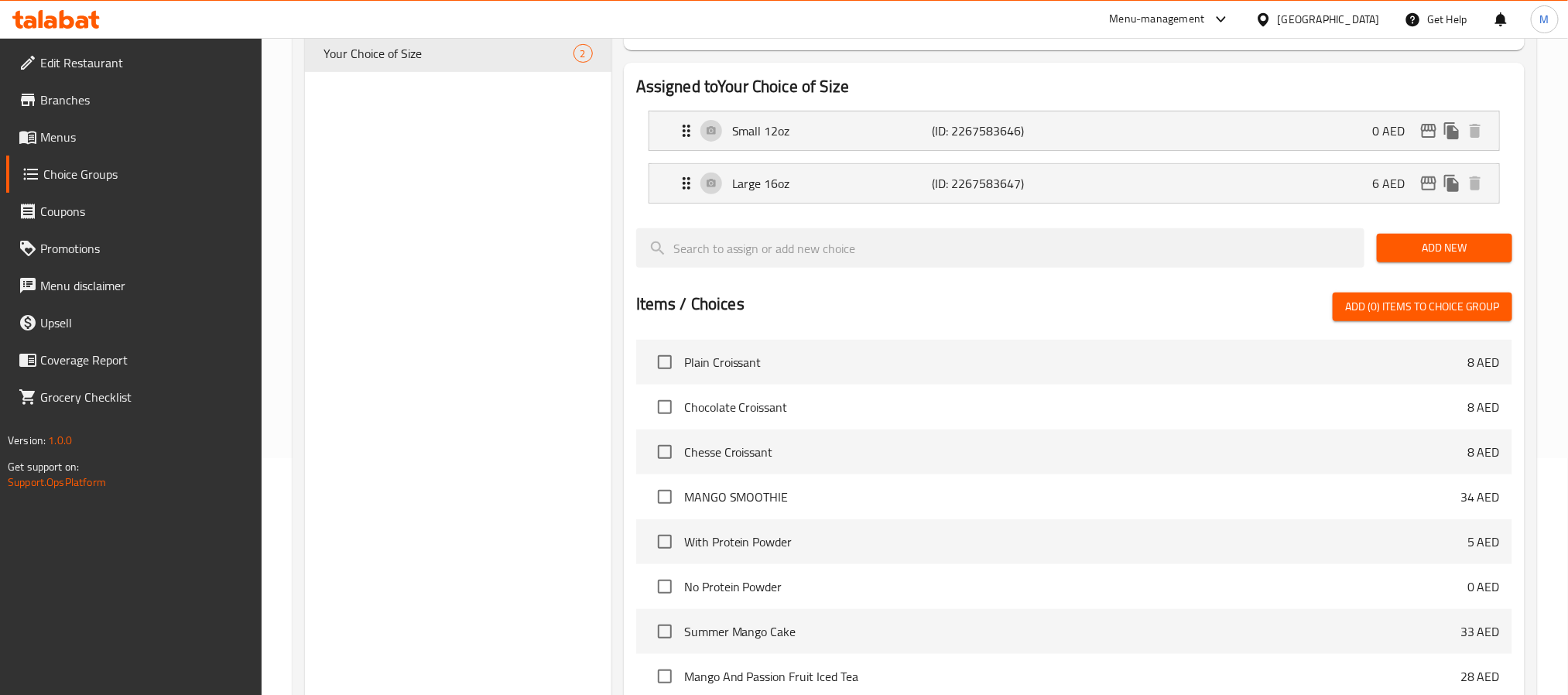
scroll to position [0, 0]
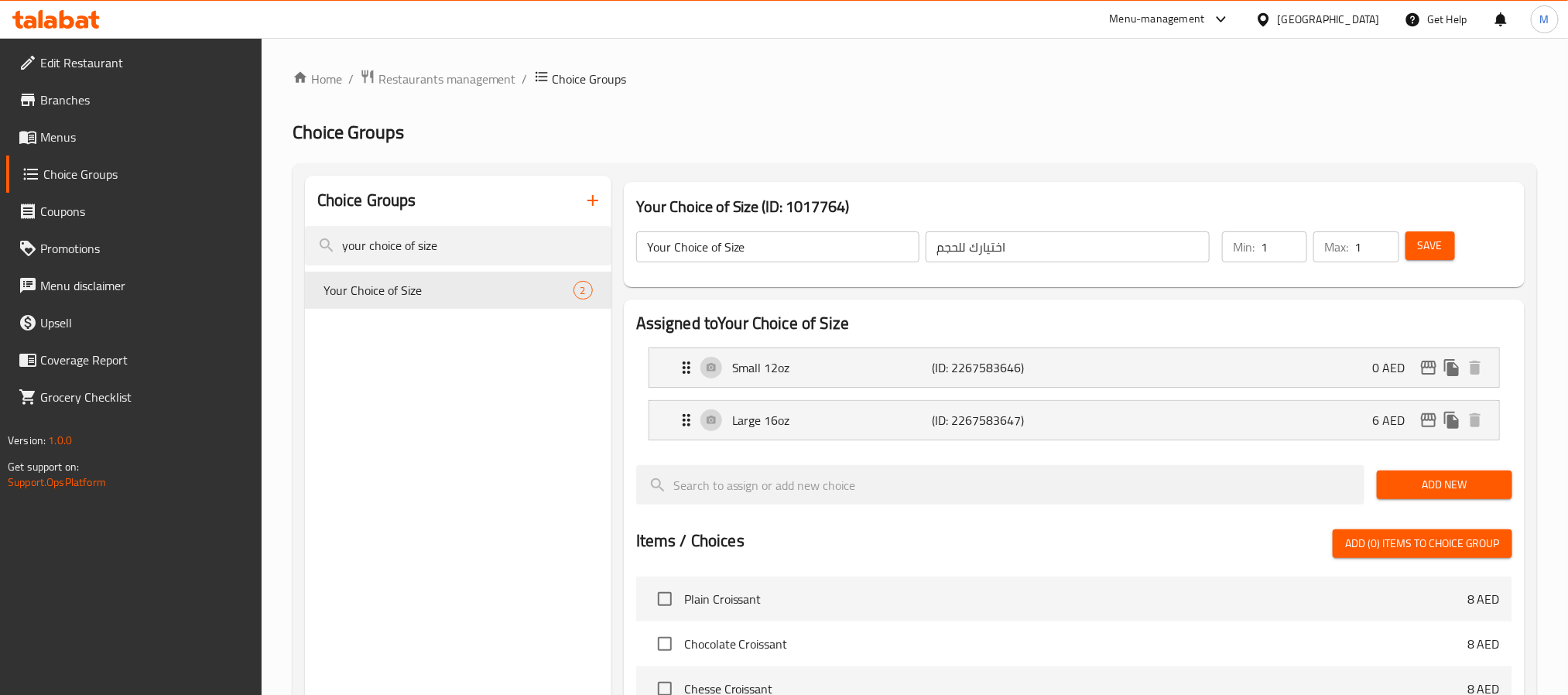
type input "1"
click at [1291, 242] on input "1" at bounding box center [1283, 246] width 46 height 31
click at [1444, 235] on button "Save" at bounding box center [1430, 245] width 50 height 29
click at [107, 146] on link "Menus" at bounding box center [134, 137] width 255 height 37
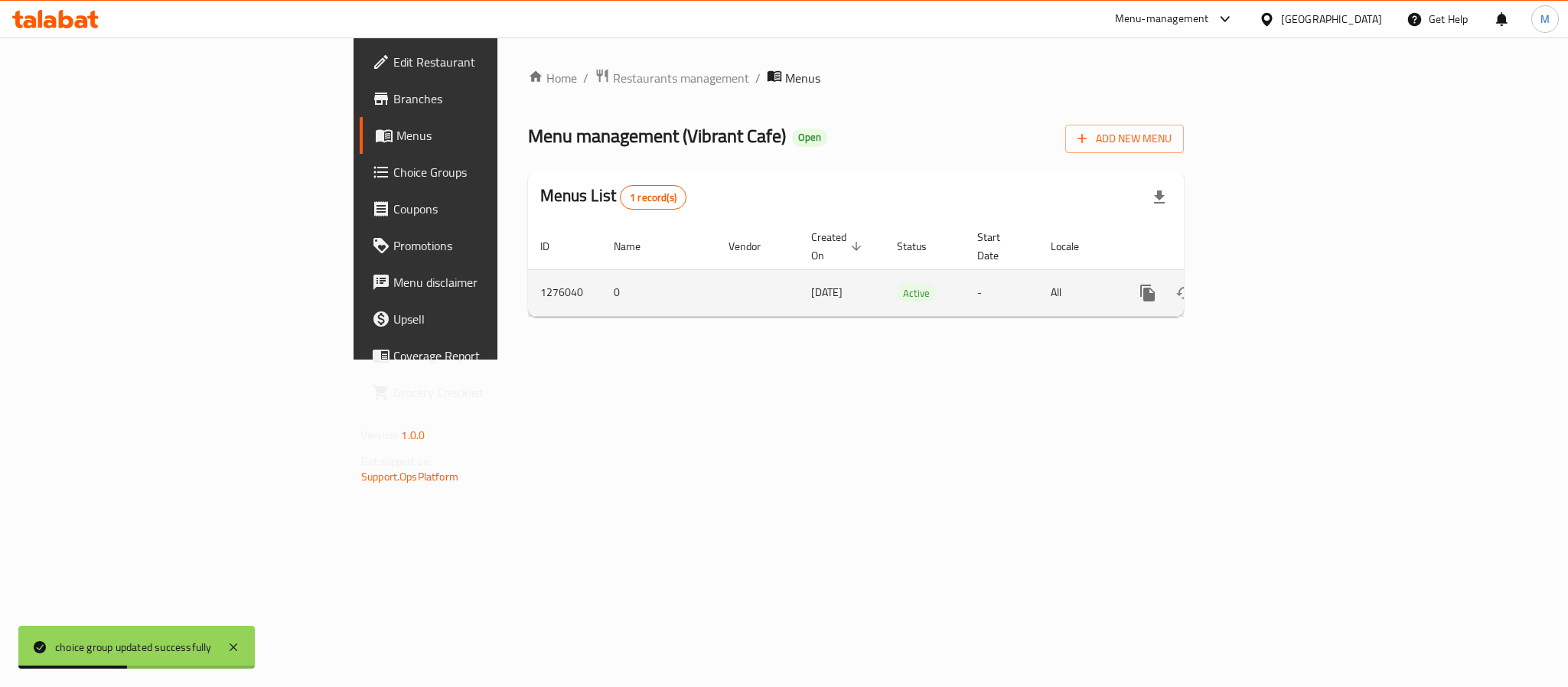
click at [1289, 272] on td "enhanced table" at bounding box center [1203, 292] width 171 height 47
click at [1276, 275] on link "enhanced table" at bounding box center [1258, 293] width 37 height 37
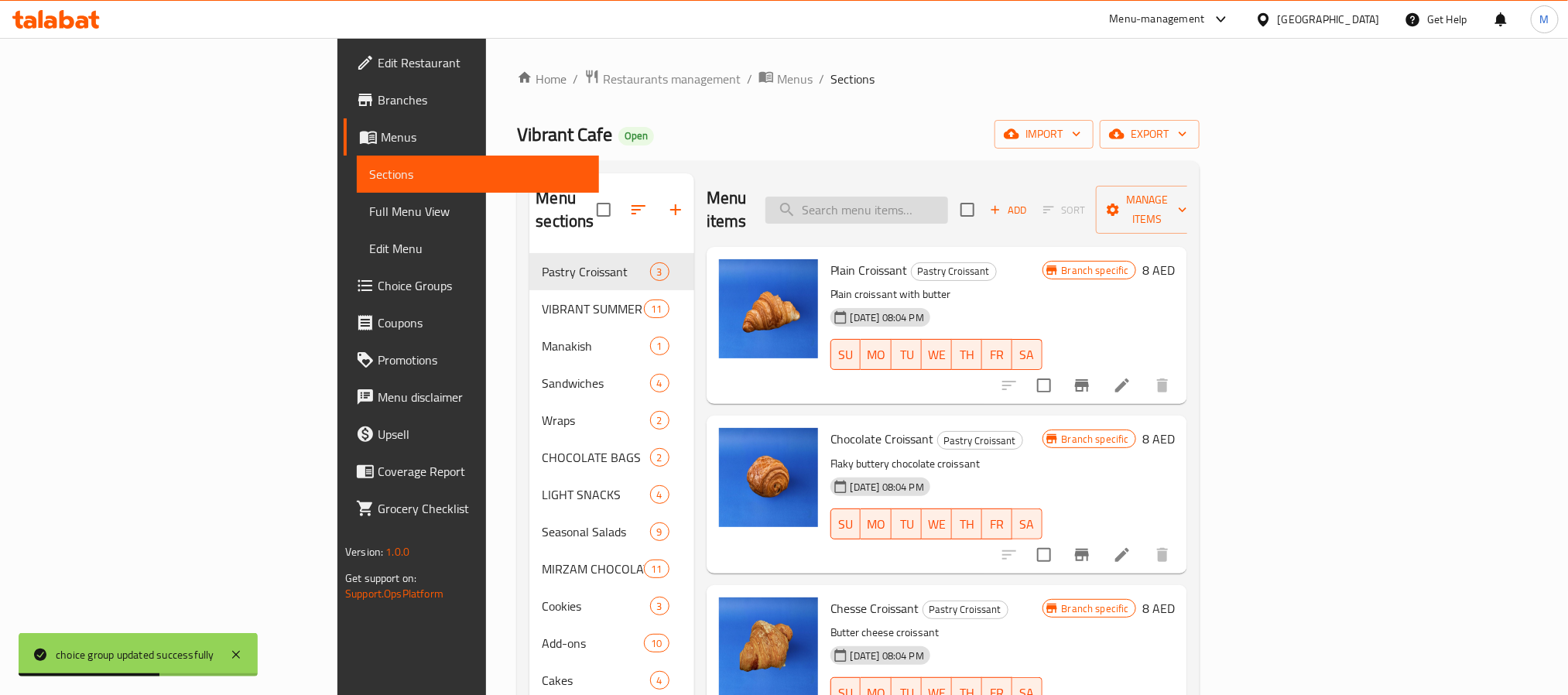
click at [948, 202] on input "search" at bounding box center [856, 210] width 182 height 27
paste input "2267583646"
type input "2267583646"
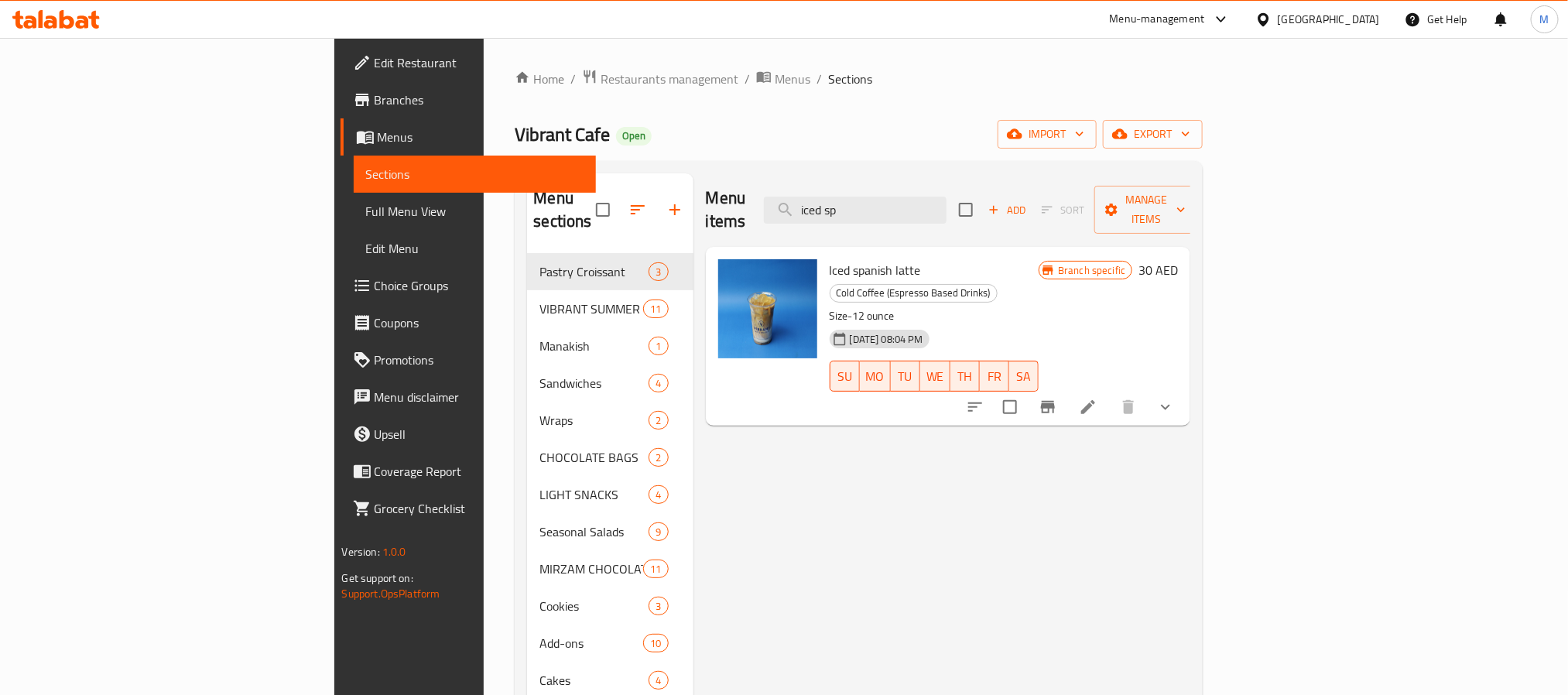
type input "iced sp"
click at [1110, 393] on li at bounding box center [1088, 407] width 44 height 28
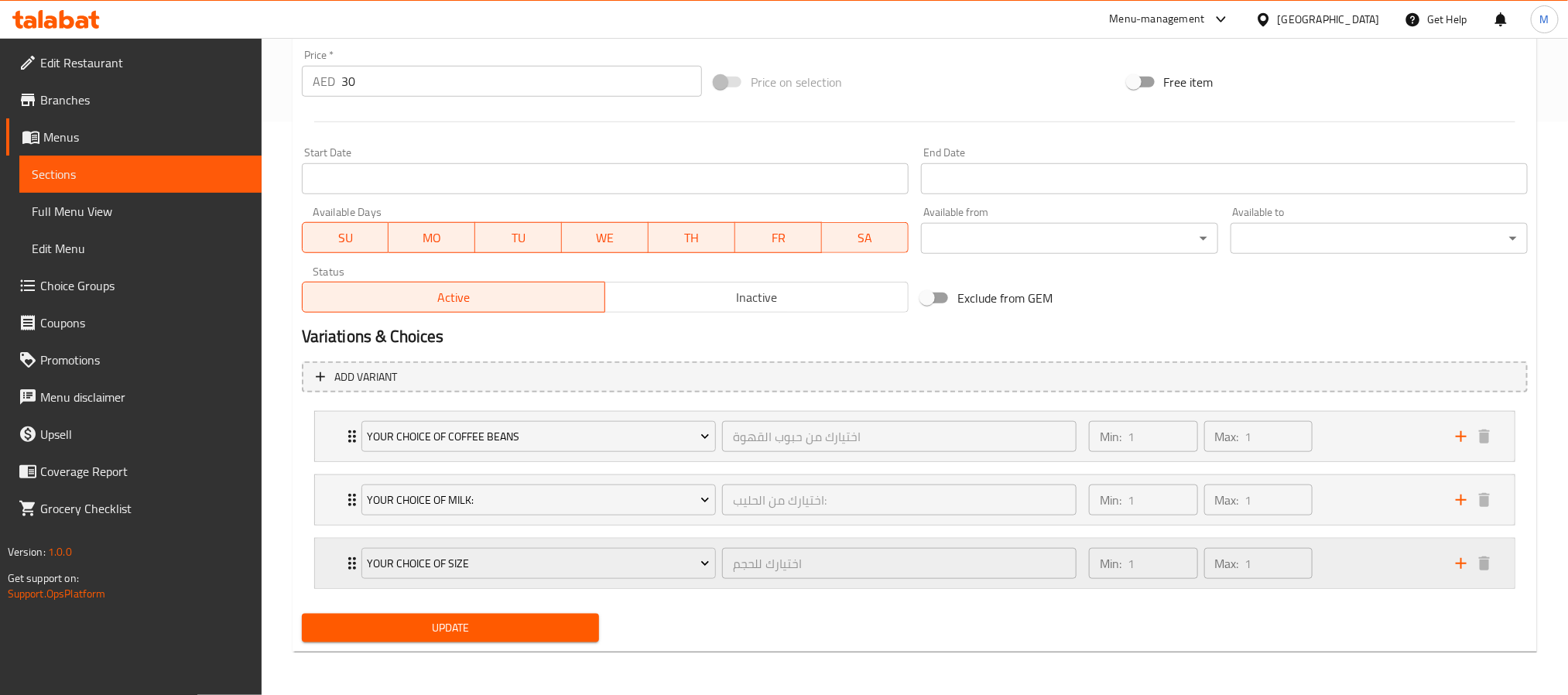
scroll to position [577, 0]
click at [730, 534] on li "Your Choice of Size اختيارك للحجم ​ Min: 1 ​ Max: 1 ​ Small 12oz (ID: 226758364…" at bounding box center [914, 564] width 1226 height 64
click at [720, 550] on div "اختيارك للحجم ​" at bounding box center [899, 563] width 360 height 37
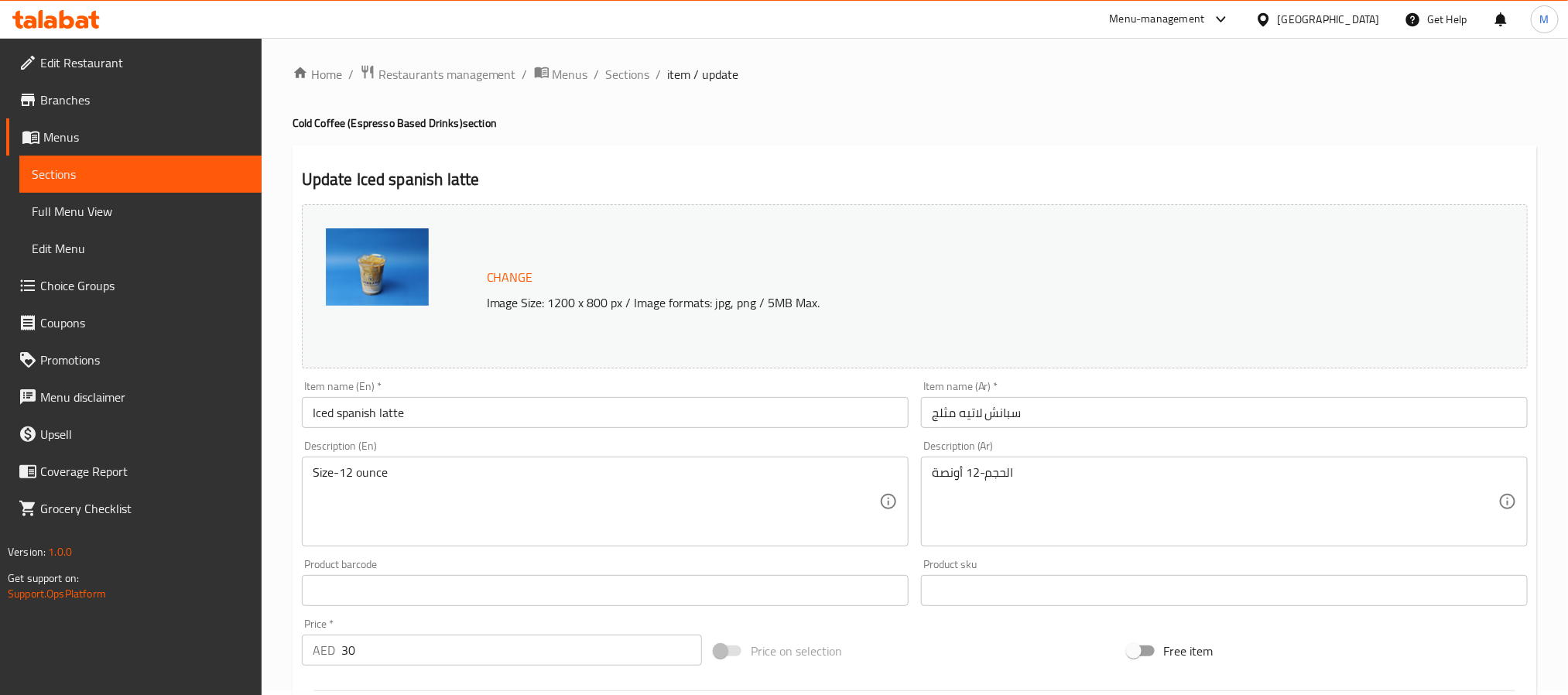
scroll to position [0, 0]
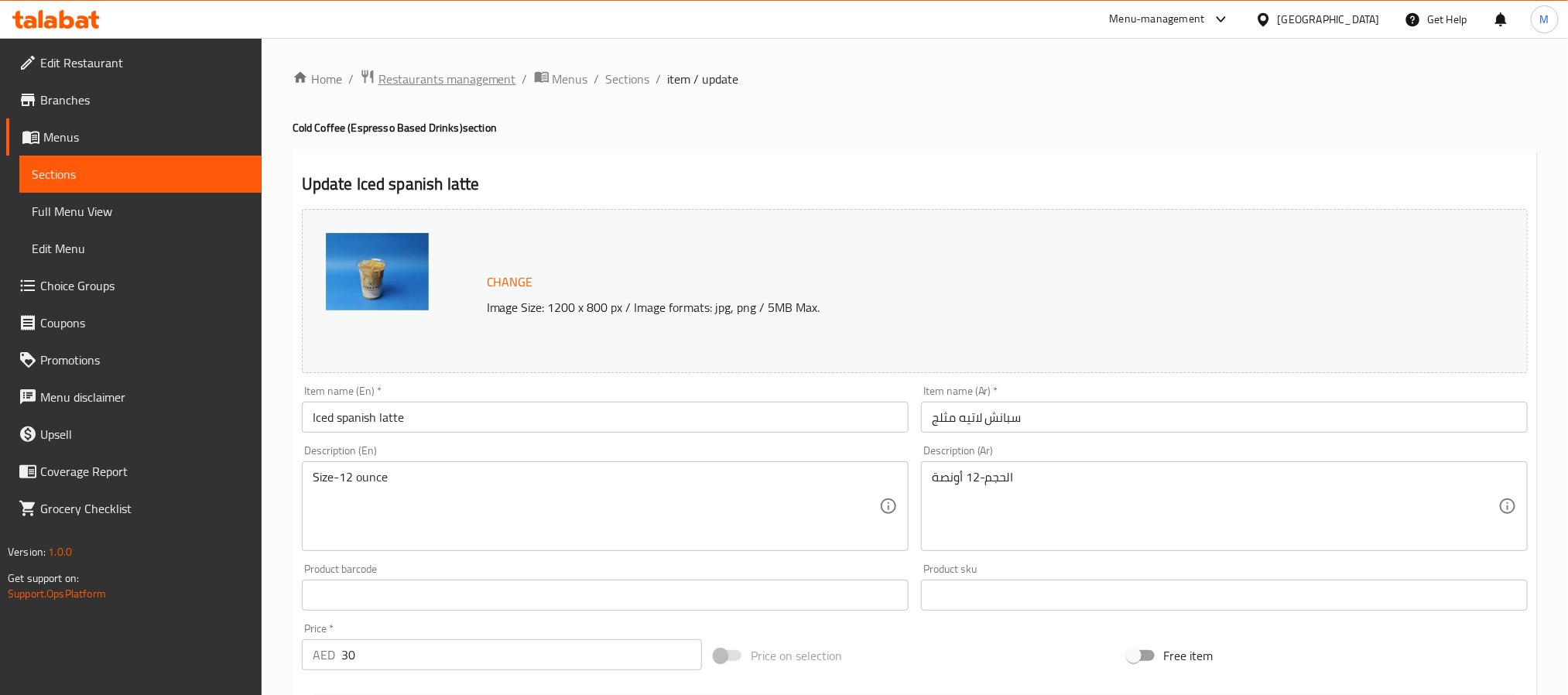
click at [399, 77] on span "Restaurants management" at bounding box center [447, 79] width 138 height 18
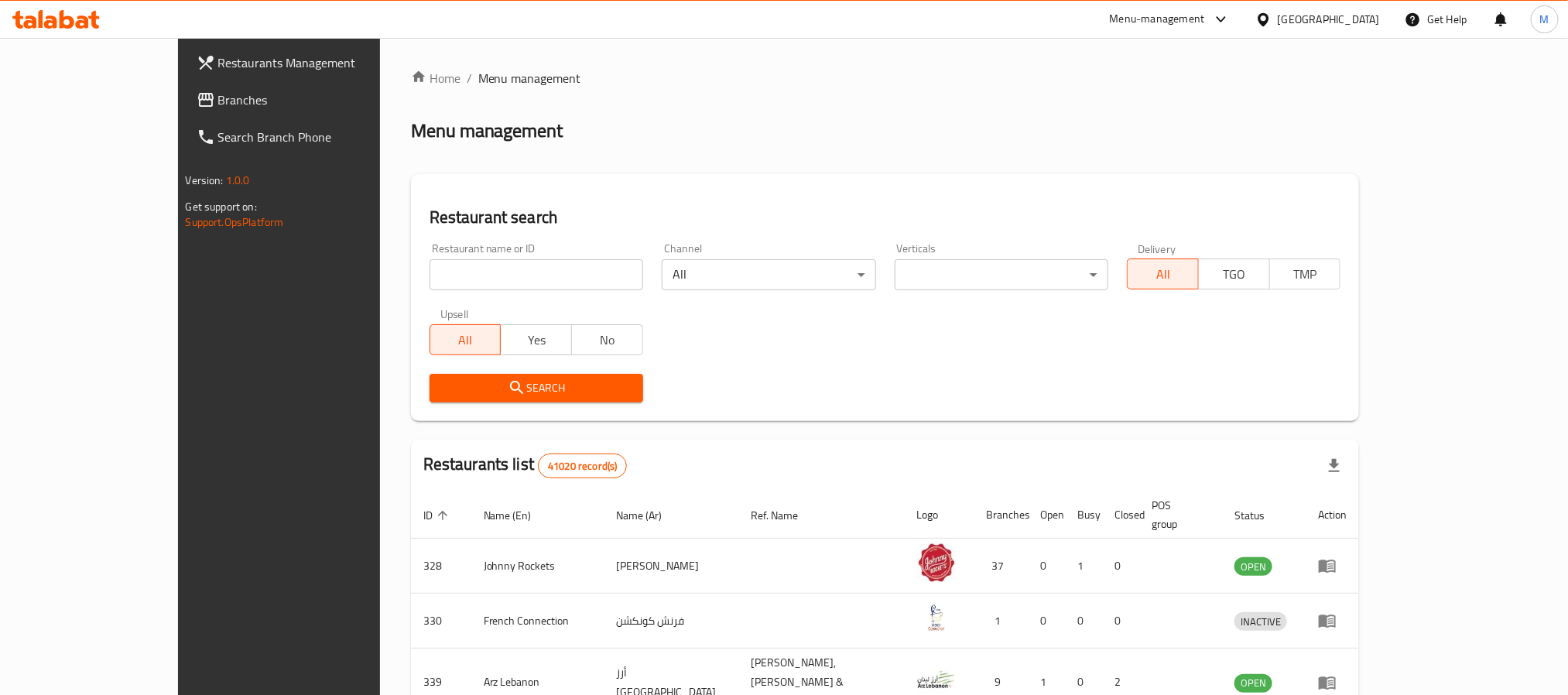
click at [184, 110] on link "Branches" at bounding box center [312, 100] width 255 height 37
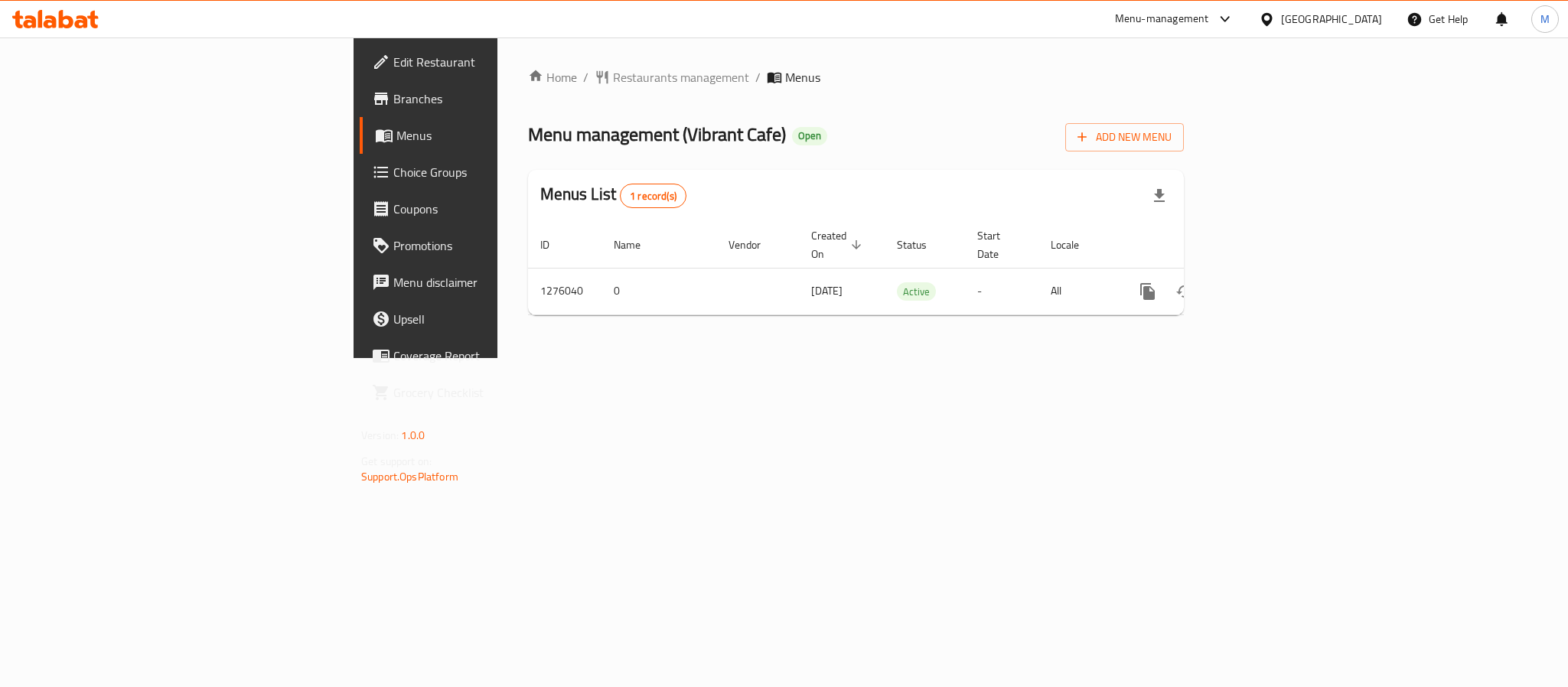
click at [393, 173] on span "Choice Groups" at bounding box center [498, 172] width 209 height 18
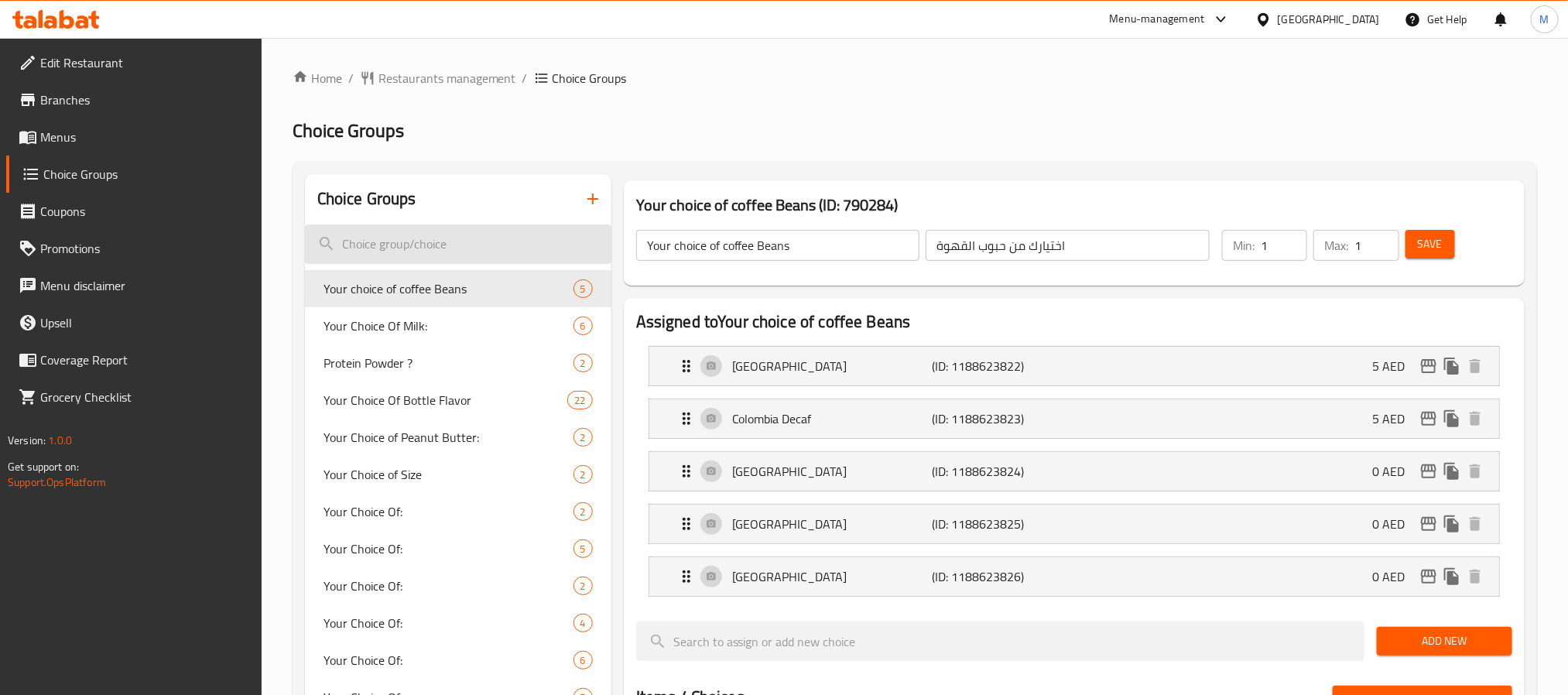
click at [446, 245] on input "search" at bounding box center [458, 244] width 307 height 39
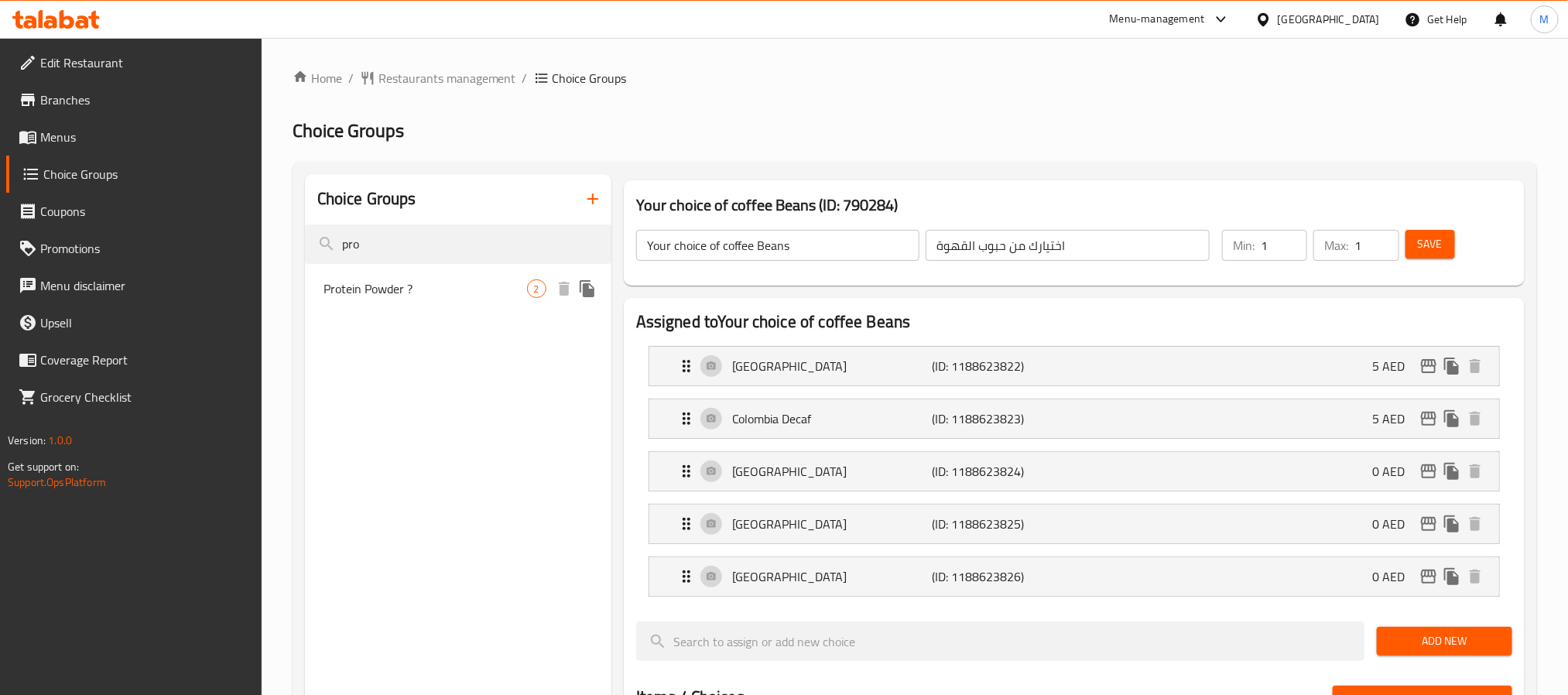
type input "pro"
click at [449, 290] on span "Protein Powder ?" at bounding box center [425, 288] width 203 height 18
type input "Protein Powder ?"
type input "بروتين ؟"
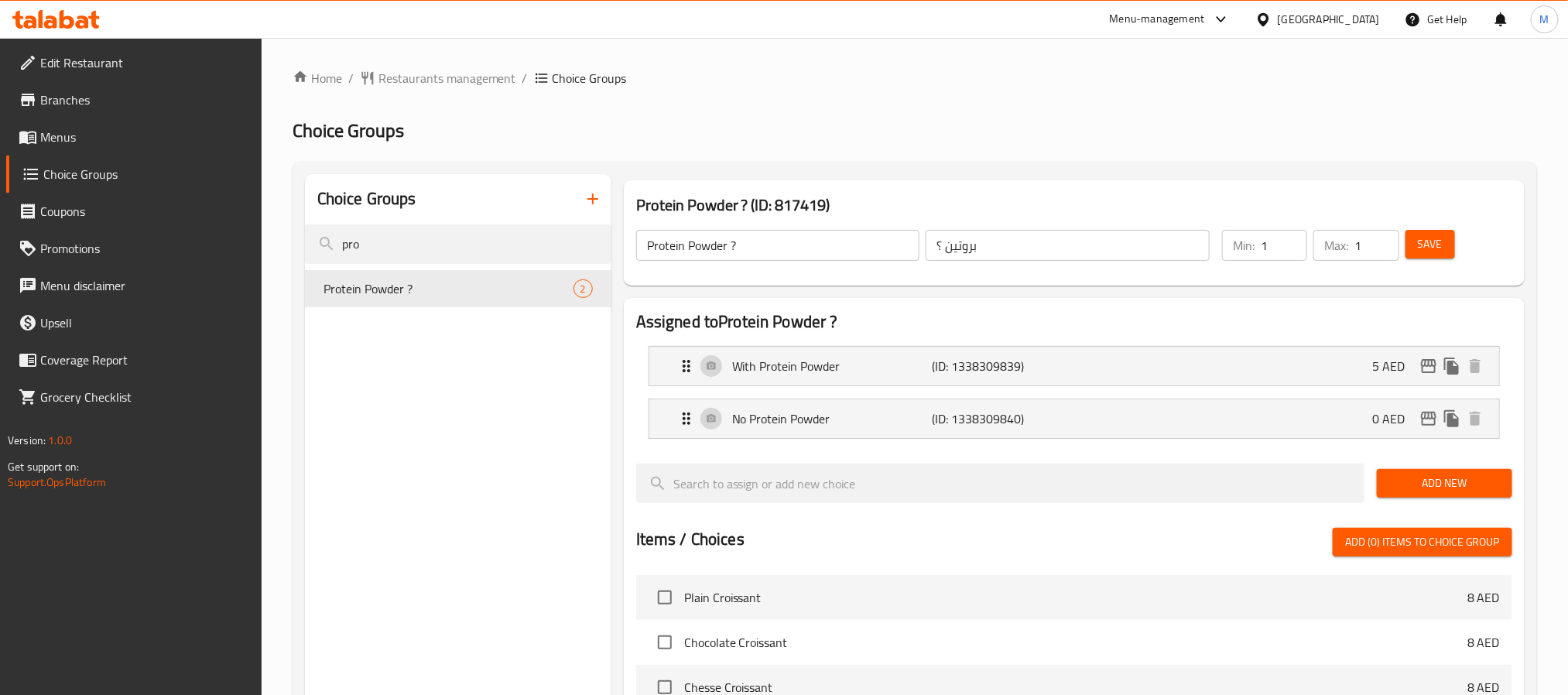
type input "1"
click at [1291, 240] on input "1" at bounding box center [1283, 245] width 46 height 31
click at [1424, 246] on span "Save" at bounding box center [1429, 244] width 24 height 19
click at [137, 129] on span "Menus" at bounding box center [145, 137] width 209 height 18
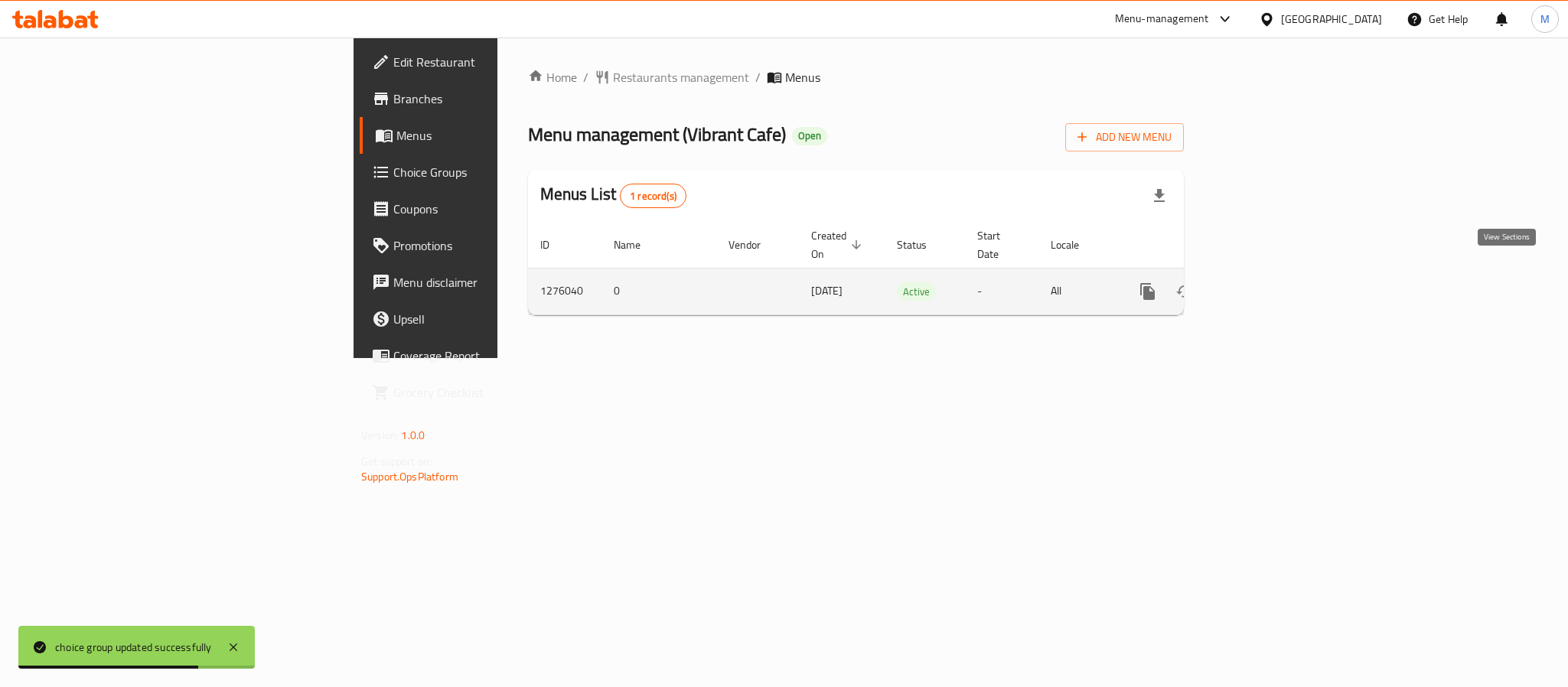
click at [1267, 282] on icon "enhanced table" at bounding box center [1258, 292] width 18 height 18
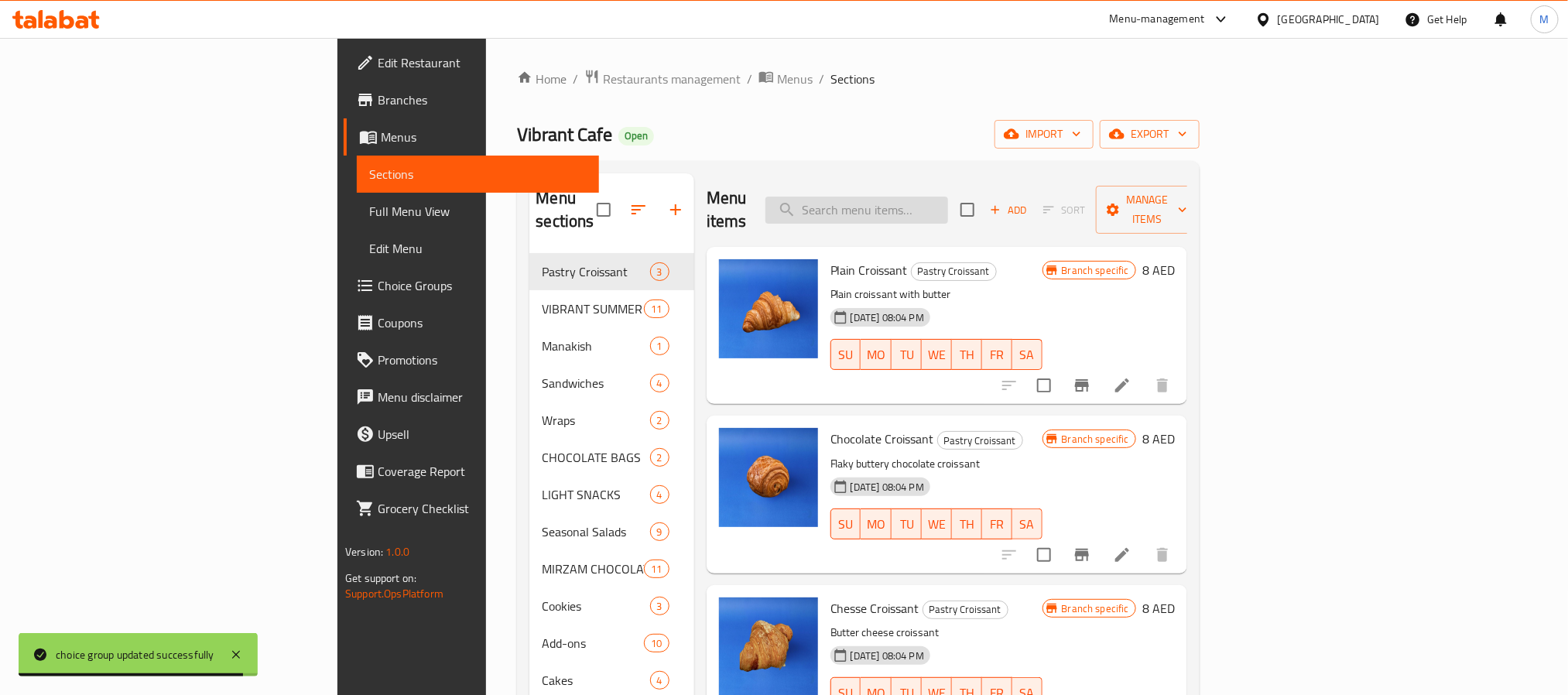
click at [948, 208] on input "search" at bounding box center [856, 210] width 182 height 27
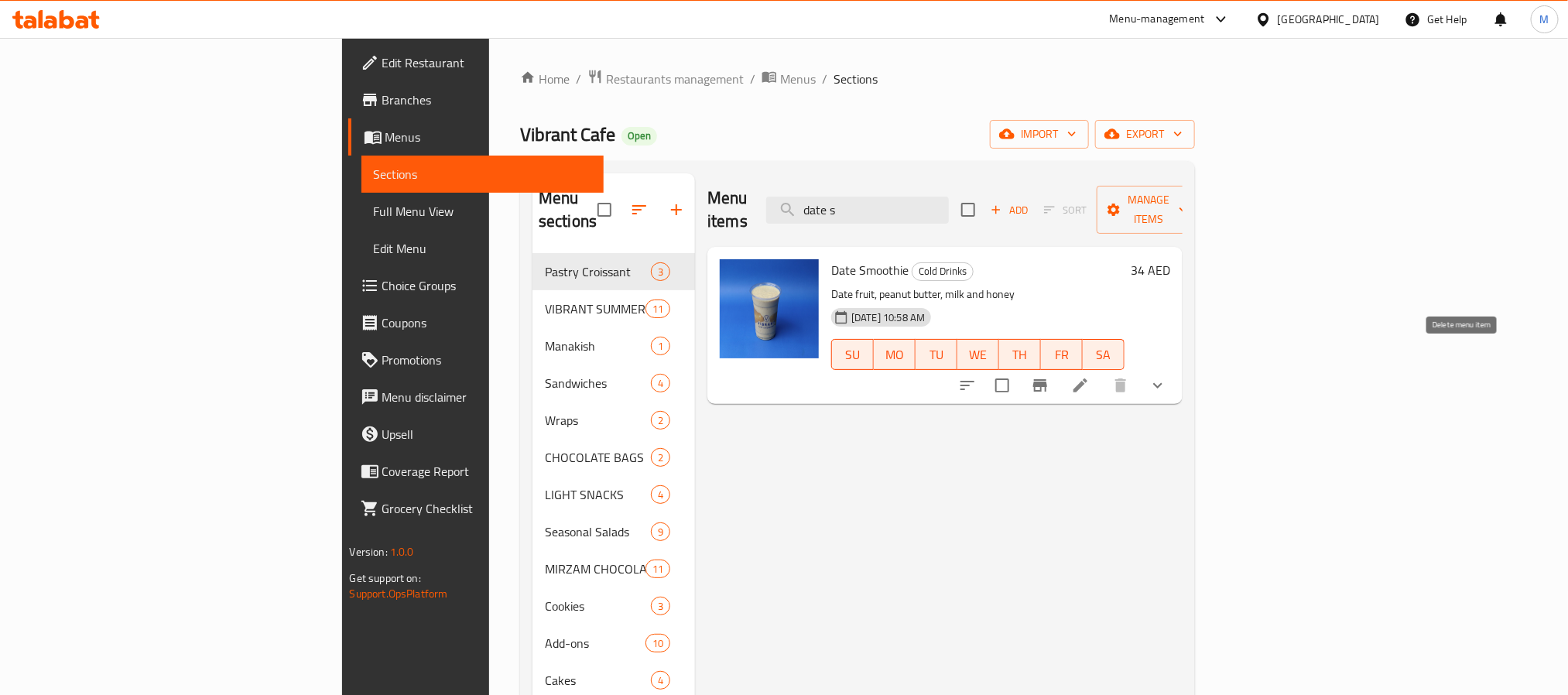
type input "date s"
click at [1176, 367] on button "show more" at bounding box center [1158, 386] width 37 height 37
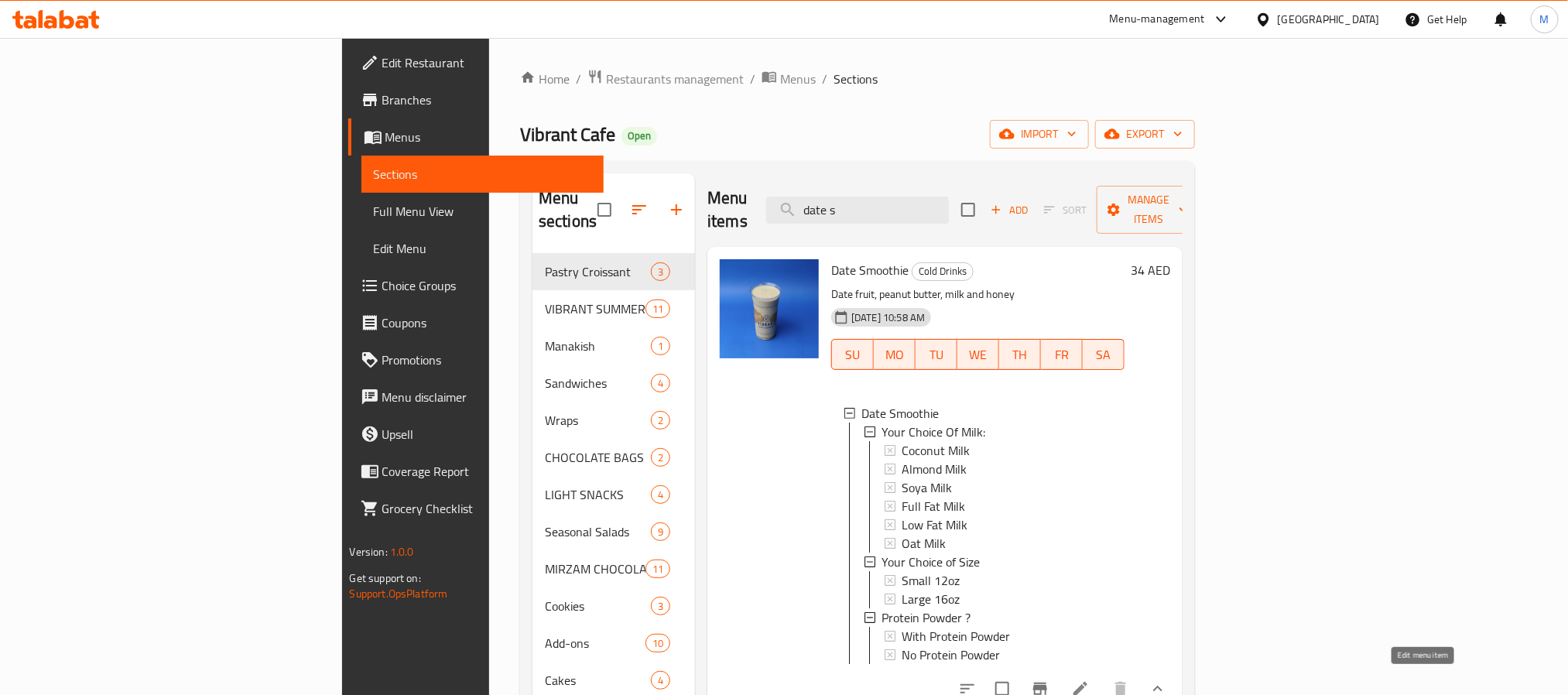
click at [1090, 686] on icon at bounding box center [1081, 689] width 18 height 18
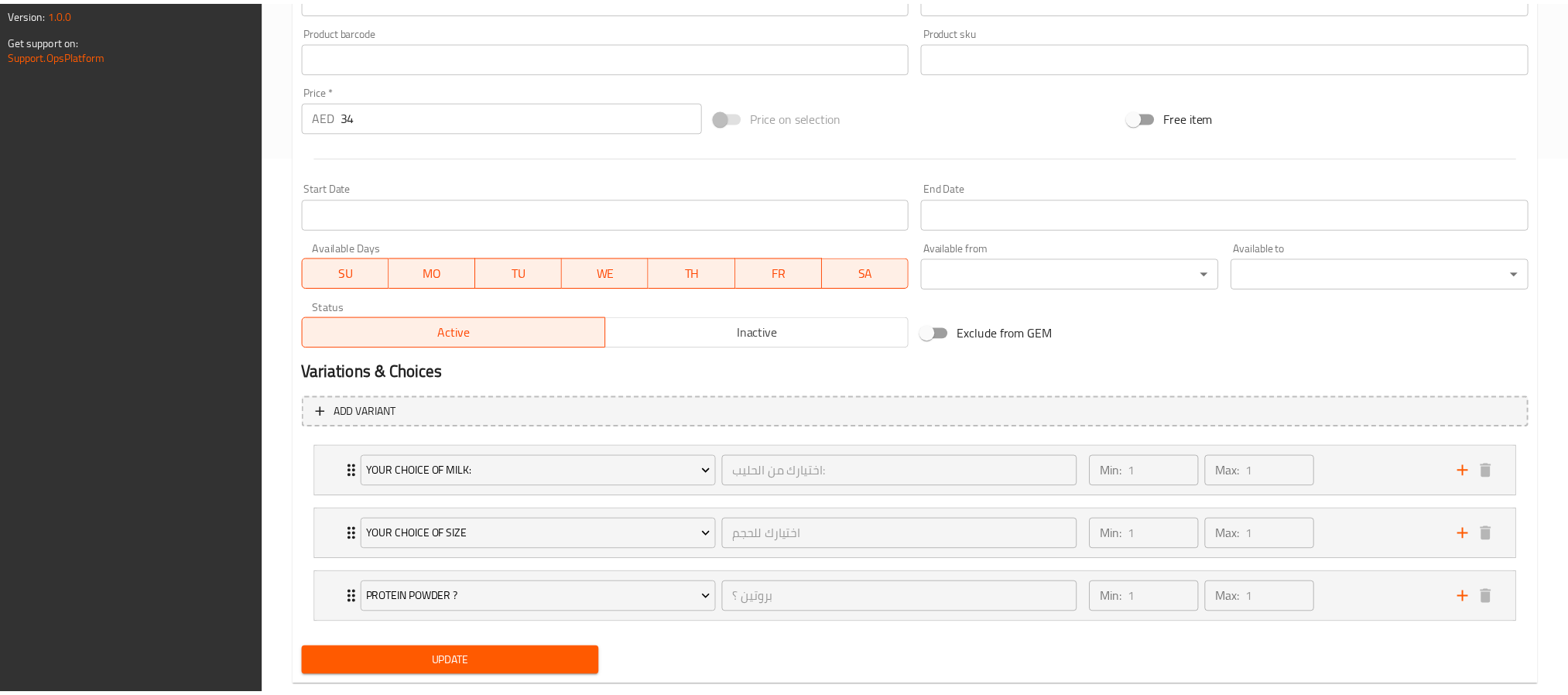
scroll to position [577, 0]
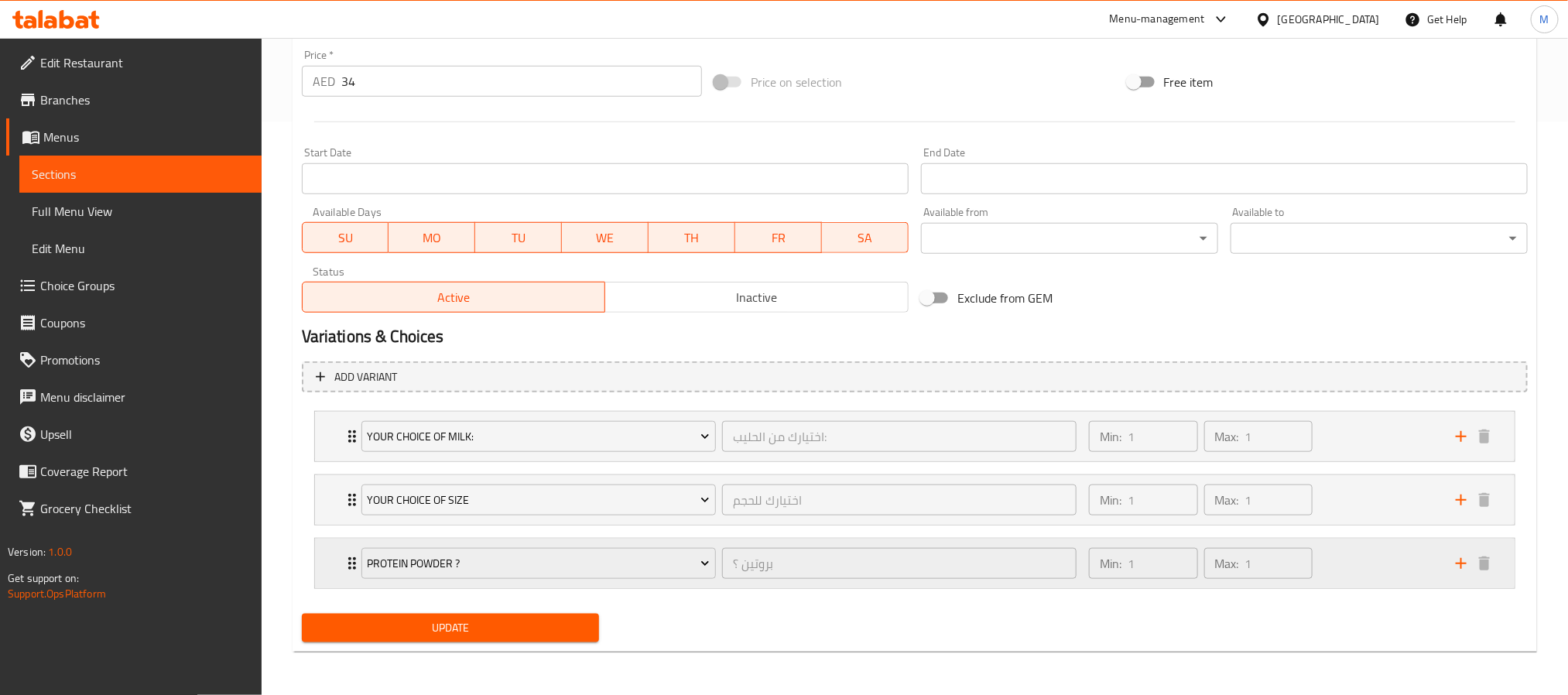
click at [713, 545] on div "Protein Powder ?" at bounding box center [538, 563] width 360 height 37
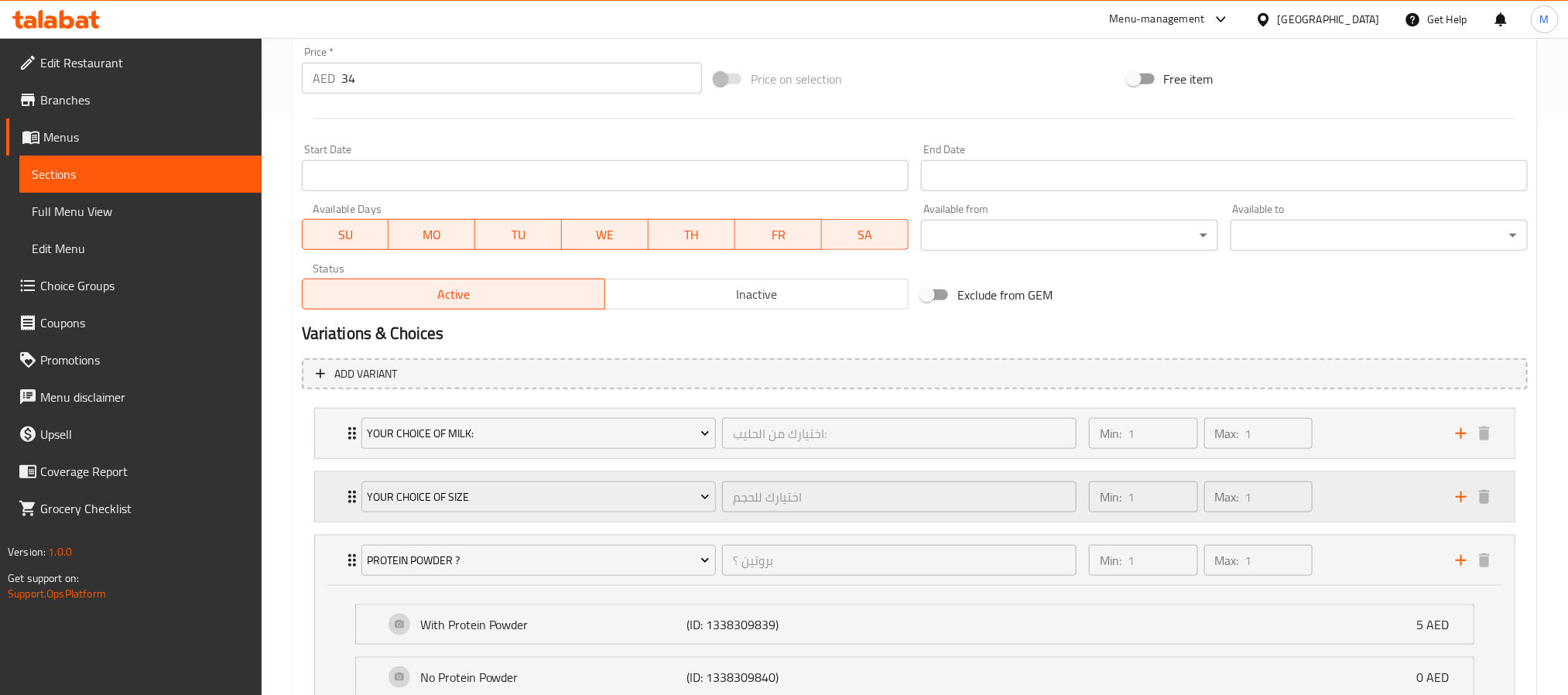
click at [725, 479] on div "اختيارك للحجم ​" at bounding box center [899, 497] width 360 height 37
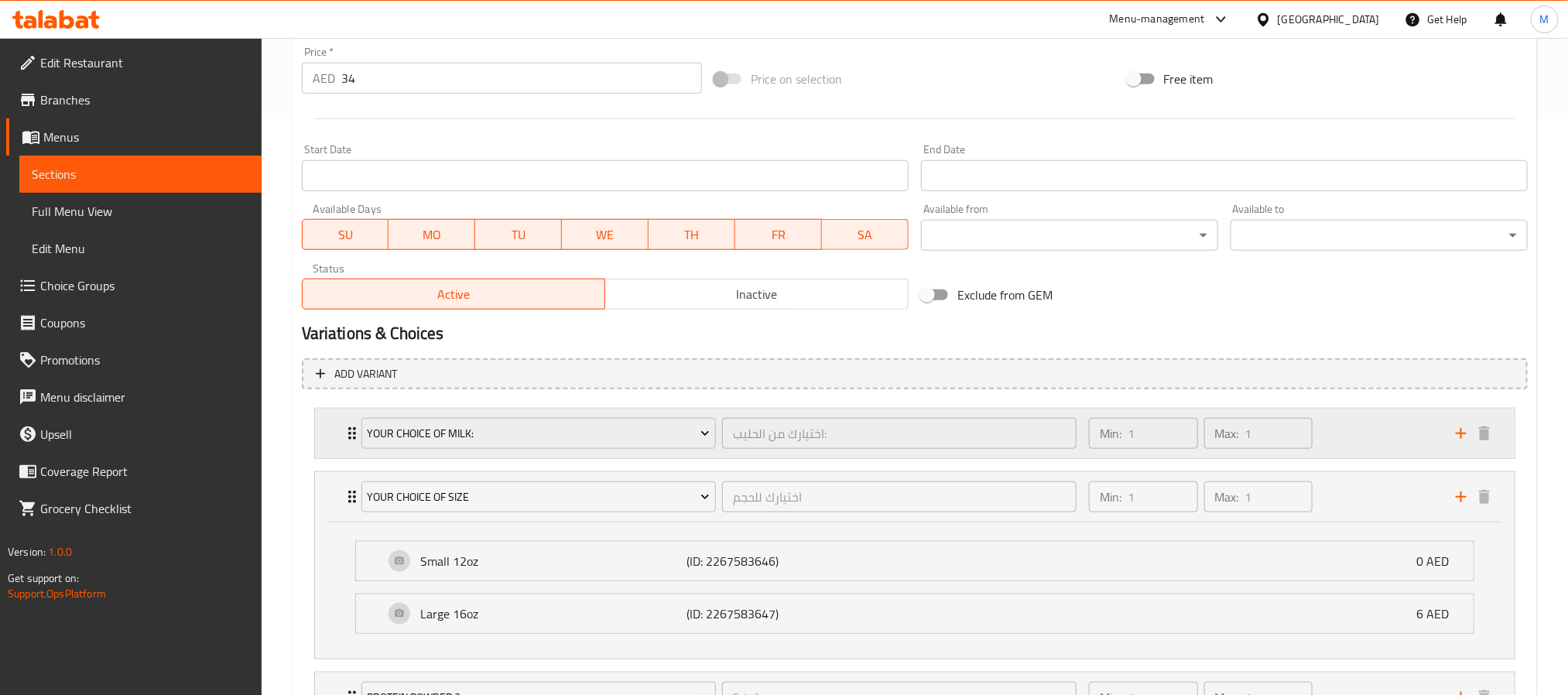
click at [722, 413] on div "Your Choice Of Milk: اختيارك من الحليب: ​" at bounding box center [718, 433] width 734 height 50
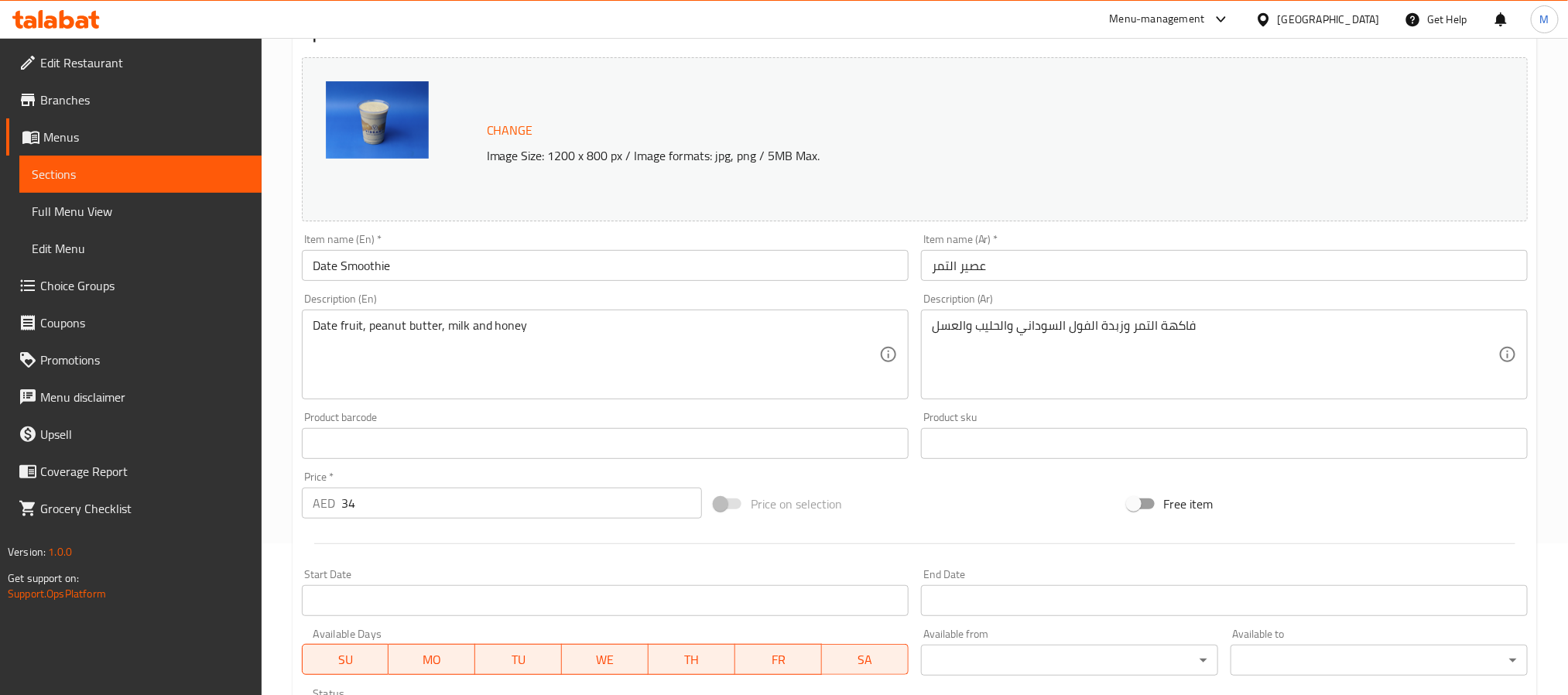
scroll to position [0, 0]
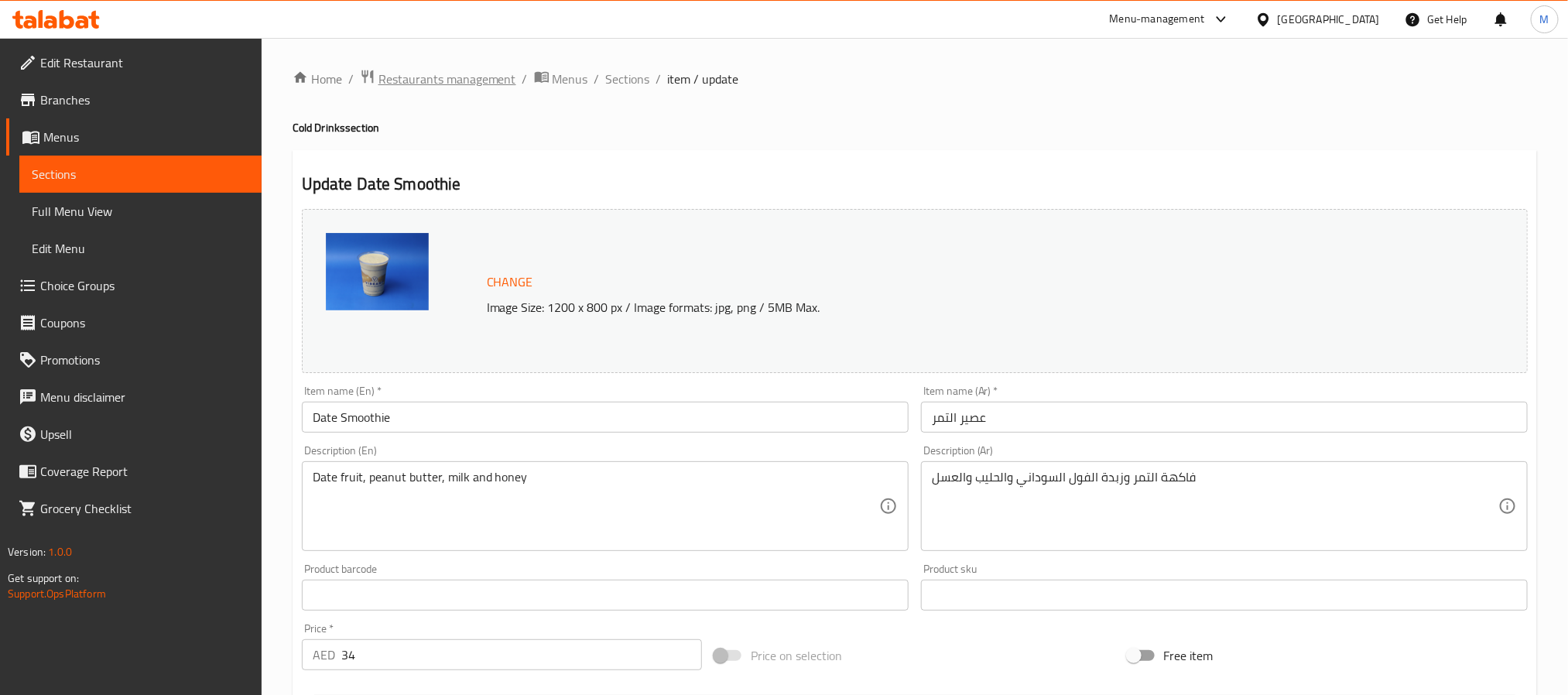
click at [439, 82] on span "Restaurants management" at bounding box center [447, 79] width 138 height 18
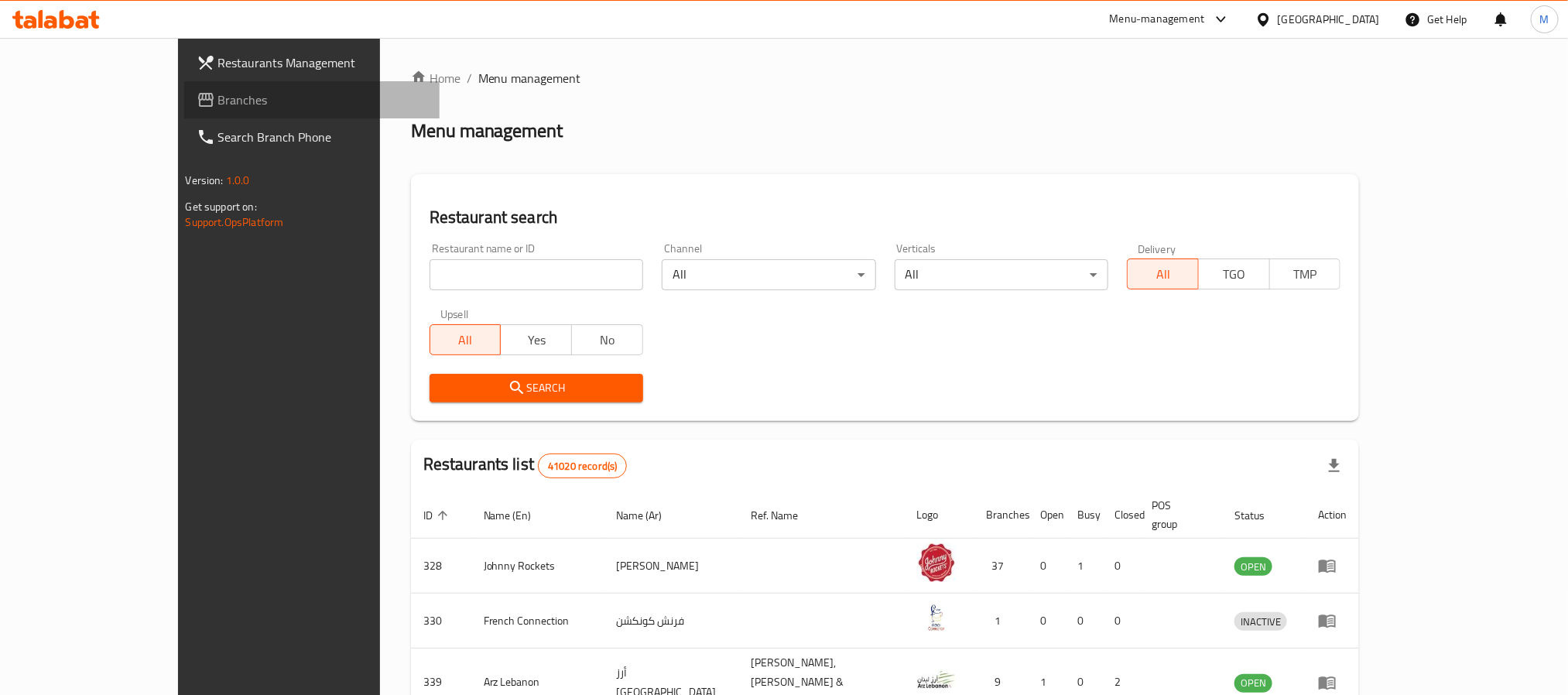
click at [218, 93] on span "Branches" at bounding box center [323, 100] width 209 height 18
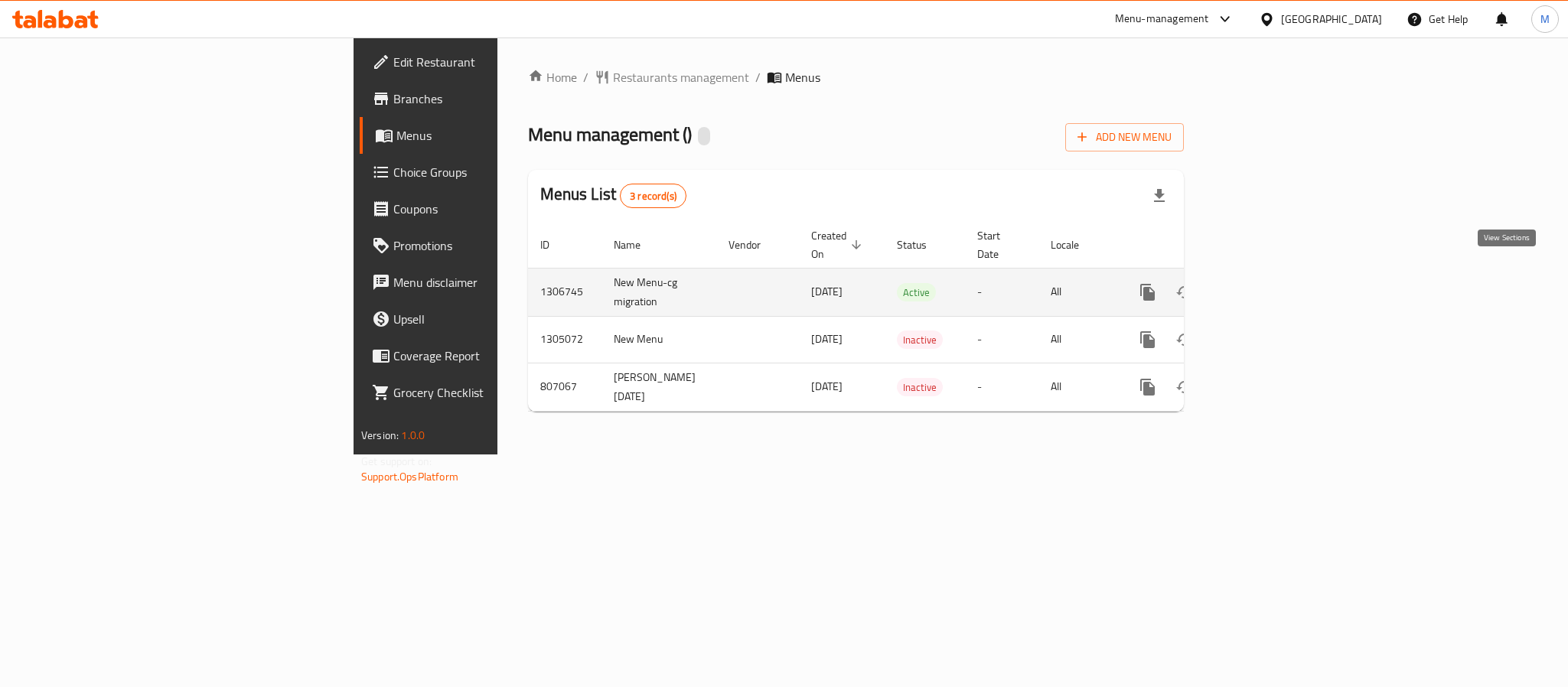
click at [1267, 283] on icon "enhanced table" at bounding box center [1258, 292] width 18 height 18
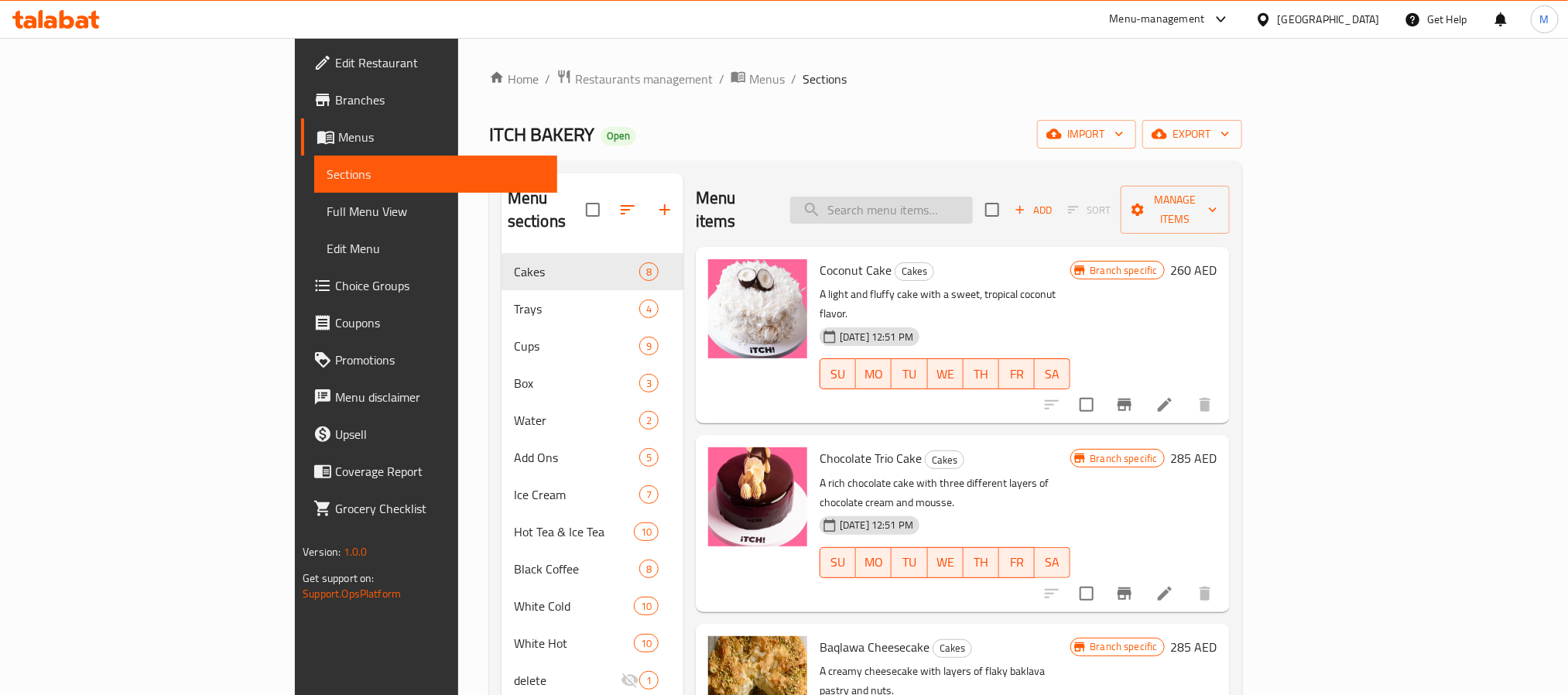
click at [950, 197] on input "search" at bounding box center [881, 210] width 182 height 27
paste input "كوب تيراميسو"
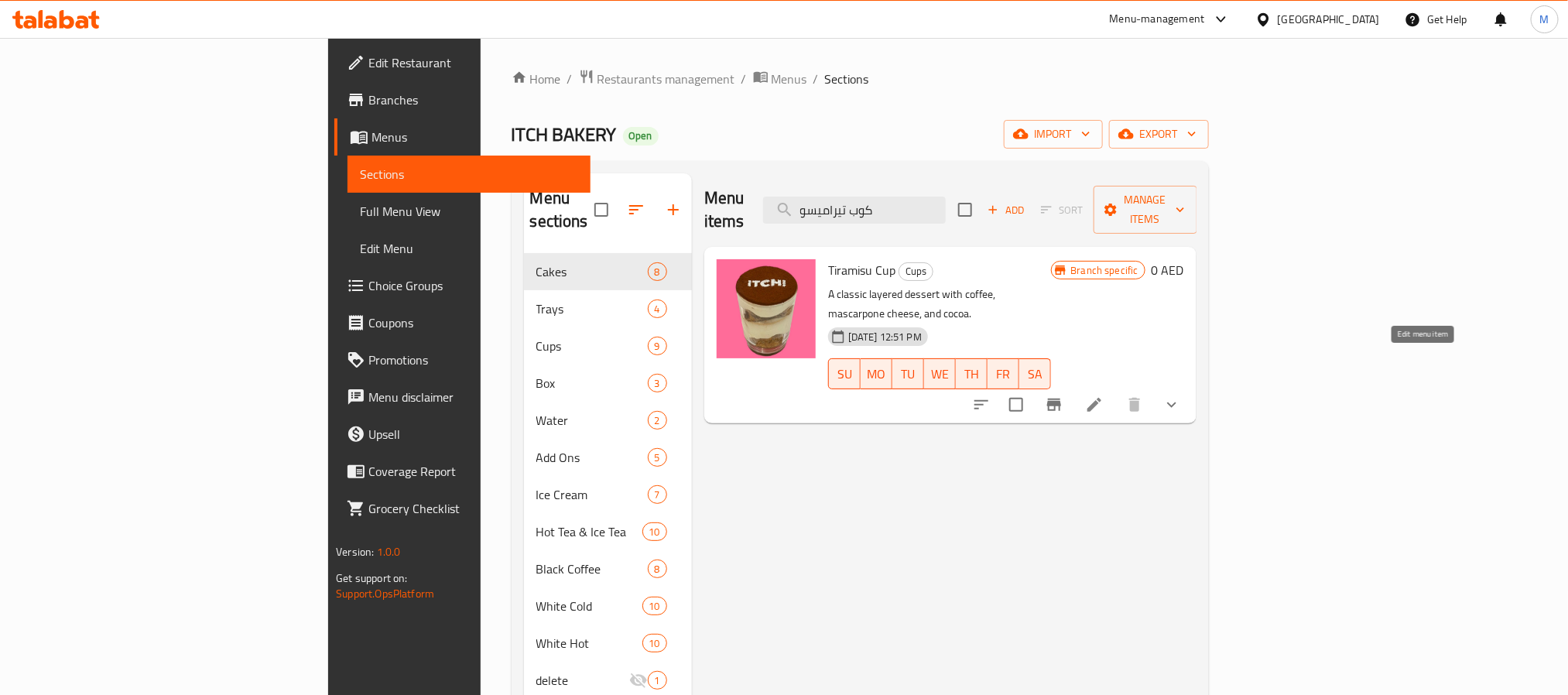
type input "كوب تيراميسو"
click at [1103, 396] on icon at bounding box center [1094, 405] width 18 height 18
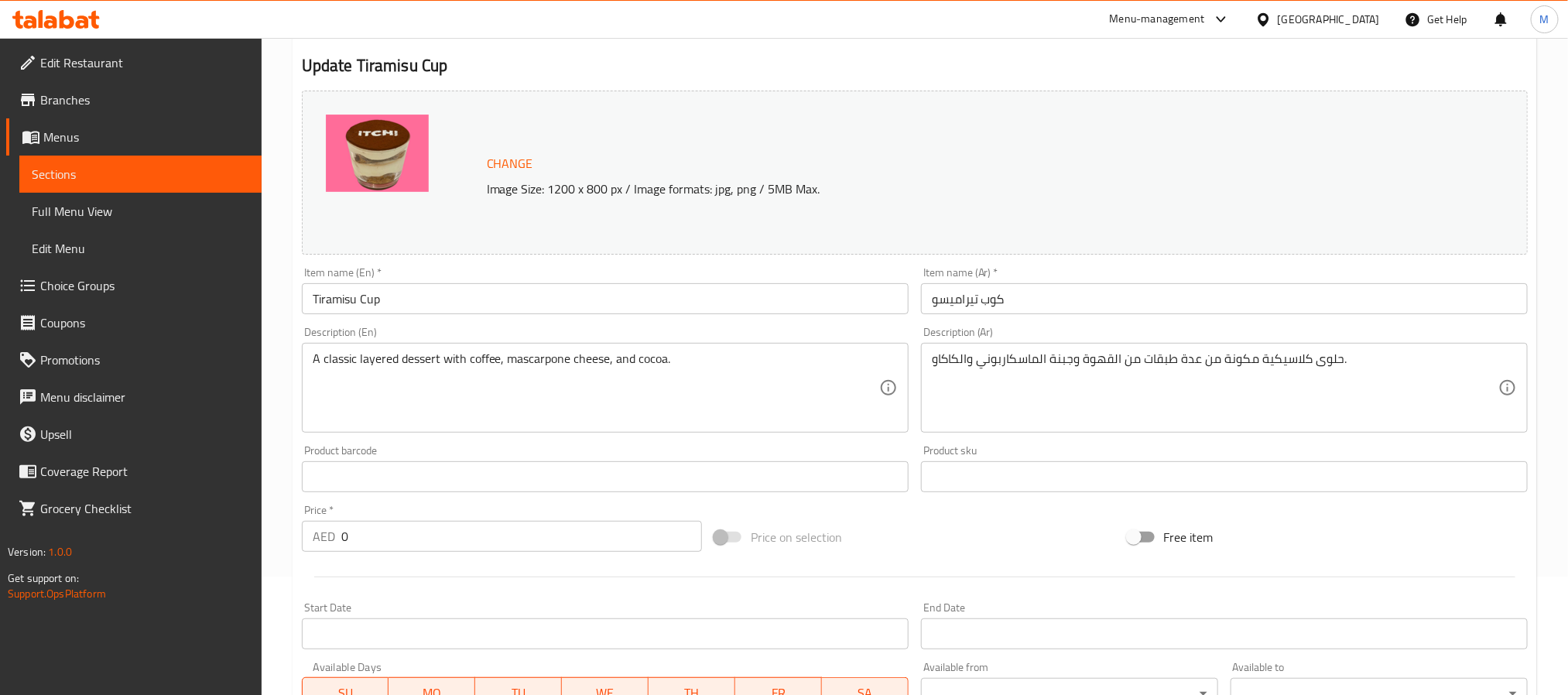
scroll to position [457, 0]
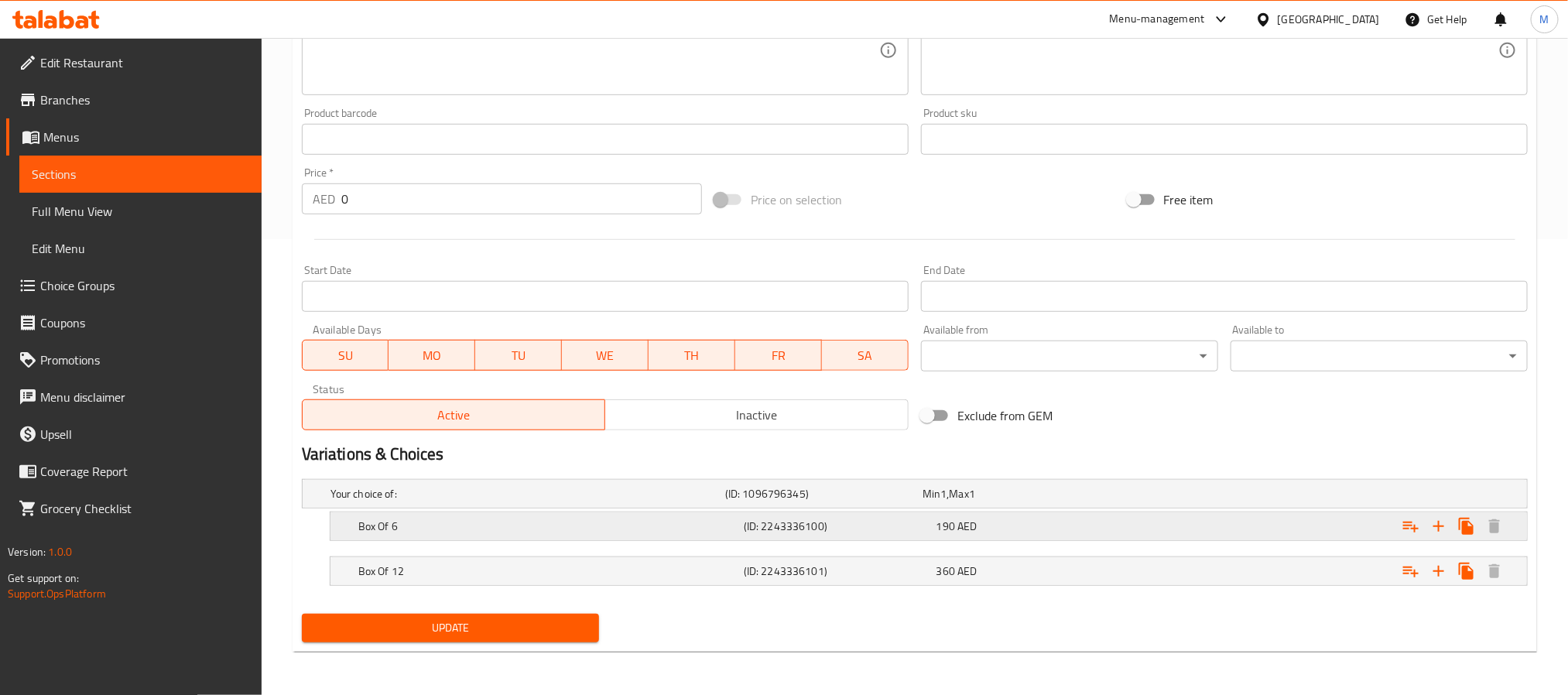
click at [834, 511] on div "Box Of 6 (ID: 2243336100) 190 AED" at bounding box center [919, 493] width 1184 height 34
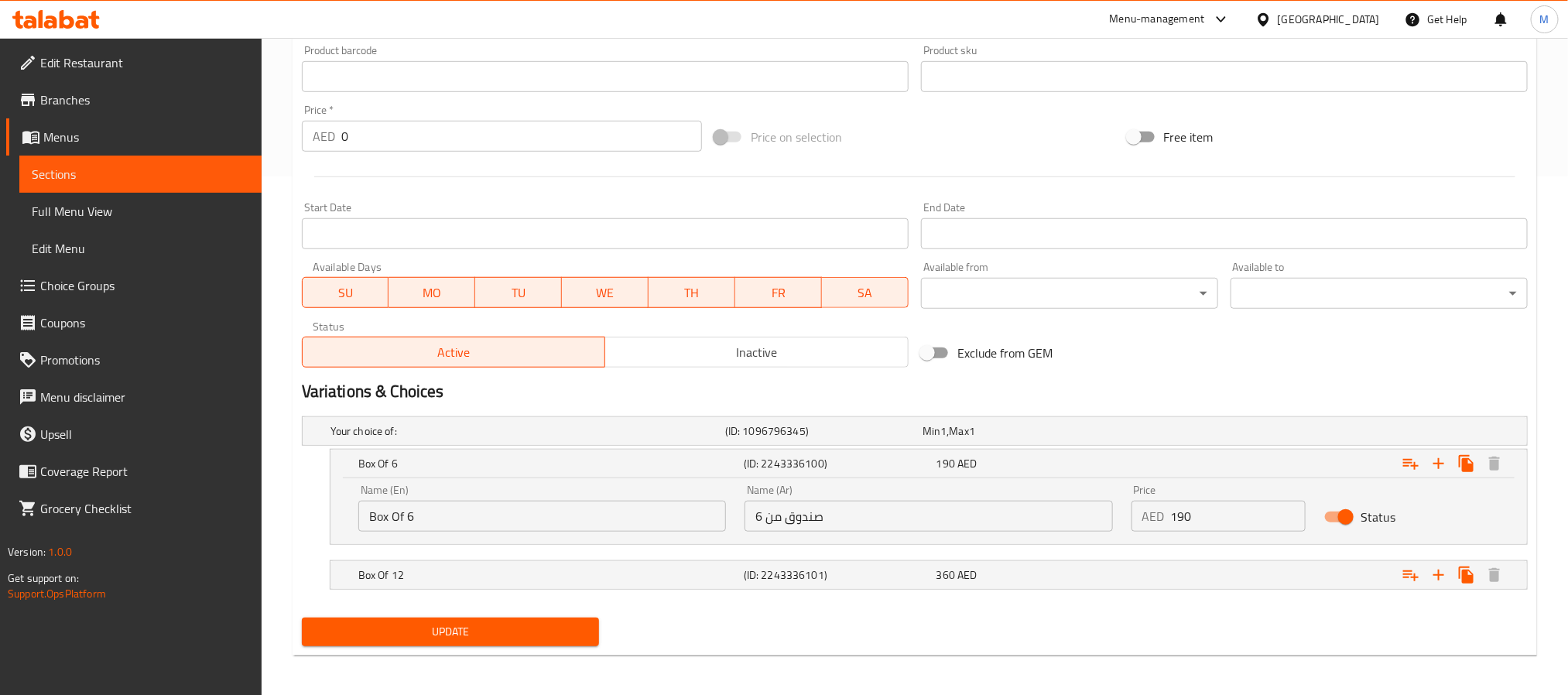
scroll to position [521, 0]
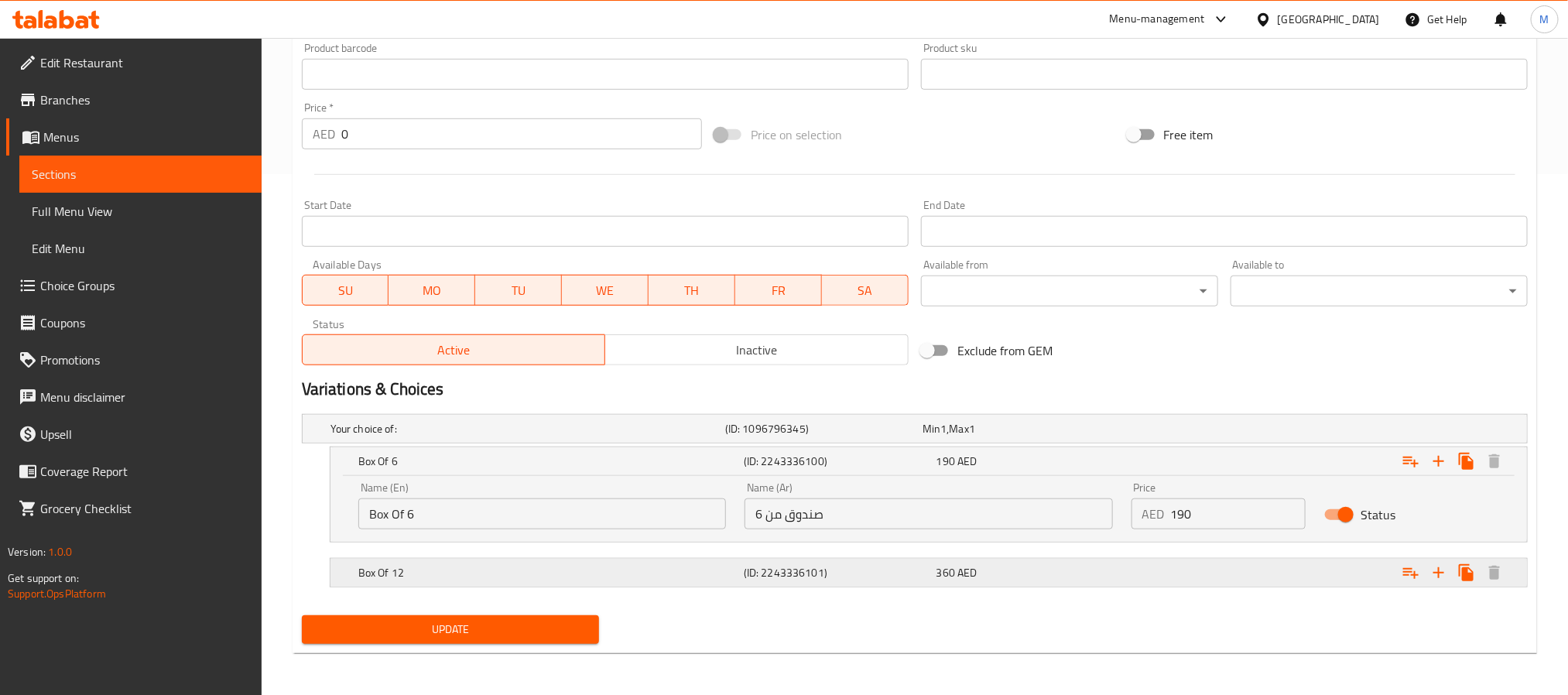
click at [719, 436] on h5 "Box Of 12" at bounding box center [524, 429] width 388 height 15
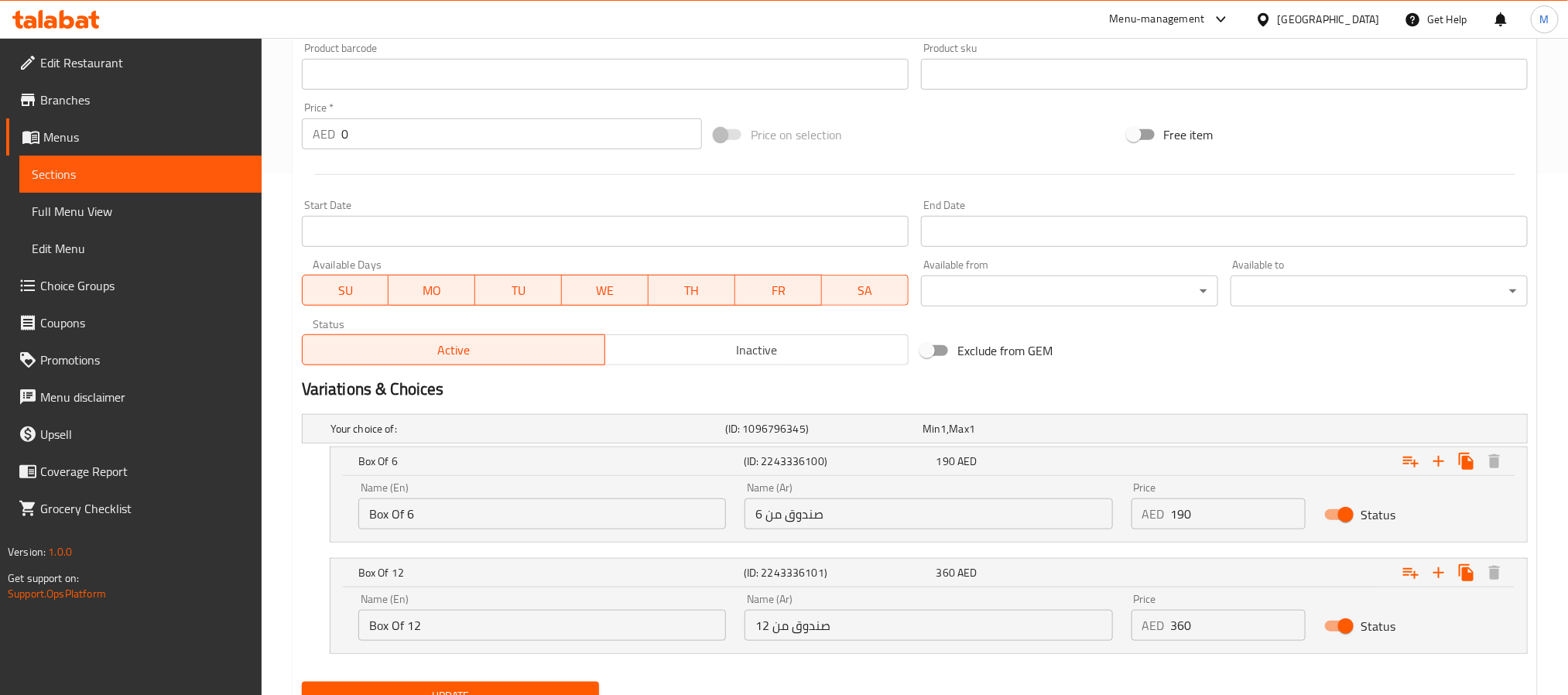
click at [296, 474] on div "Your choice of: (ID: 1096796345) Min 1 , Max 1 Name (En) Your choice of: Name (…" at bounding box center [915, 541] width 1239 height 268
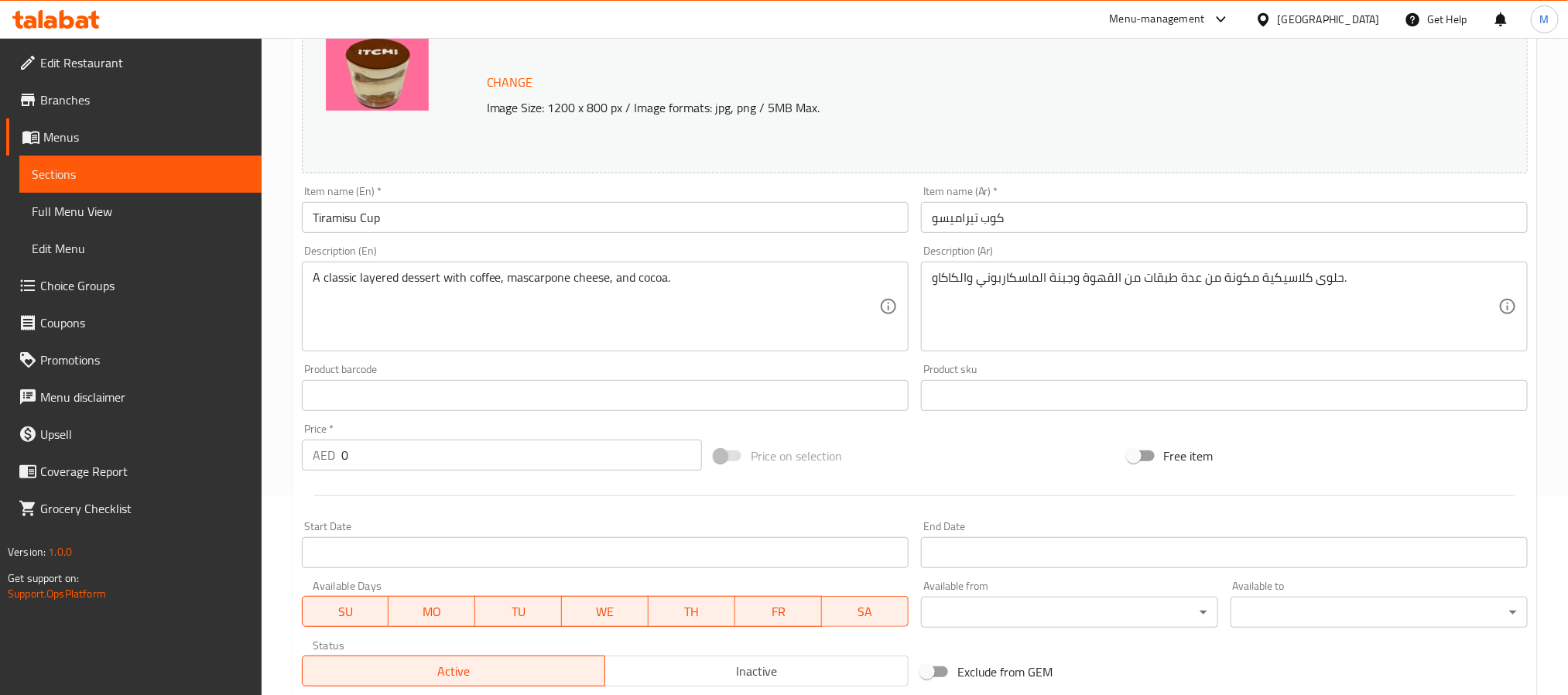
scroll to position [457, 0]
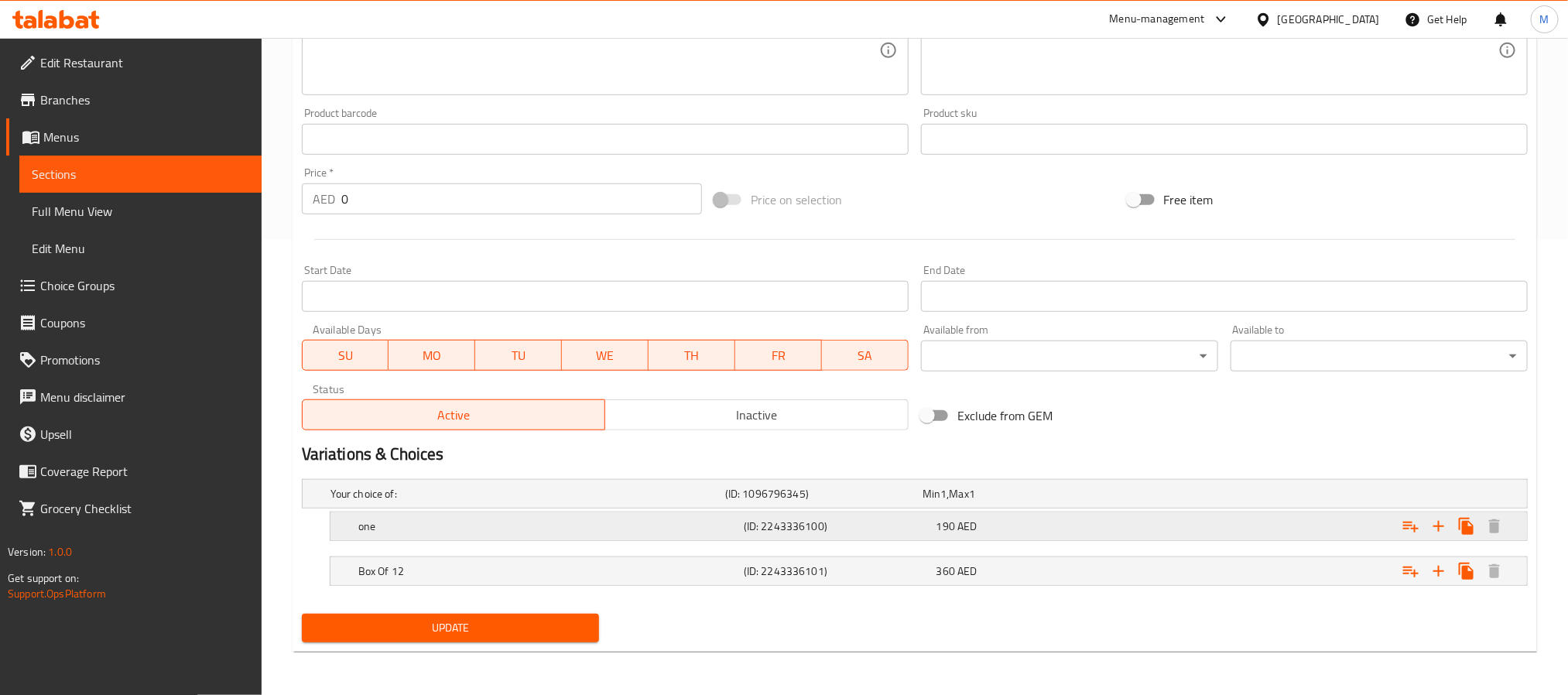
click at [853, 504] on div "(ID: 2243336100)" at bounding box center [820, 494] width 197 height 22
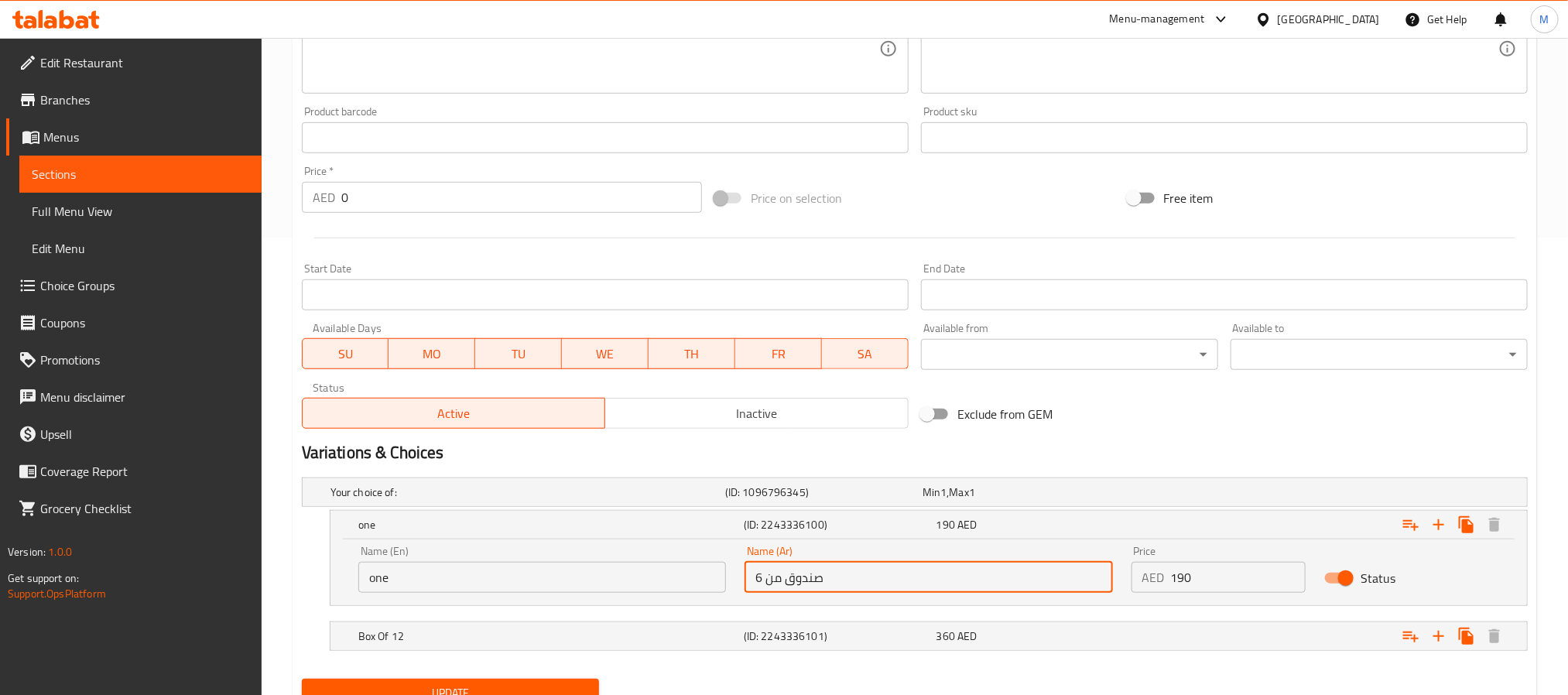
drag, startPoint x: 797, startPoint y: 579, endPoint x: 636, endPoint y: 579, distance: 161.0
click at [641, 579] on div "Name (En) one Name (En) Name (Ar) صندوق من 6 Name (Ar) Price AED 190 Price Stat…" at bounding box center [929, 569] width 1160 height 66
click at [823, 592] on input "صندوق من 6" at bounding box center [928, 577] width 367 height 31
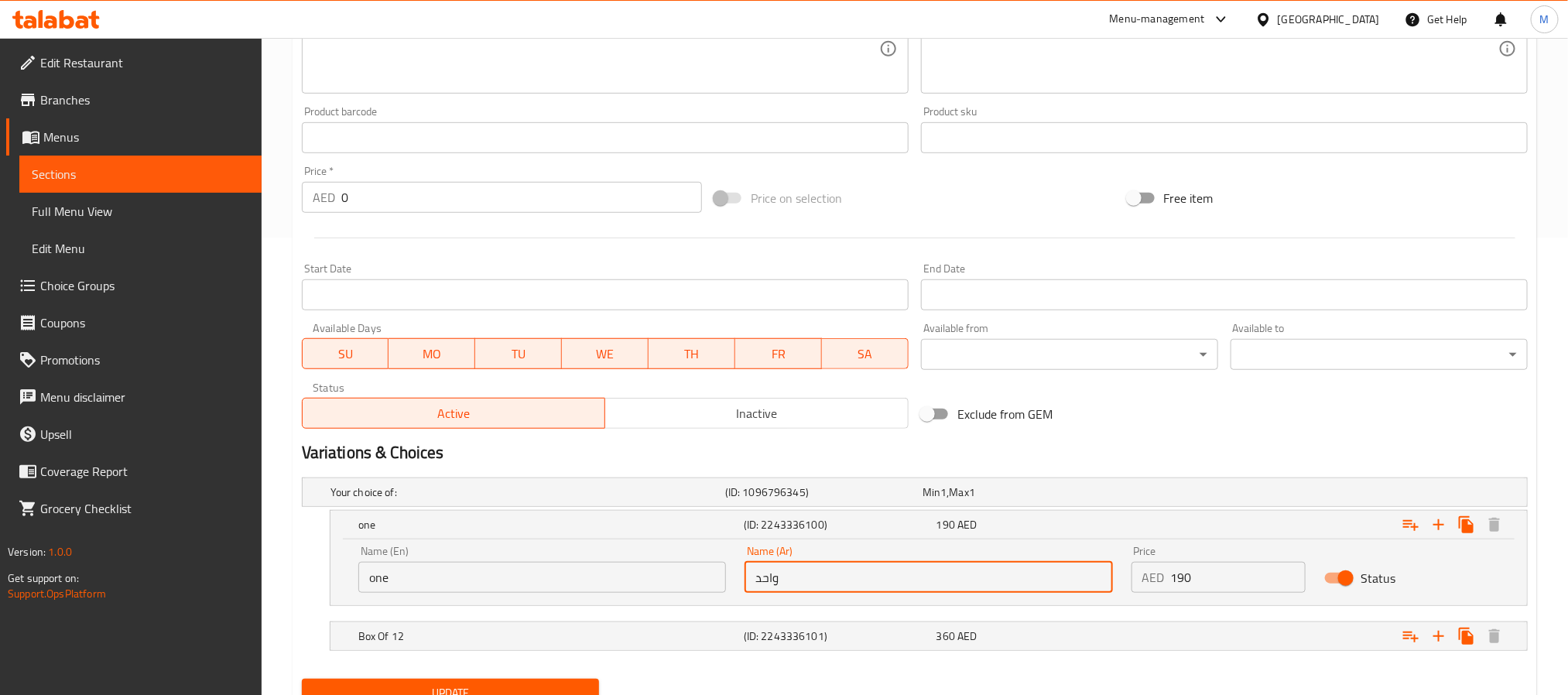
type input "واحد"
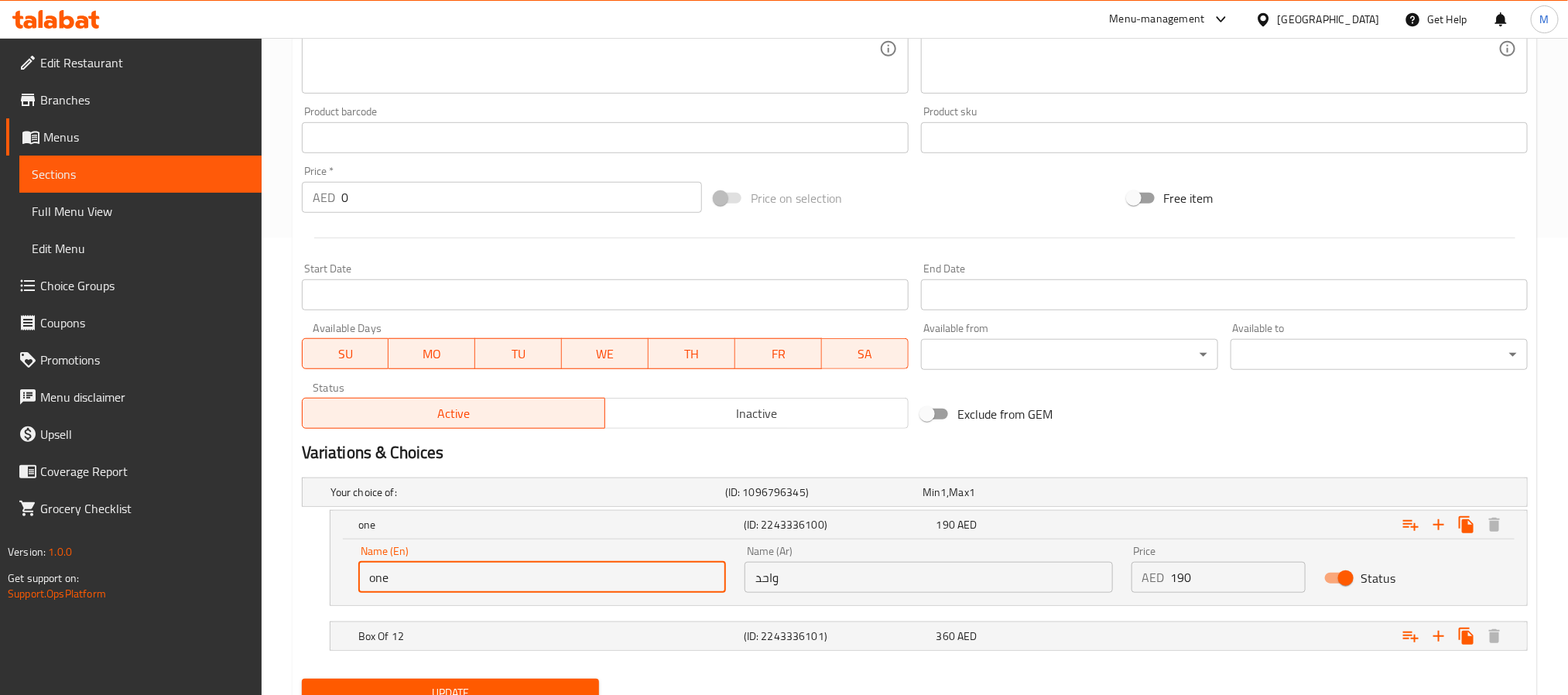
drag, startPoint x: 396, startPoint y: 582, endPoint x: 332, endPoint y: 582, distance: 64.0
click at [339, 582] on div "Name (En) one Name (En) Name (Ar) واحد Name (Ar) Price AED 190 Price Status" at bounding box center [929, 572] width 1197 height 66
type input "One"
click at [316, 550] on div "One (ID: 2243336100) 190 AED Name (En) One Name (En) Name (Ar) واحد Name (Ar) P…" at bounding box center [914, 558] width 1226 height 96
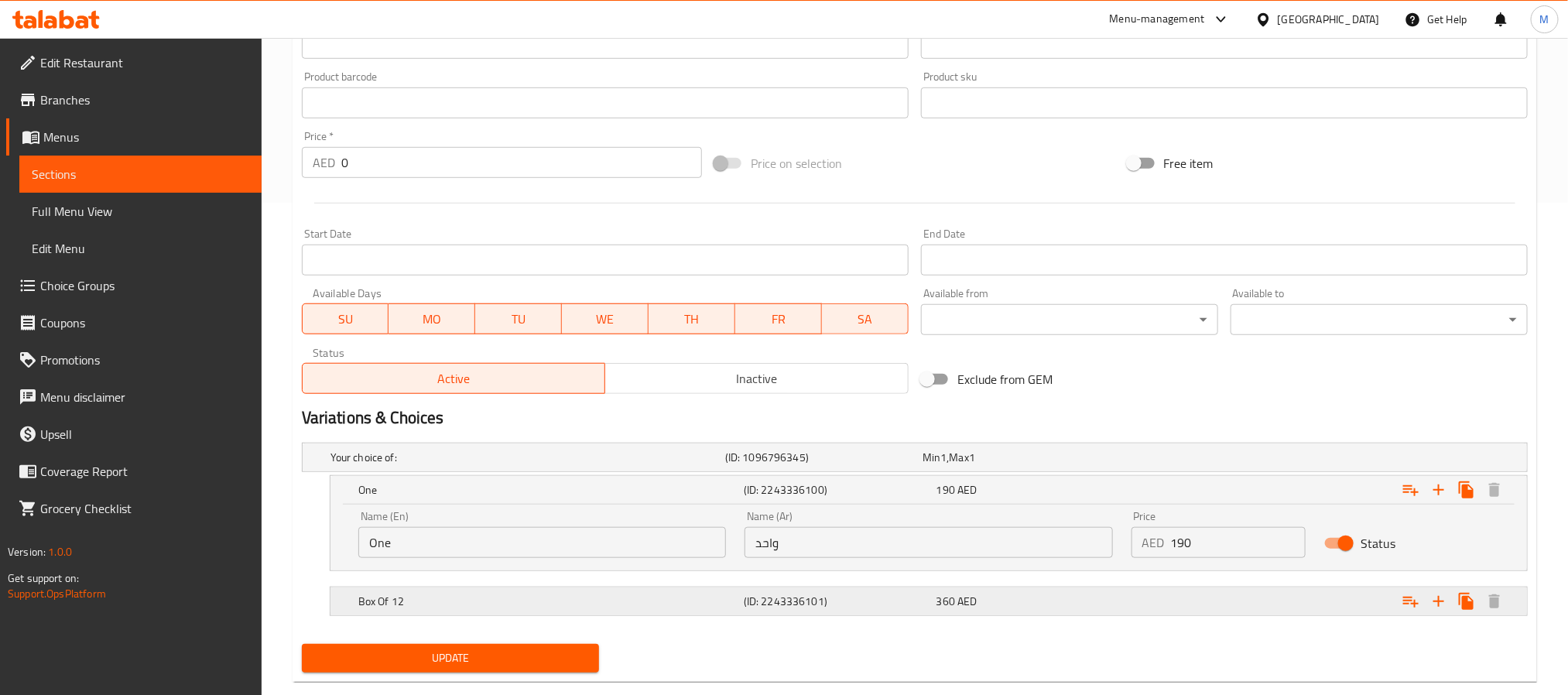
scroll to position [524, 0]
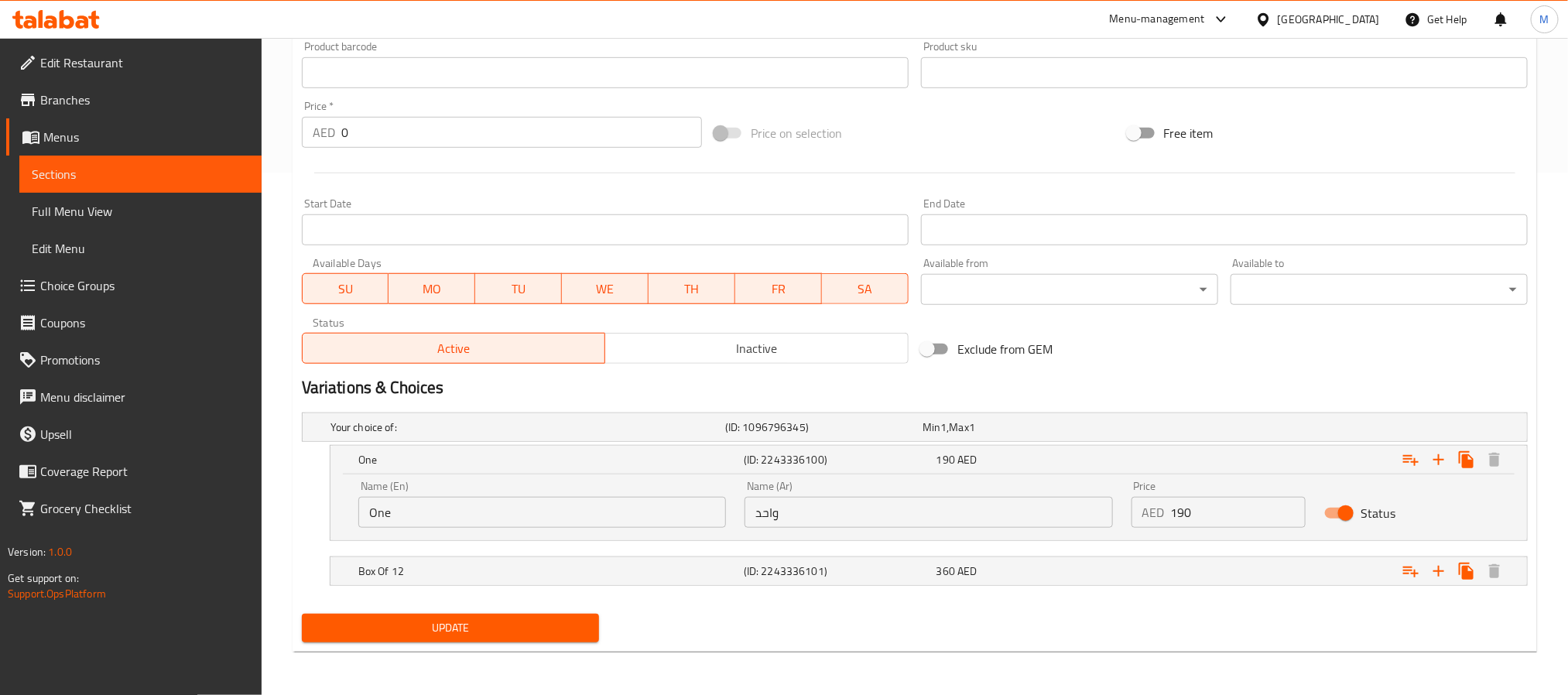
click at [454, 619] on span "Update" at bounding box center [450, 628] width 272 height 19
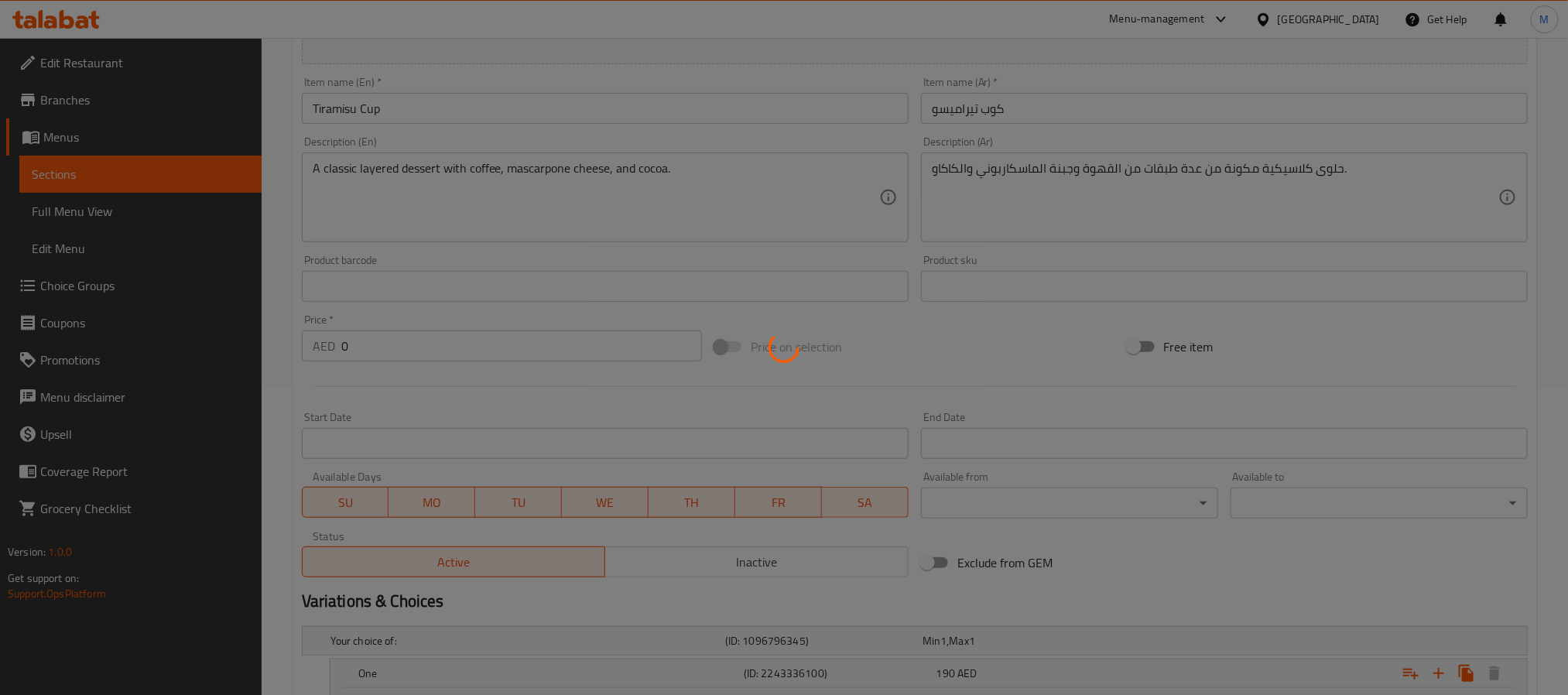
scroll to position [291, 0]
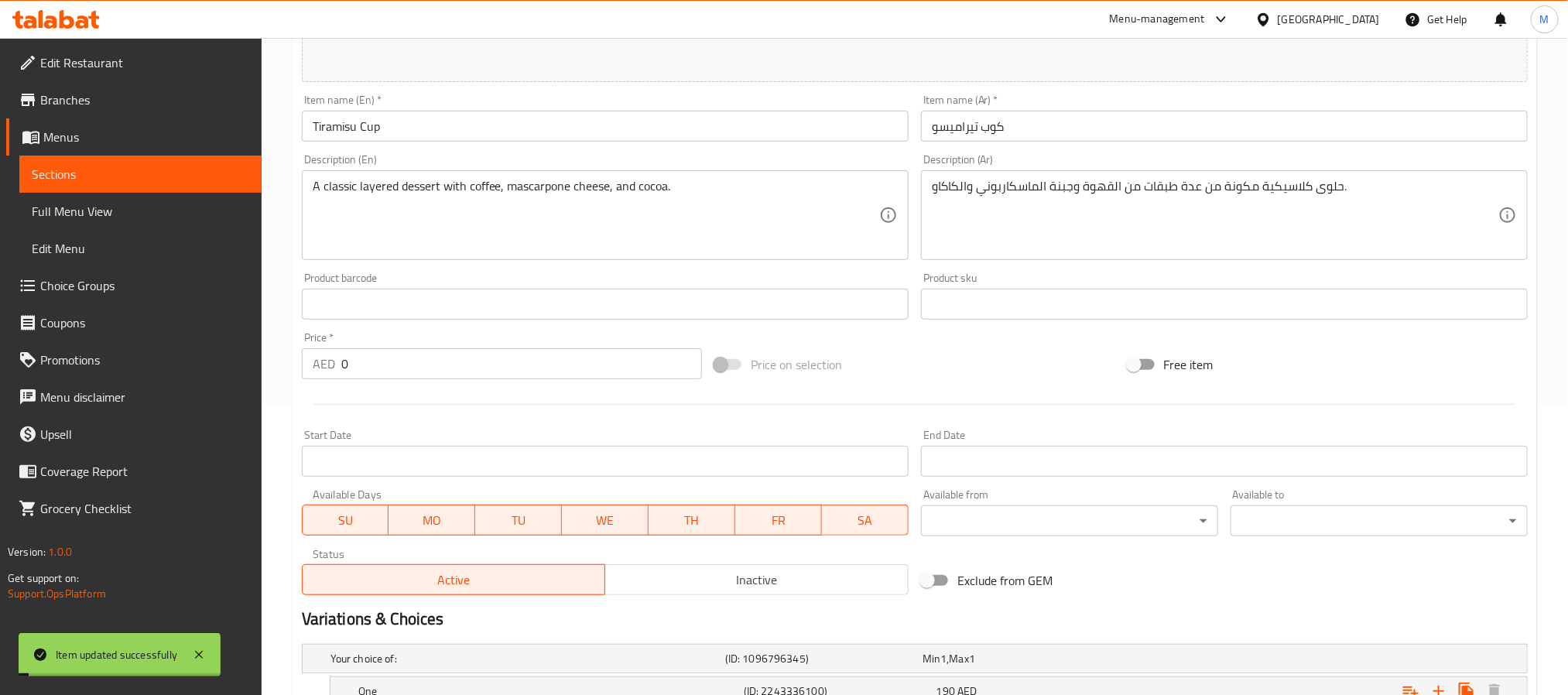
click at [479, 134] on input "Tiramisu Cup" at bounding box center [605, 126] width 607 height 31
click at [296, 152] on div "Description (En) A classic layered dessert with coffee, mascarpone cheese, and …" at bounding box center [605, 207] width 619 height 118
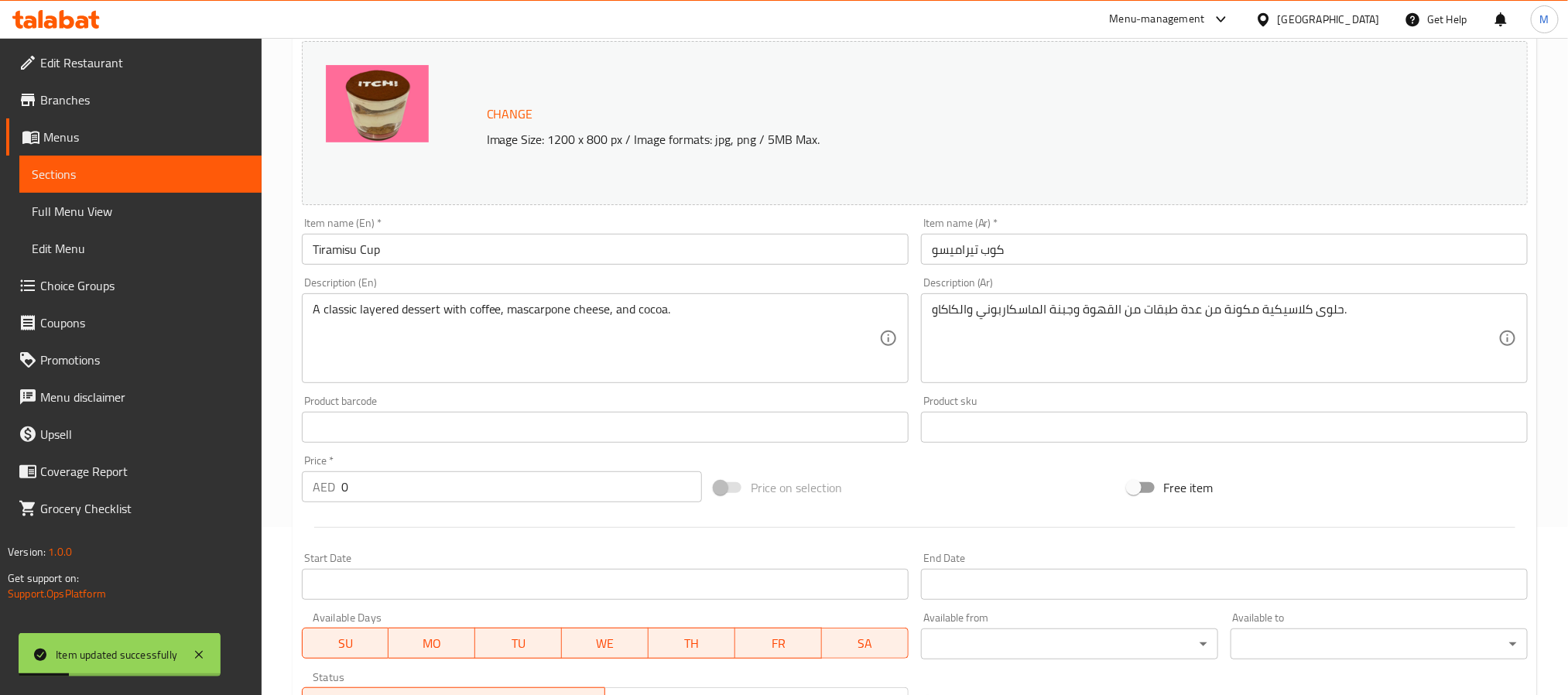
scroll to position [0, 0]
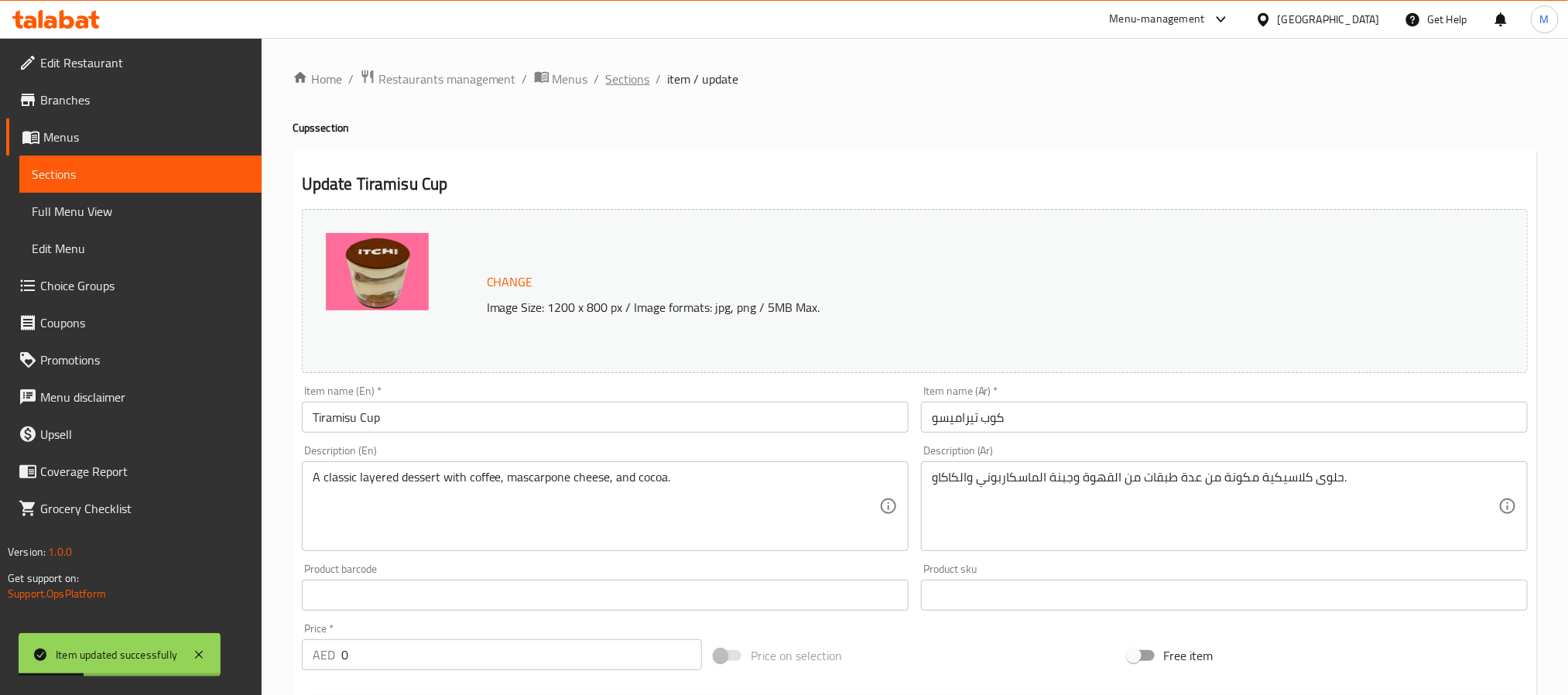
click at [615, 80] on span "Sections" at bounding box center [628, 79] width 44 height 18
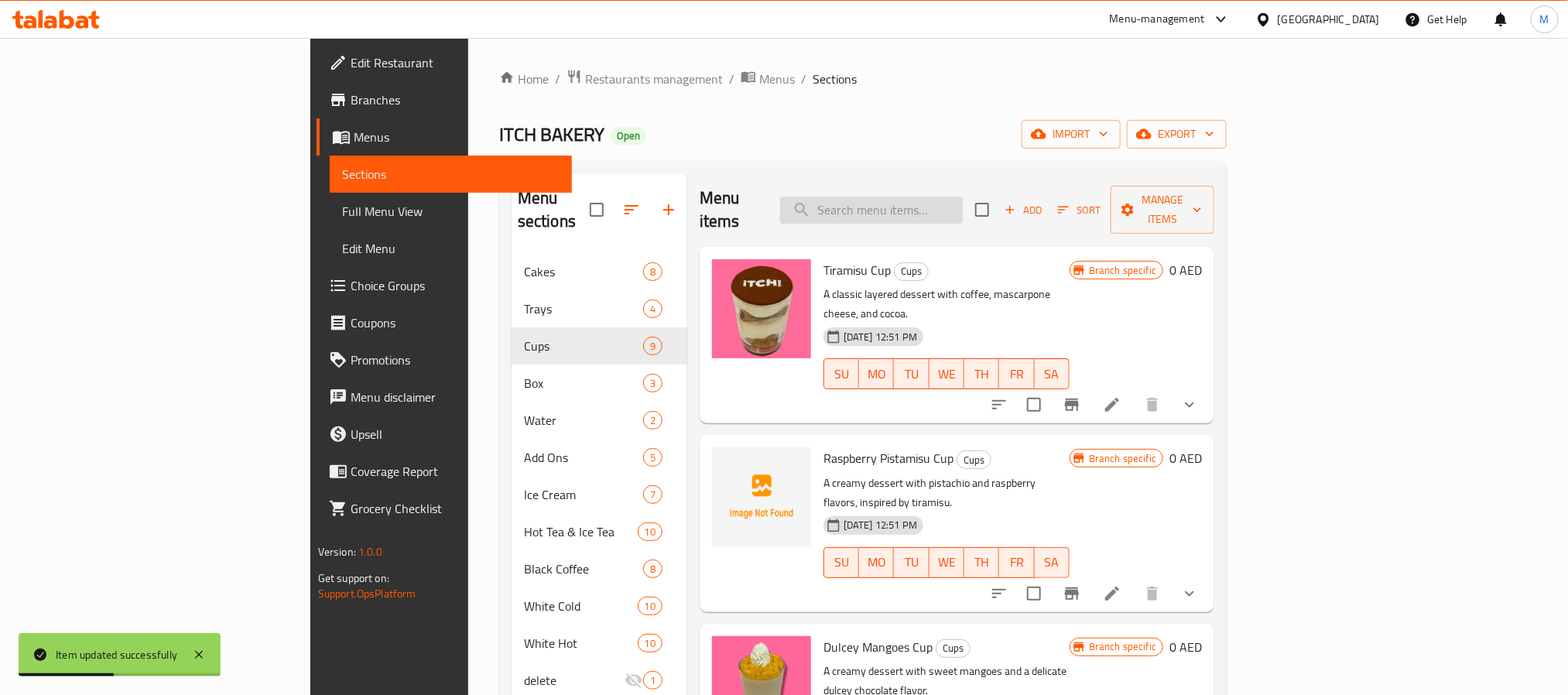
click at [947, 198] on input "search" at bounding box center [871, 210] width 182 height 27
paste input "Tiramisu Cup"
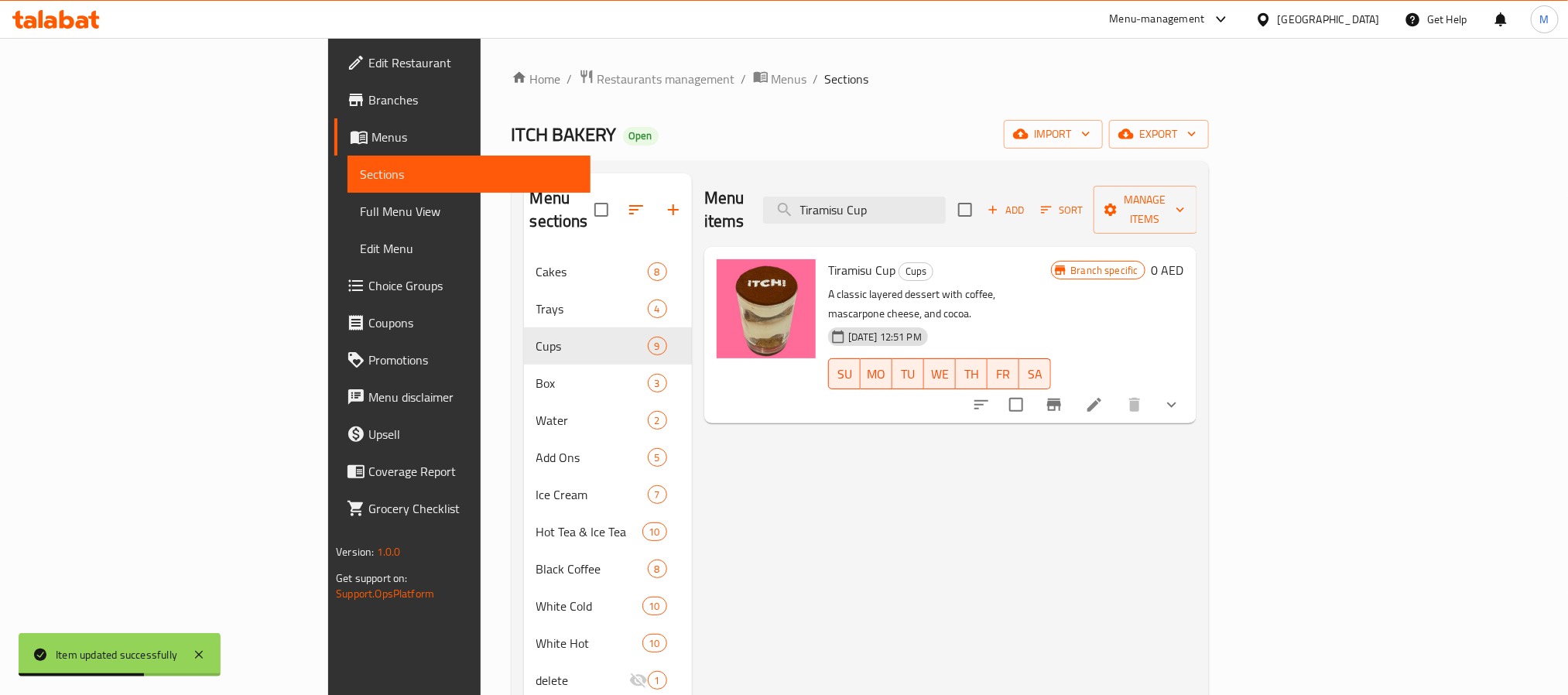
type input "Tiramisu Cup"
click at [1061, 398] on icon "Branch-specific-item" at bounding box center [1054, 404] width 14 height 13
click at [1181, 396] on icon "show more" at bounding box center [1171, 405] width 18 height 18
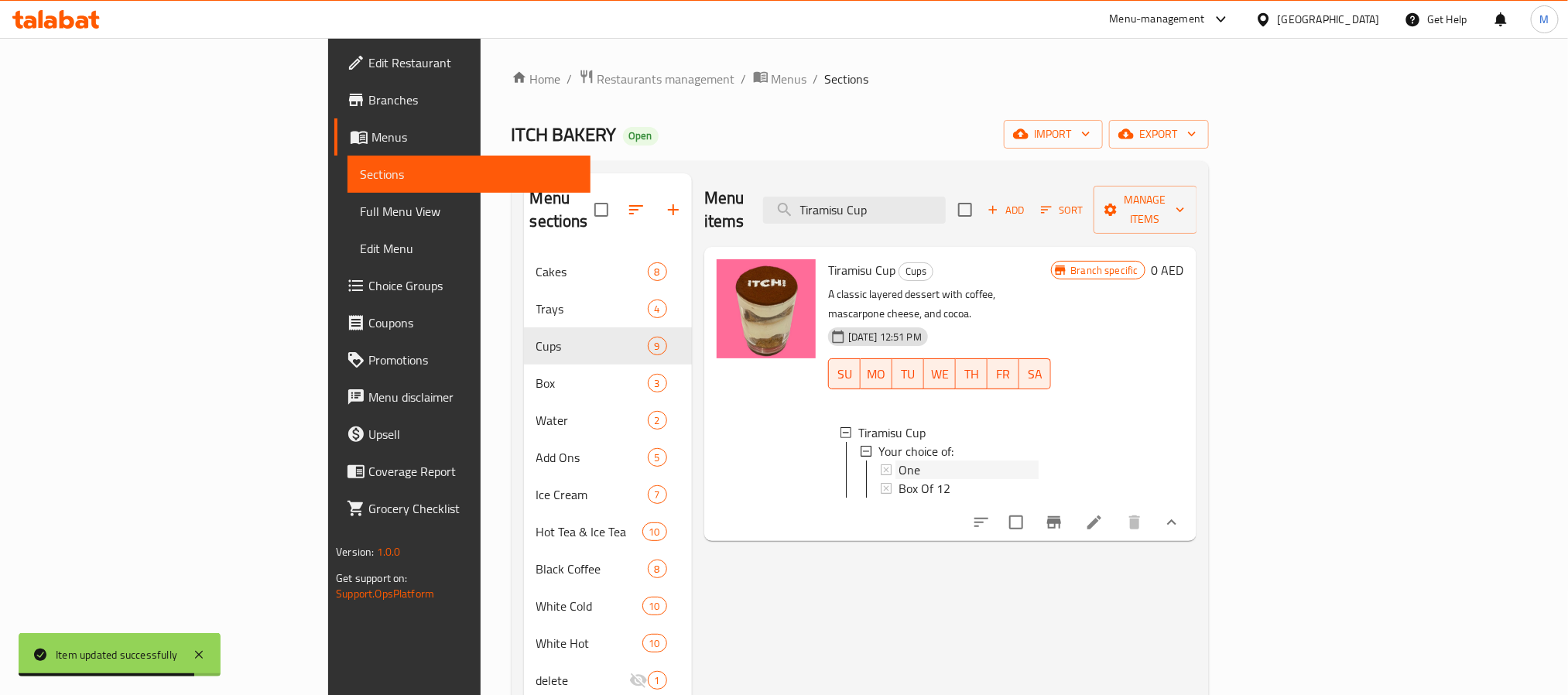
click at [898, 461] on div "One" at bounding box center [969, 470] width 141 height 18
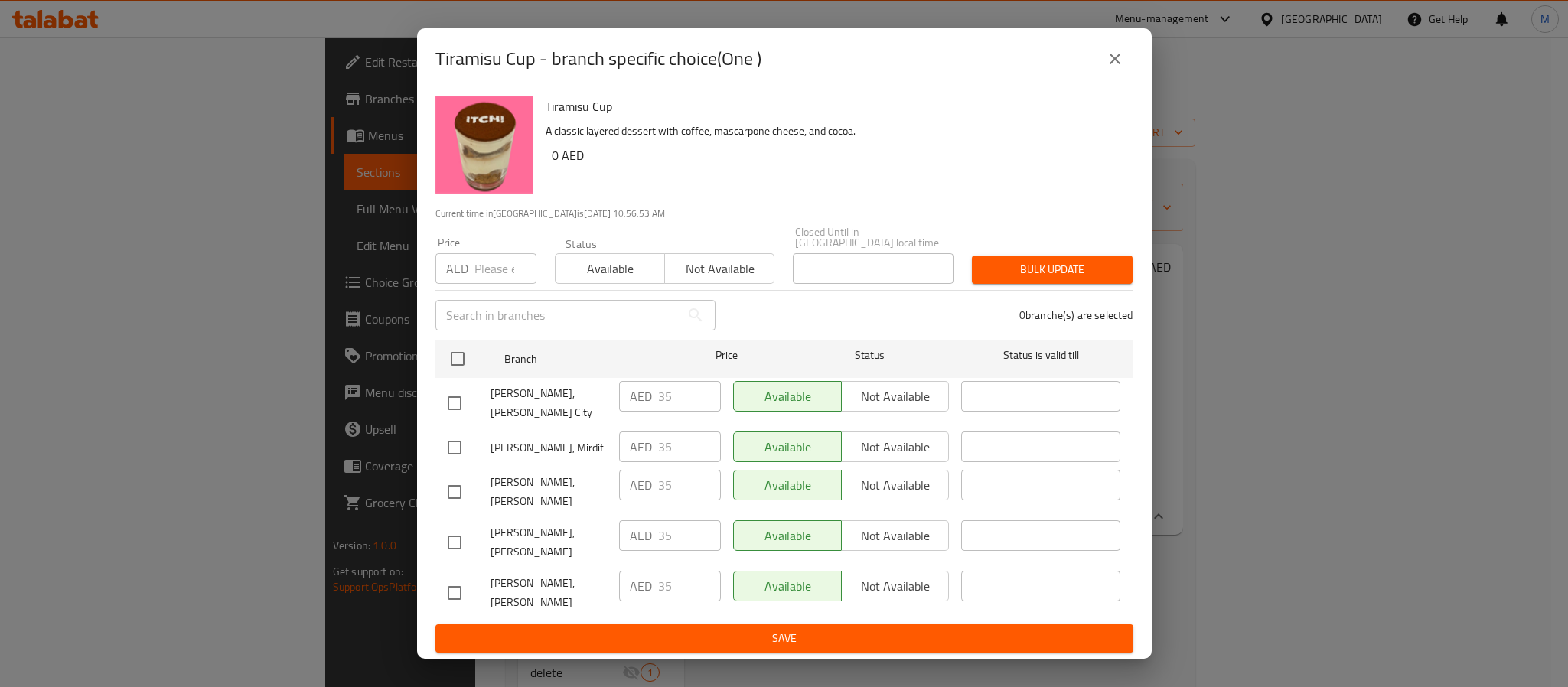
click at [1113, 52] on icon "close" at bounding box center [1115, 59] width 18 height 18
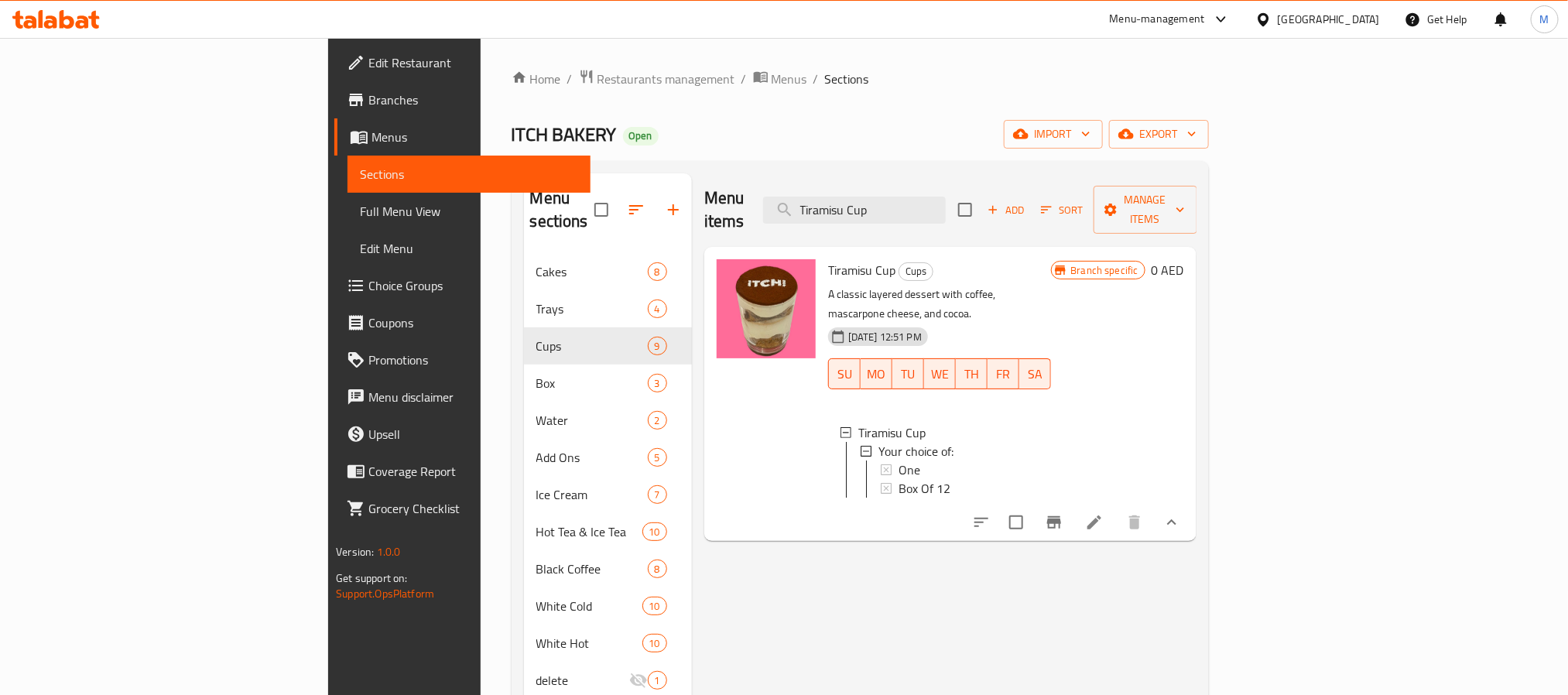
click at [1103, 513] on icon at bounding box center [1094, 523] width 18 height 18
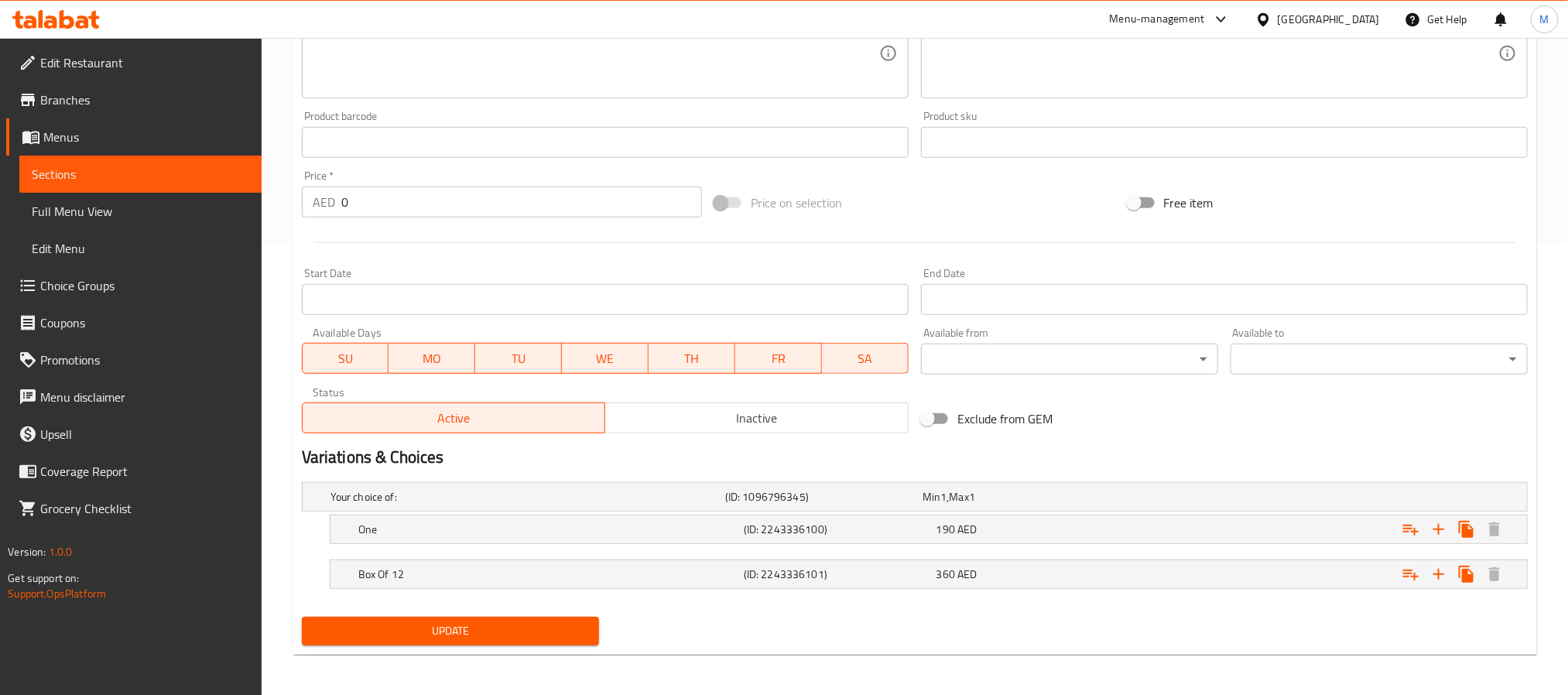
scroll to position [457, 0]
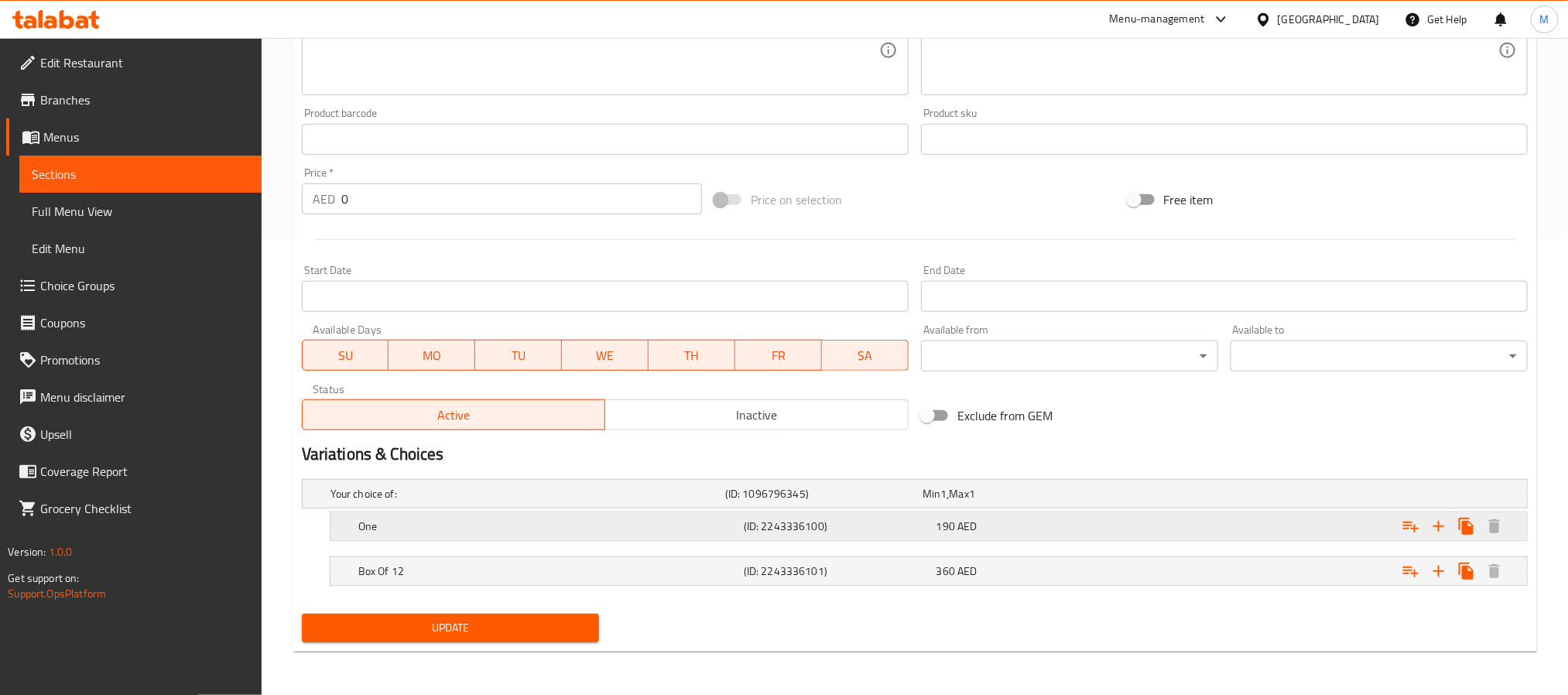
click at [755, 502] on h5 "(ID: 2243336100)" at bounding box center [820, 493] width 191 height 15
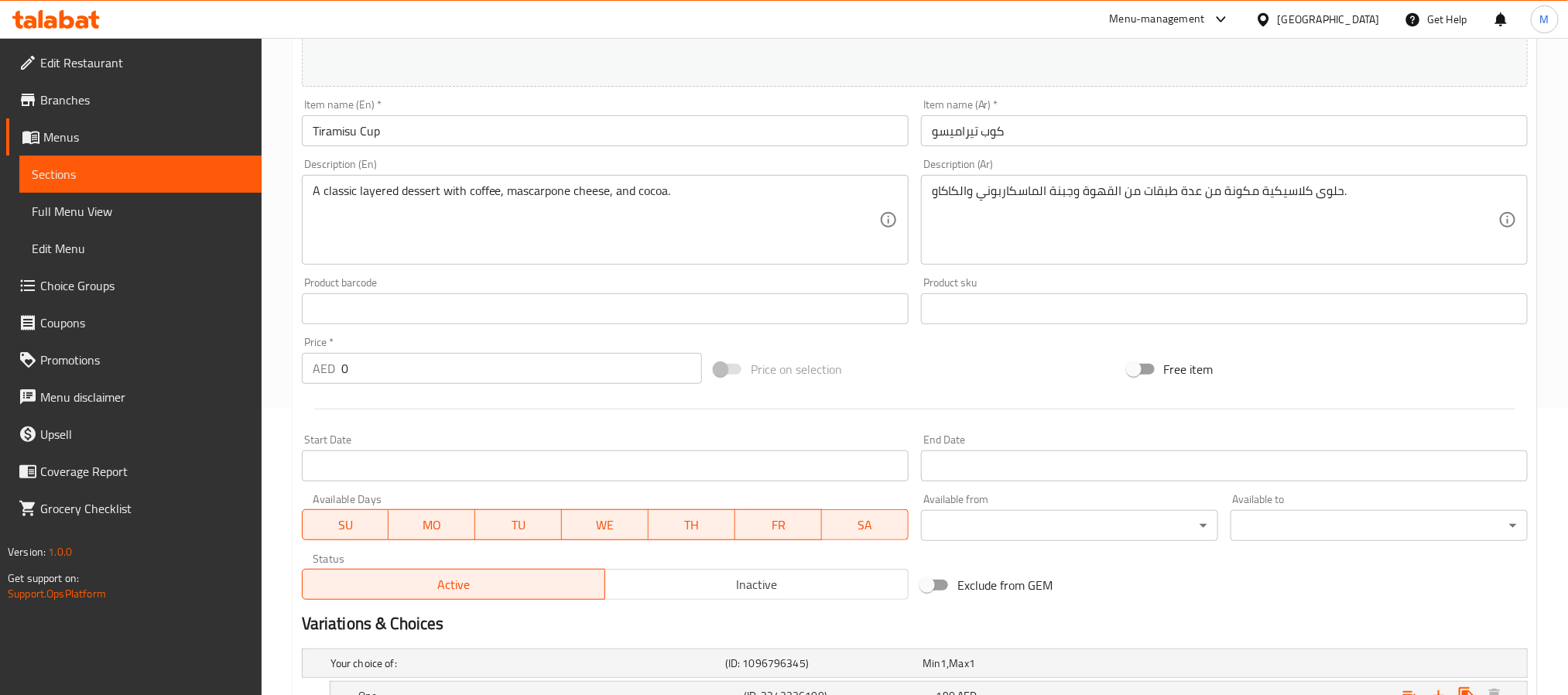
scroll to position [0, 0]
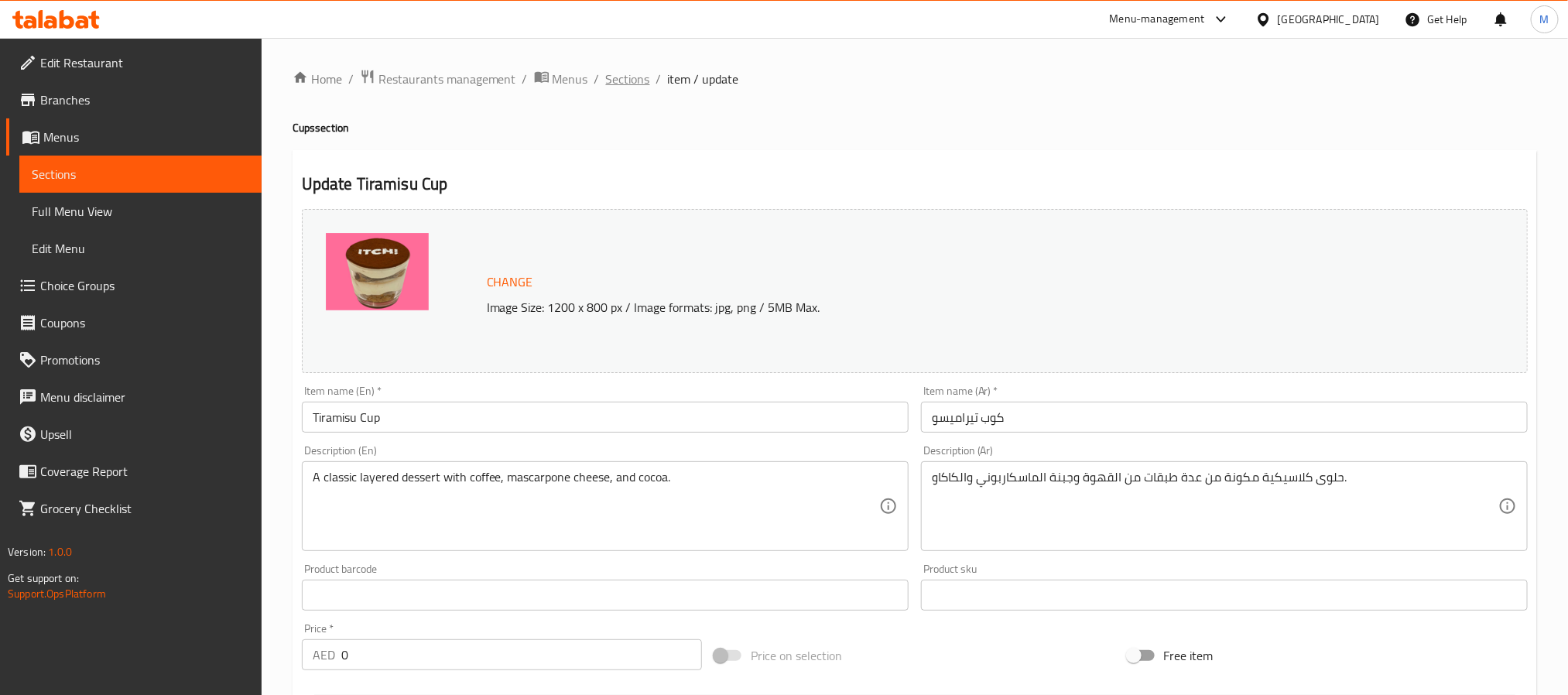
click at [618, 72] on span "Sections" at bounding box center [628, 79] width 44 height 18
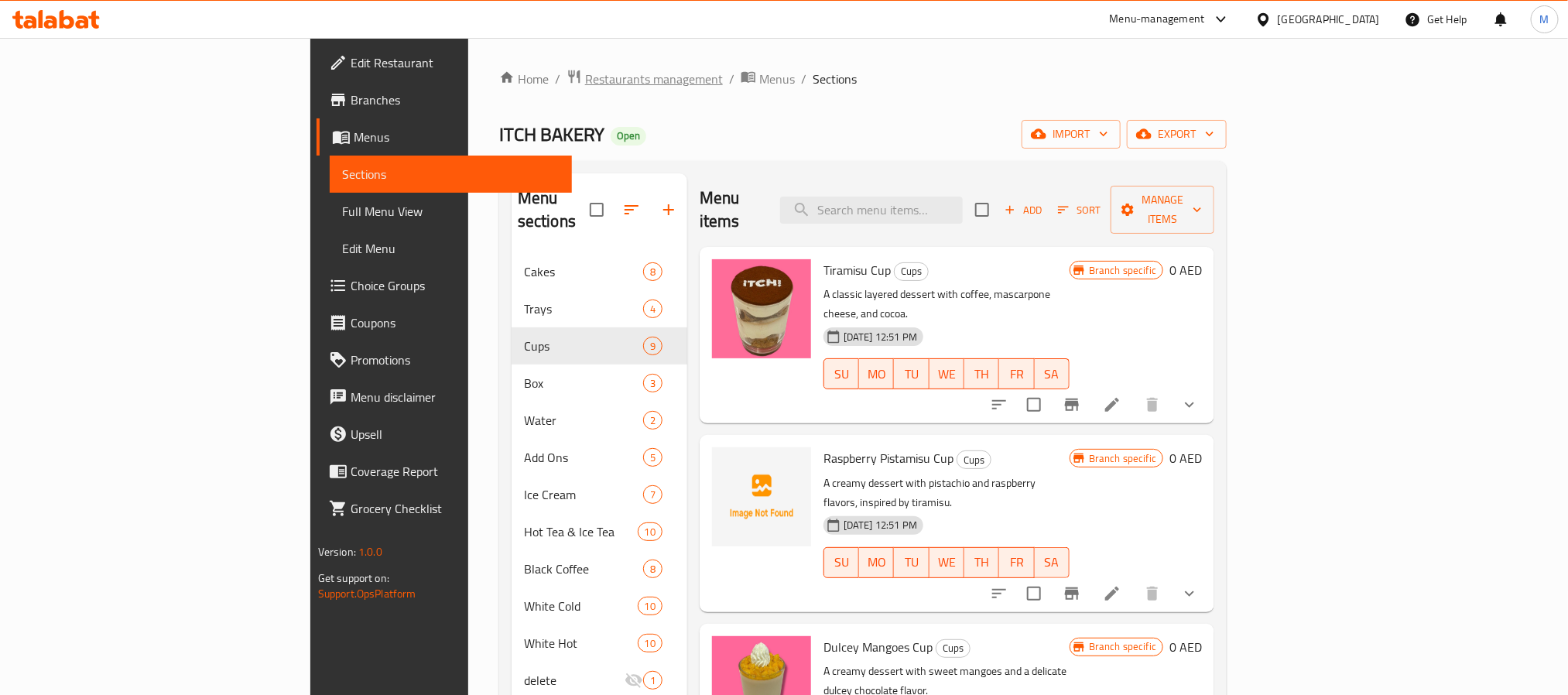
click at [585, 84] on span "Restaurants management" at bounding box center [654, 79] width 138 height 18
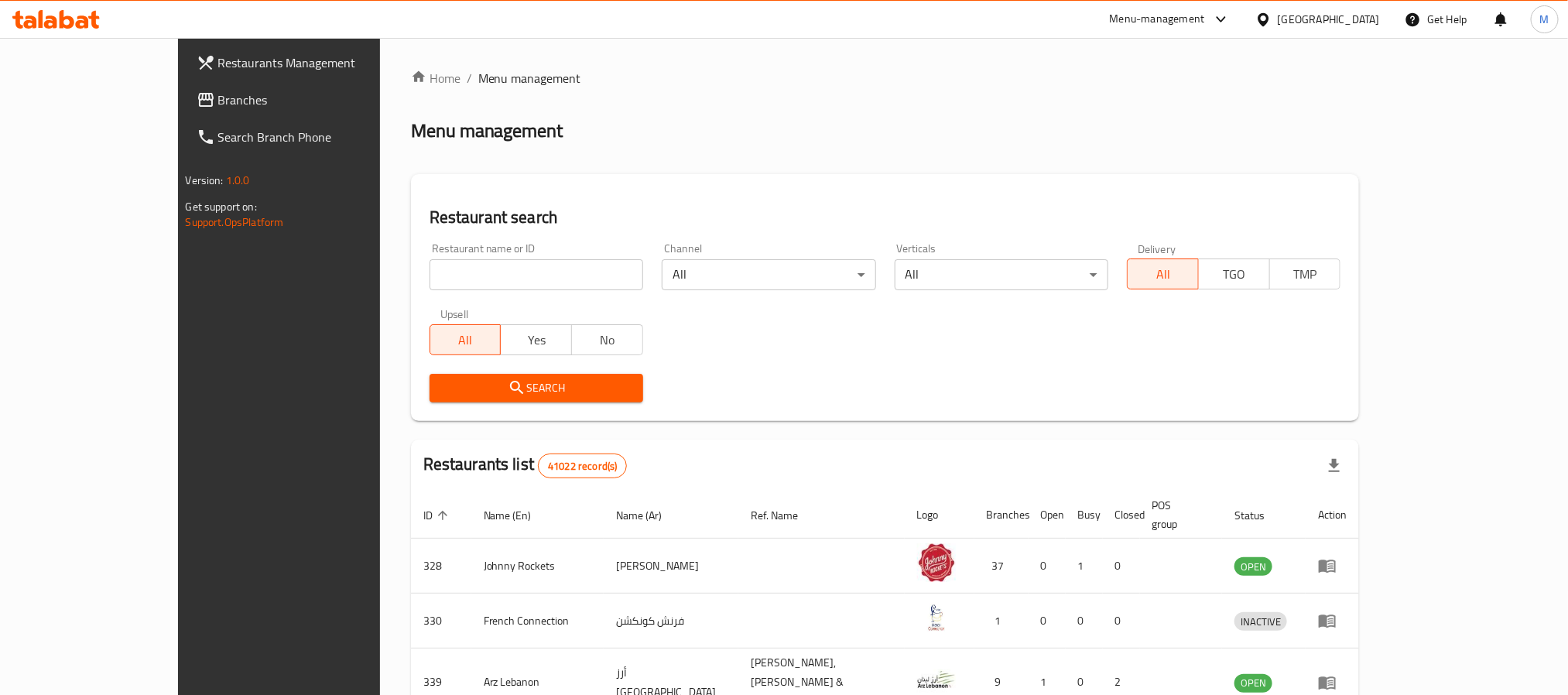
click at [218, 98] on span "Branches" at bounding box center [323, 100] width 209 height 18
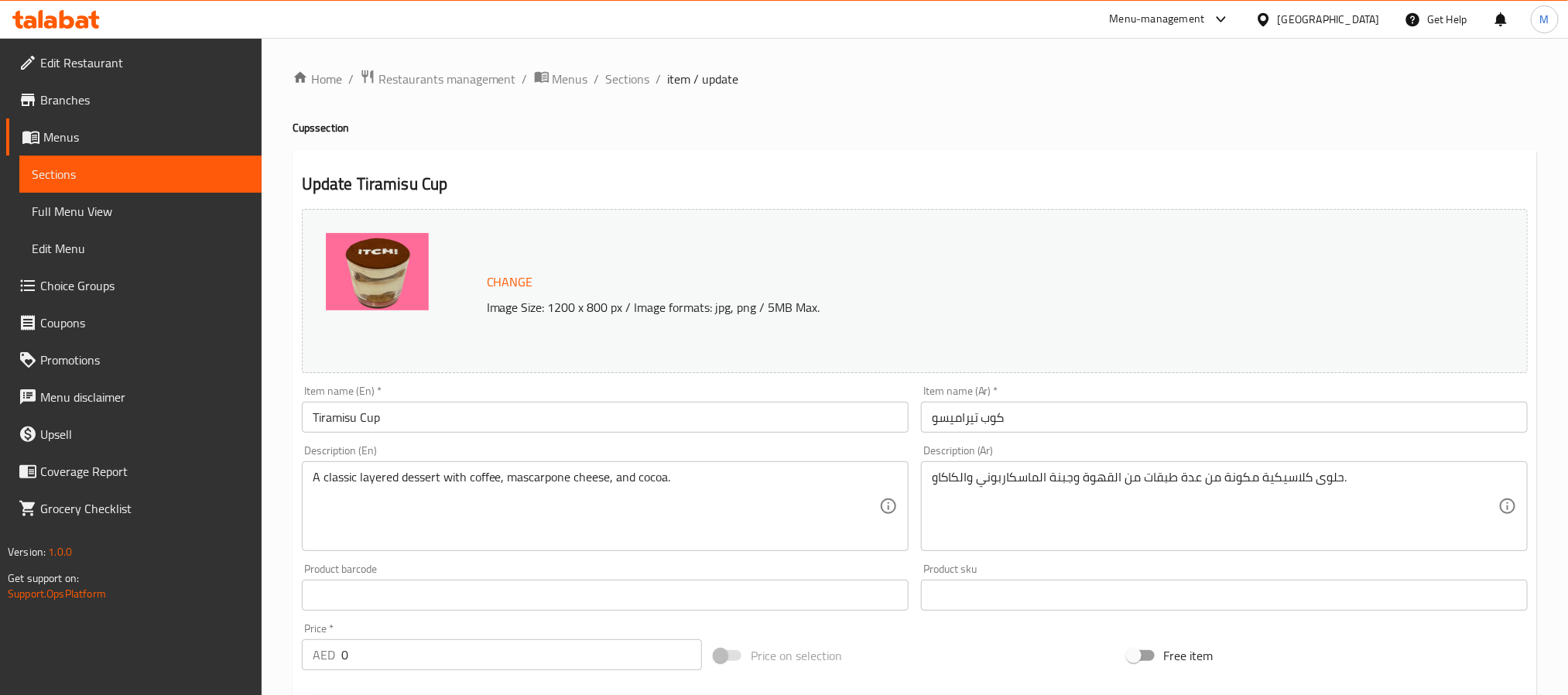
click at [1317, 16] on div "[GEOGRAPHIC_DATA]" at bounding box center [1329, 19] width 103 height 17
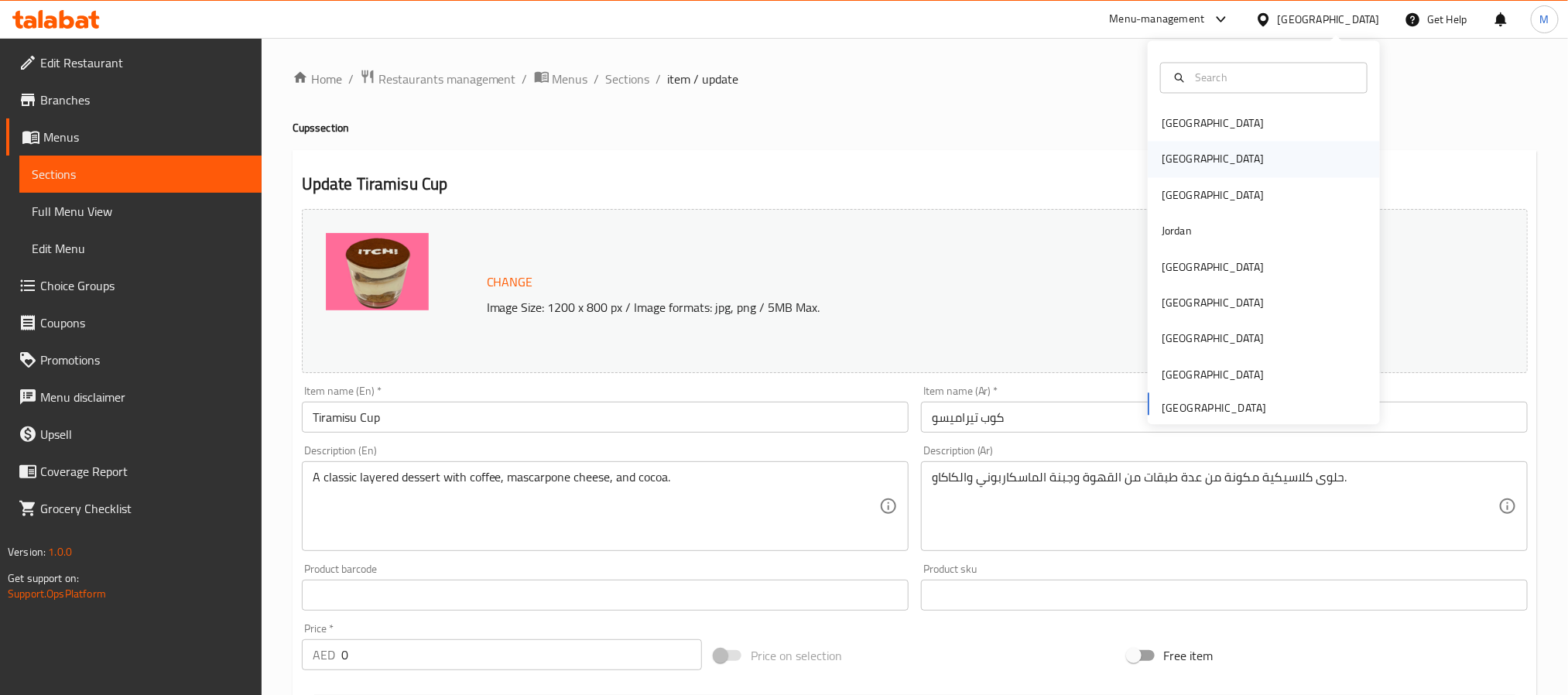
click at [1161, 151] on div "[GEOGRAPHIC_DATA]" at bounding box center [1213, 160] width 103 height 17
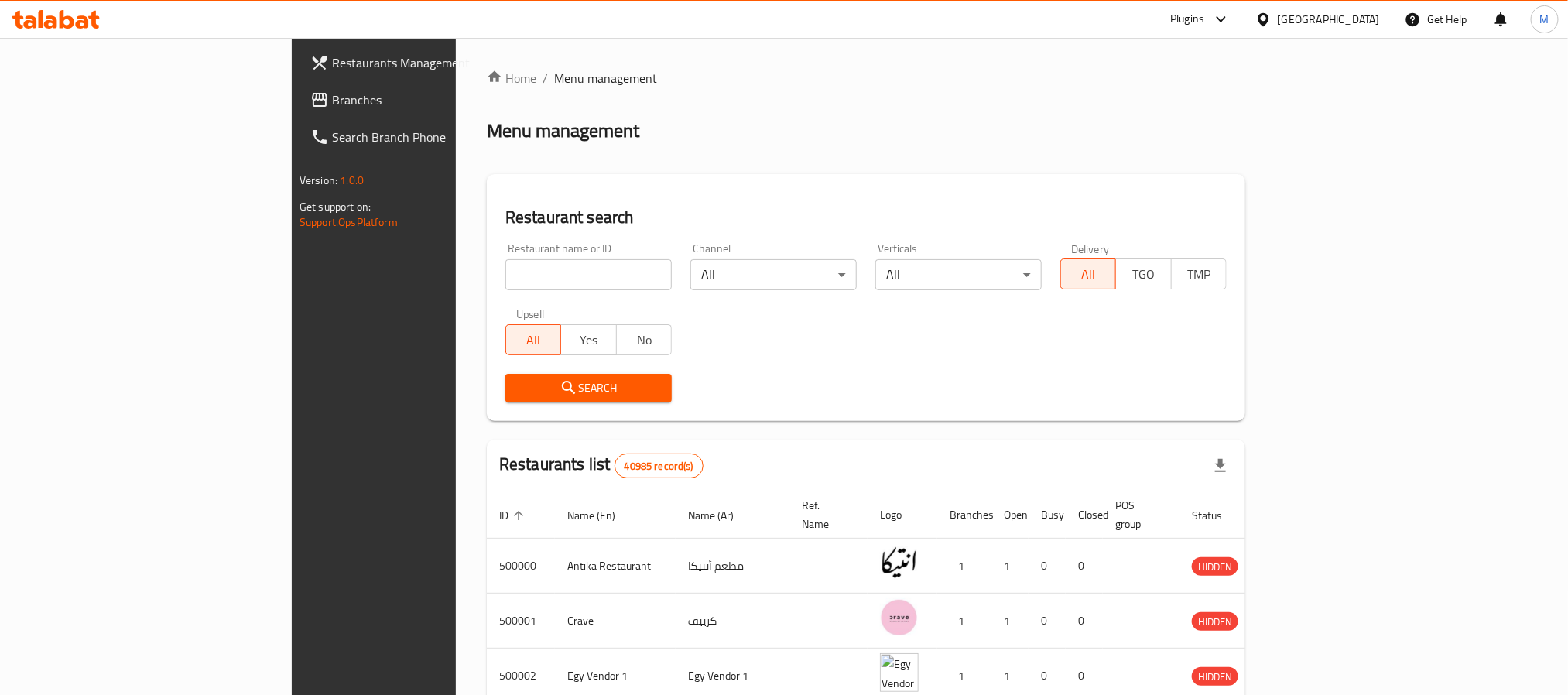
click at [298, 109] on link "Branches" at bounding box center [426, 100] width 255 height 37
